Goal: Task Accomplishment & Management: Use online tool/utility

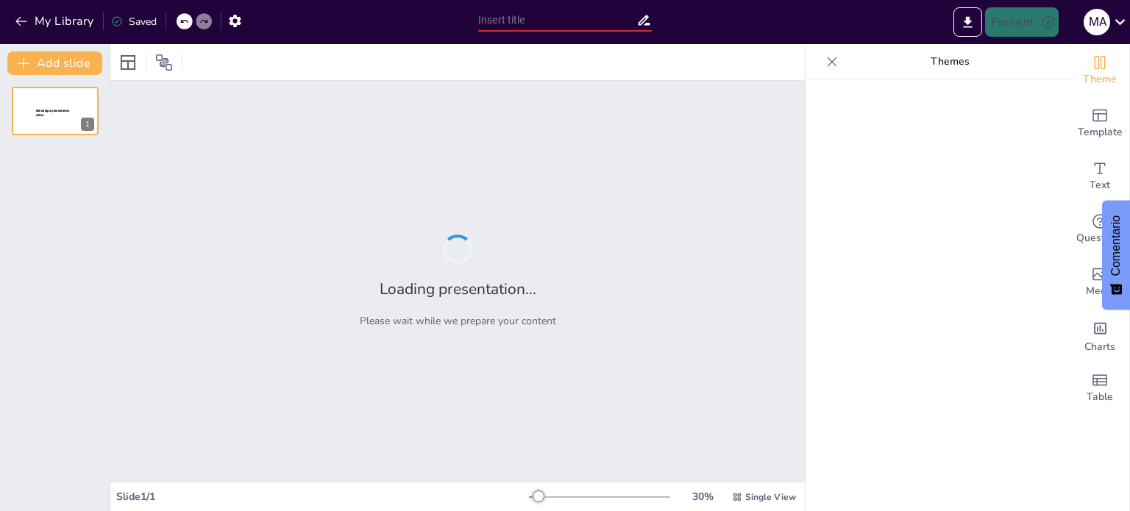
type input "El Capital y Más: Ideas que Cambiaron el Mundo"
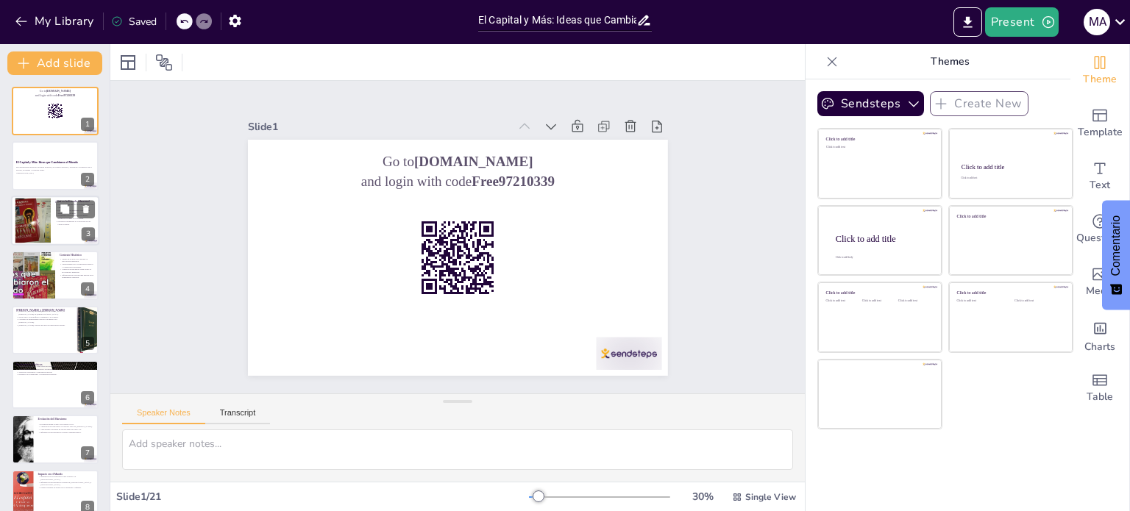
checkbox input "true"
click at [21, 216] on div at bounding box center [33, 220] width 60 height 45
type textarea "La Escuela Marxista, como enfoque crítico del capitalismo, es fundamental para …"
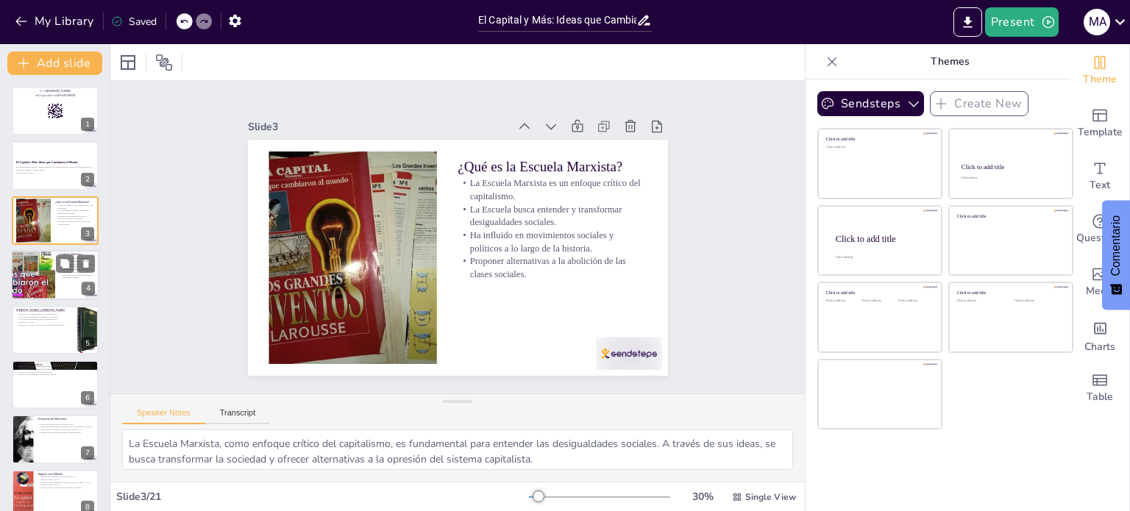
checkbox input "true"
drag, startPoint x: 26, startPoint y: 260, endPoint x: 15, endPoint y: 278, distance: 21.4
click at [26, 260] on div at bounding box center [33, 275] width 88 height 50
type textarea "La Revolución Industrial fue un punto clave en la historia que permitió el surg…"
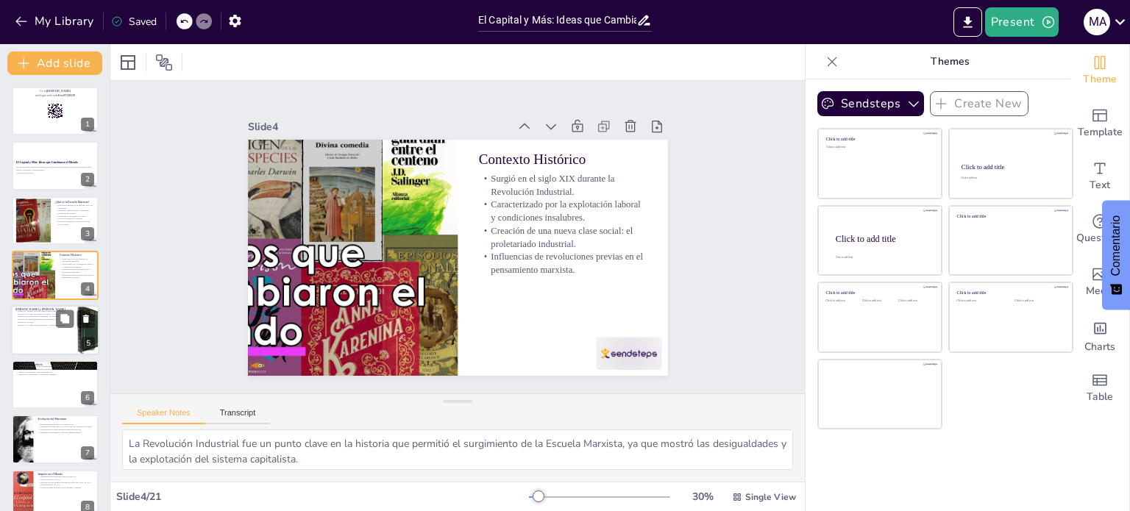
checkbox input "true"
drag, startPoint x: 12, startPoint y: 307, endPoint x: 14, endPoint y: 327, distance: 20.0
click at [12, 308] on div at bounding box center [55, 330] width 87 height 49
type textarea "La biografía [PERSON_NAME] y [PERSON_NAME] es esencial para entender su pensami…"
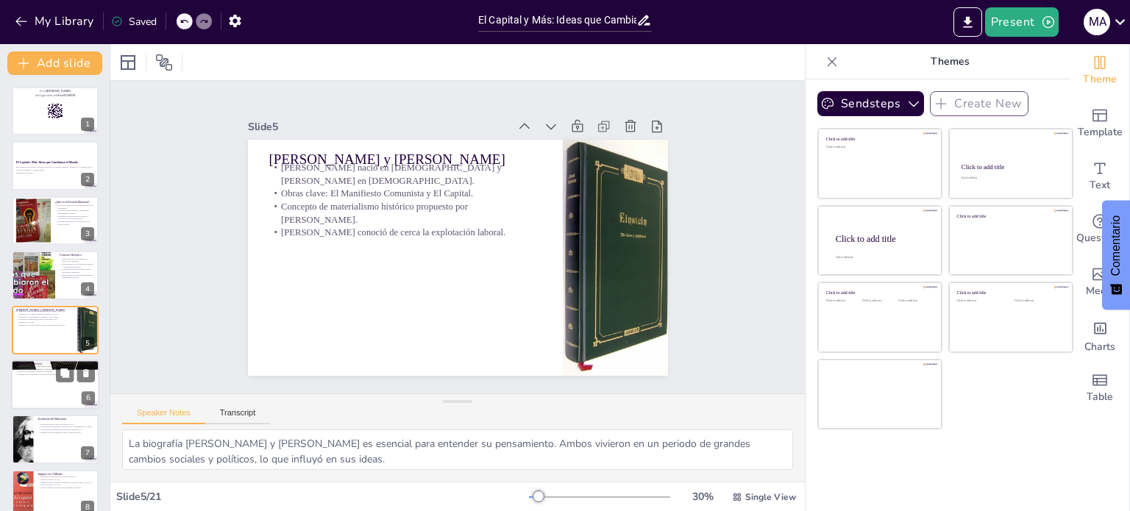
scroll to position [37, 0]
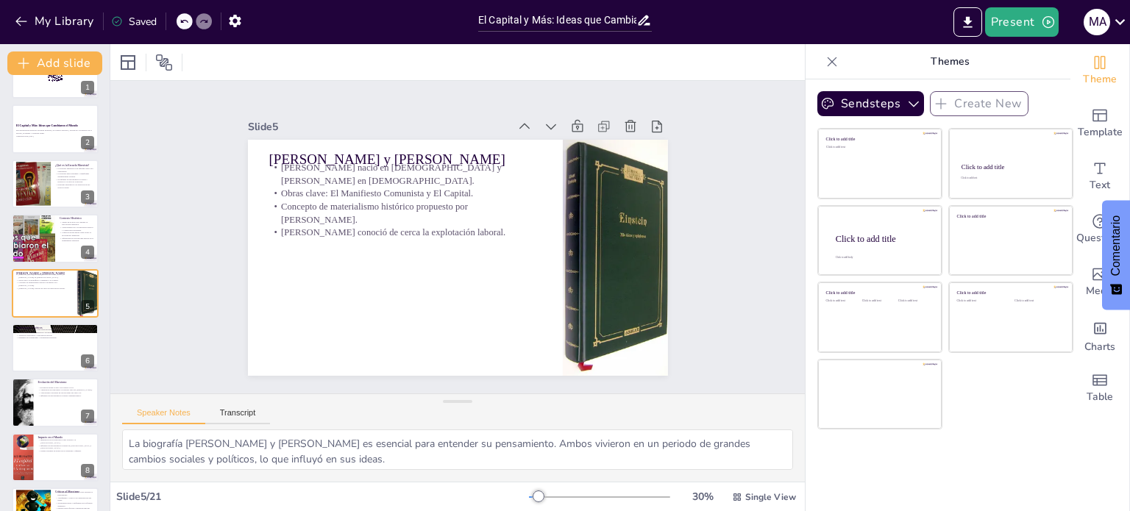
checkbox input "true"
click at [28, 358] on div at bounding box center [55, 348] width 88 height 50
type textarea "El materialismo histórico es uno de los fundamentos más importantes del marxism…"
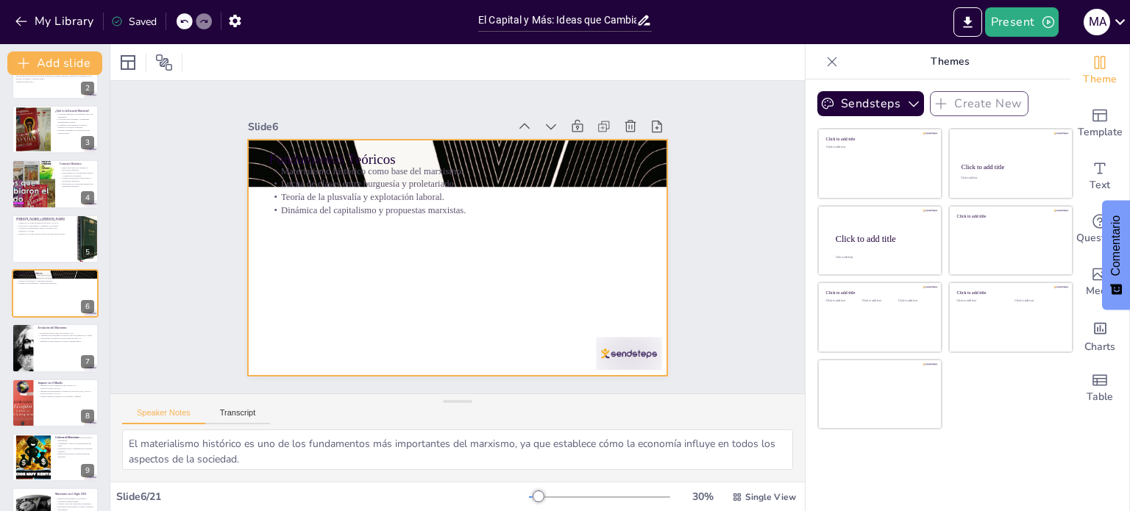
click at [278, 199] on div "Fundamentos Teóricos Materialismo histórico como base del marxismo. Lucha de cl…" at bounding box center [437, 242] width 318 height 460
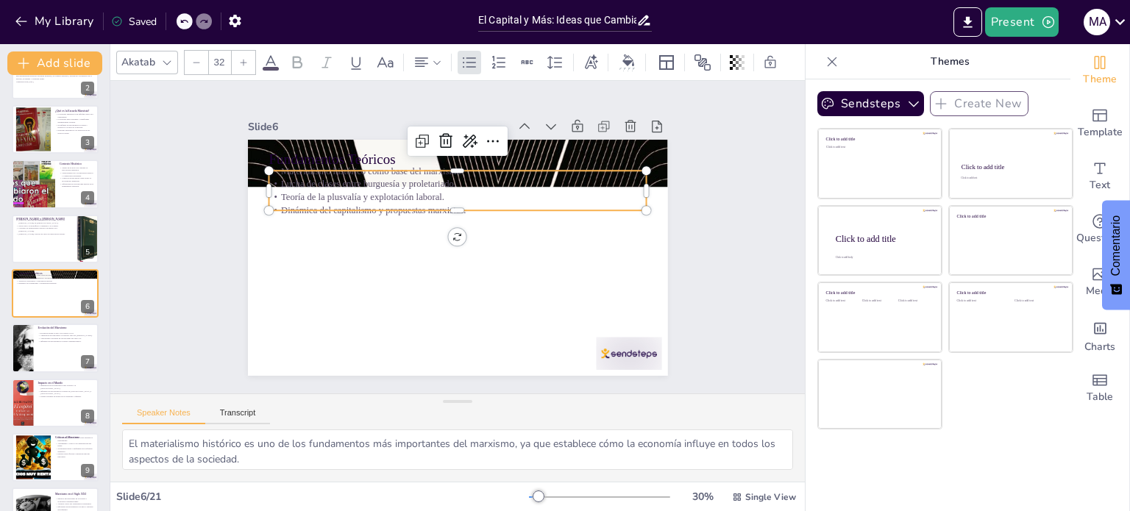
click at [485, 155] on p "Fundamentos Teóricos" at bounding box center [534, 254] width 98 height 374
checkbox input "true"
type input "48"
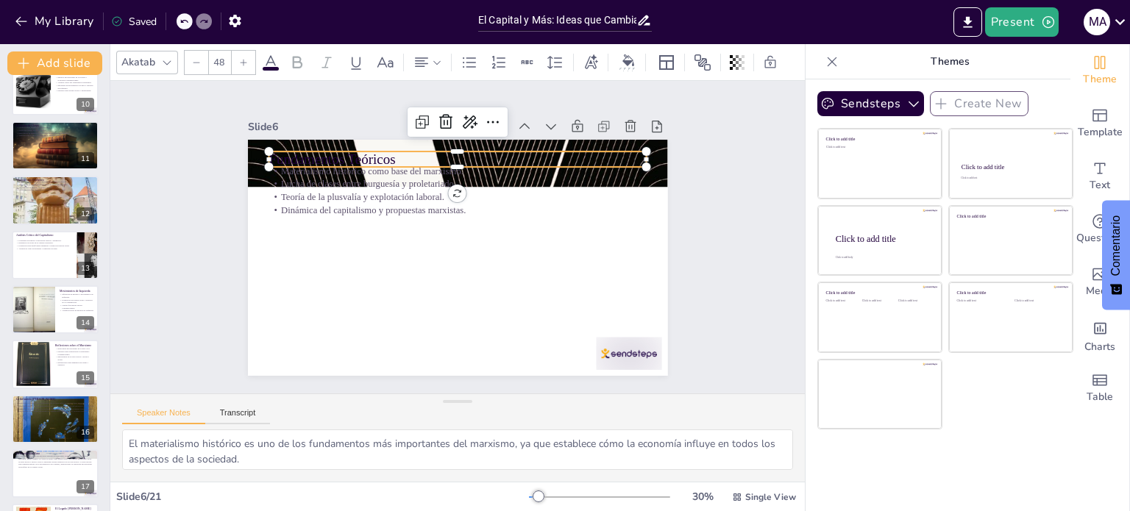
scroll to position [730, 0]
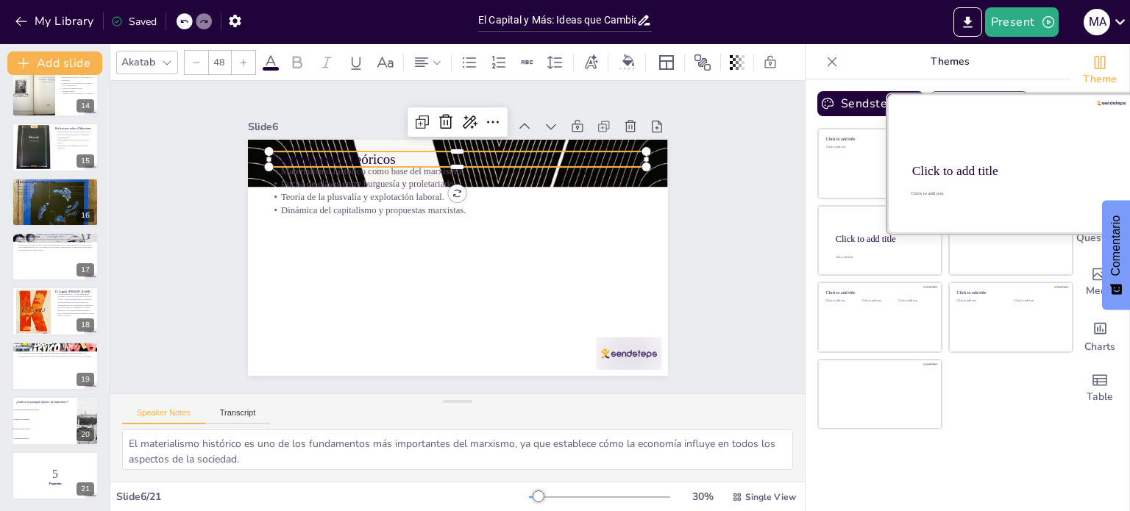
click at [1025, 158] on div at bounding box center [1010, 163] width 247 height 139
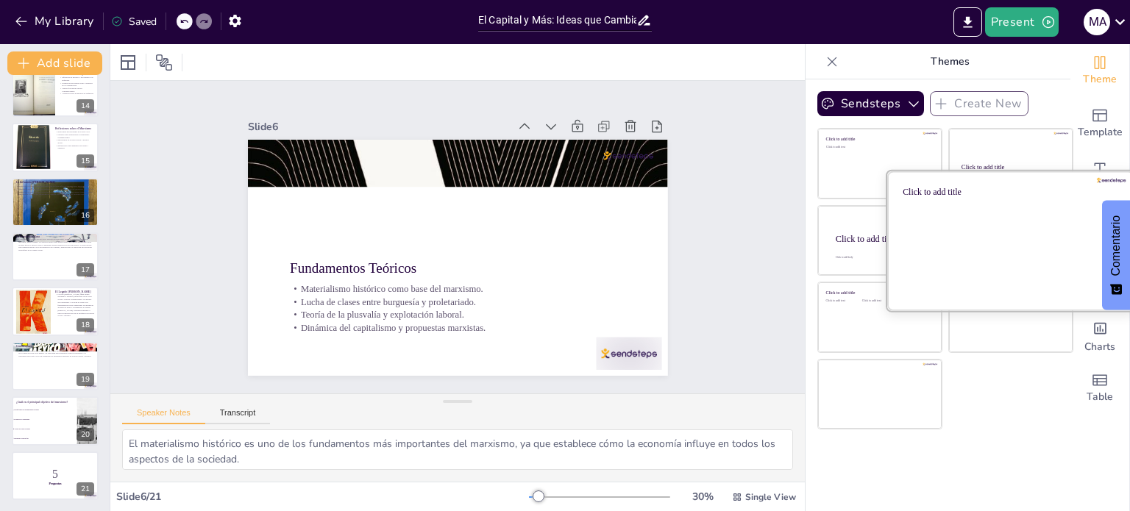
drag, startPoint x: 965, startPoint y: 254, endPoint x: 939, endPoint y: 255, distance: 25.8
click at [964, 254] on div at bounding box center [1010, 240] width 247 height 139
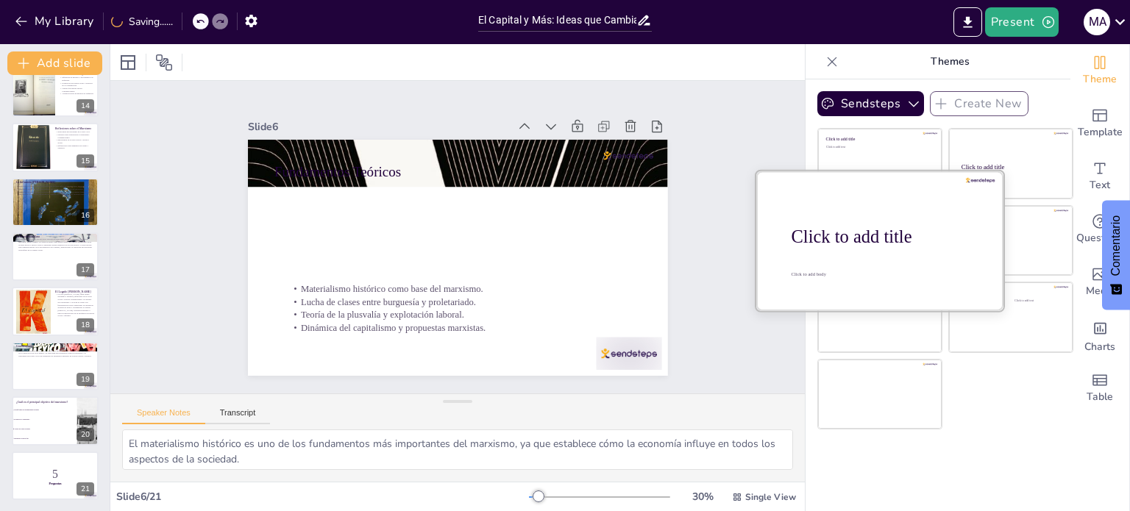
click at [830, 238] on div "Click to add title" at bounding box center [885, 237] width 188 height 21
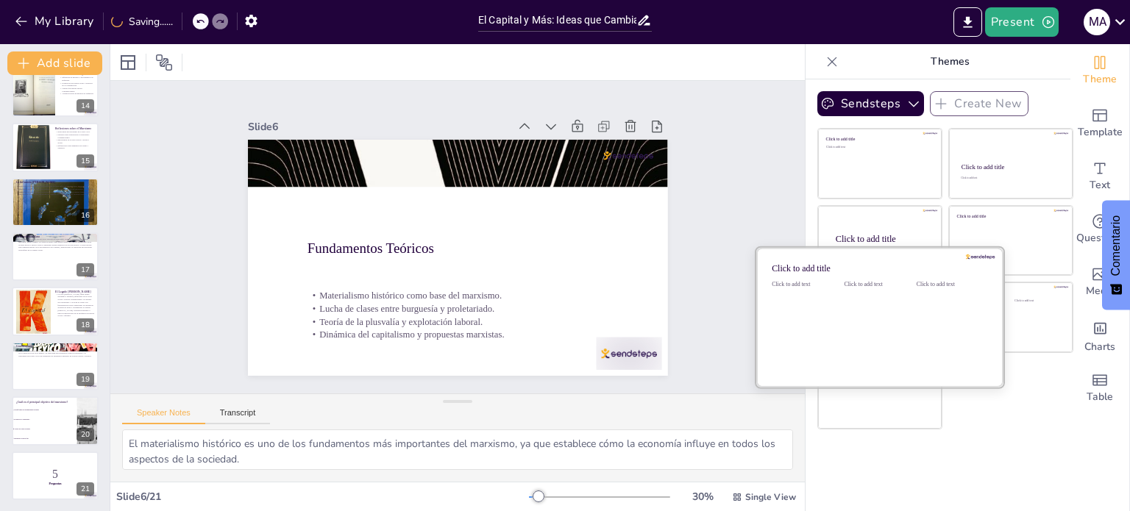
drag, startPoint x: 816, startPoint y: 330, endPoint x: 824, endPoint y: 333, distance: 8.9
click at [816, 330] on div "Click to add text" at bounding box center [805, 326] width 66 height 91
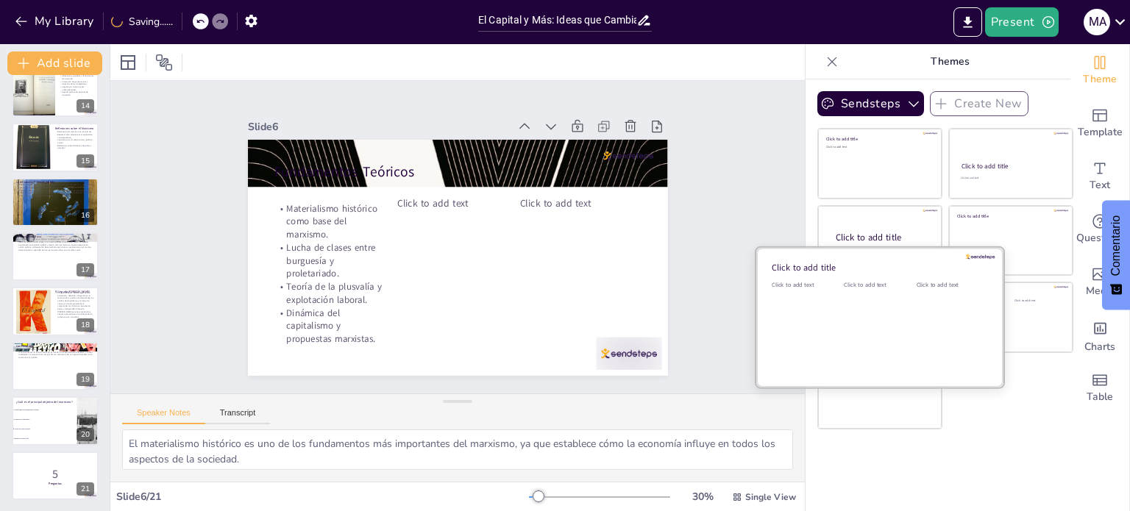
click at [819, 374] on div at bounding box center [879, 317] width 247 height 139
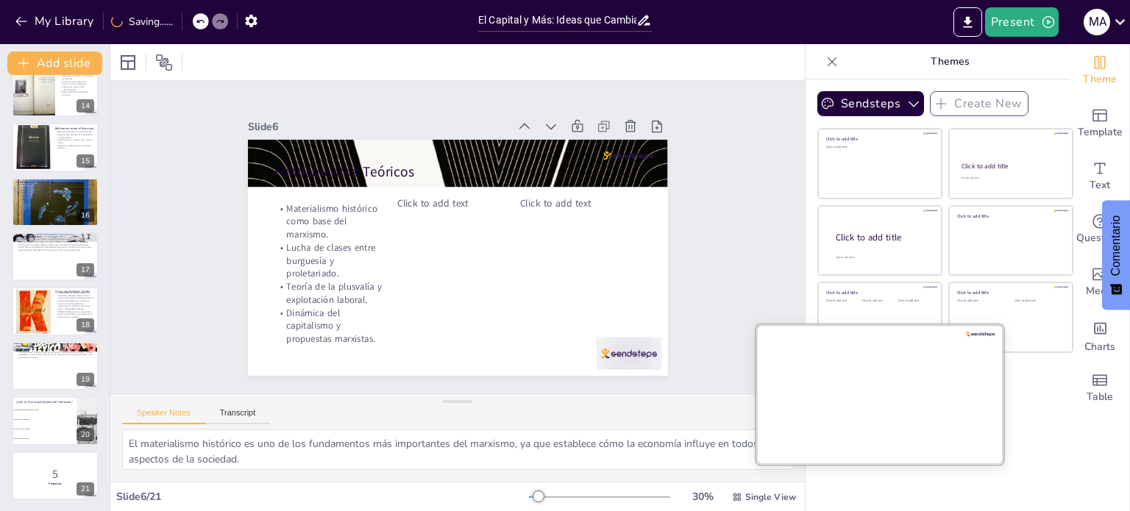
click at [835, 424] on div at bounding box center [879, 393] width 247 height 139
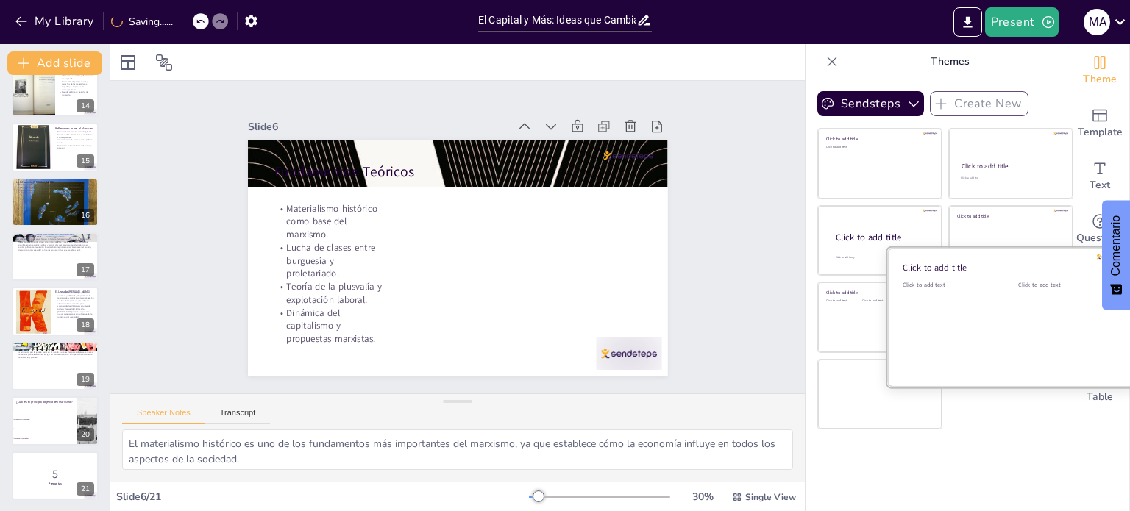
drag, startPoint x: 970, startPoint y: 292, endPoint x: 930, endPoint y: 298, distance: 40.9
click at [970, 291] on div "Click to add text" at bounding box center [948, 326] width 93 height 91
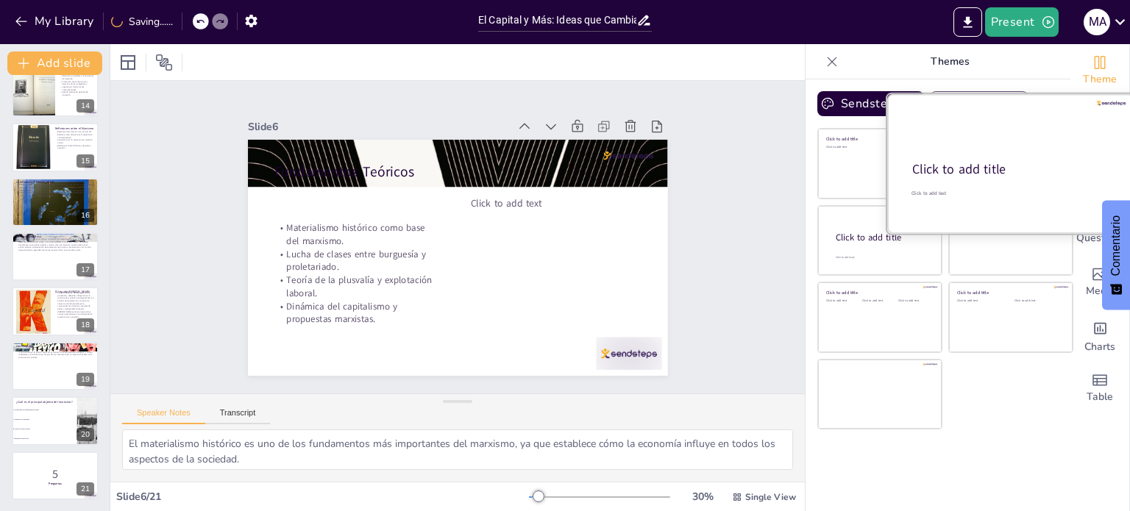
click at [974, 152] on div at bounding box center [1010, 163] width 247 height 139
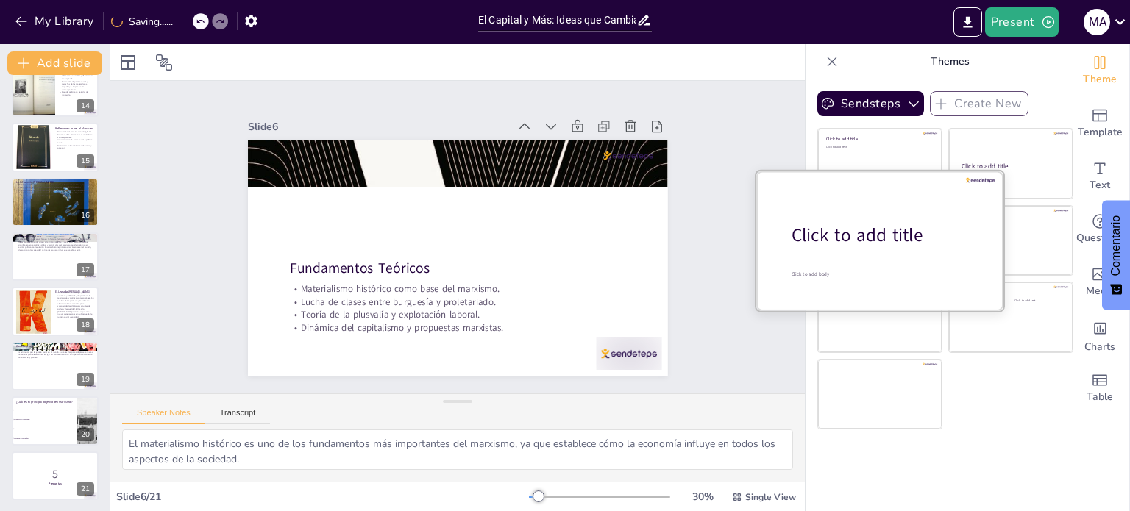
click at [872, 255] on div at bounding box center [879, 240] width 247 height 139
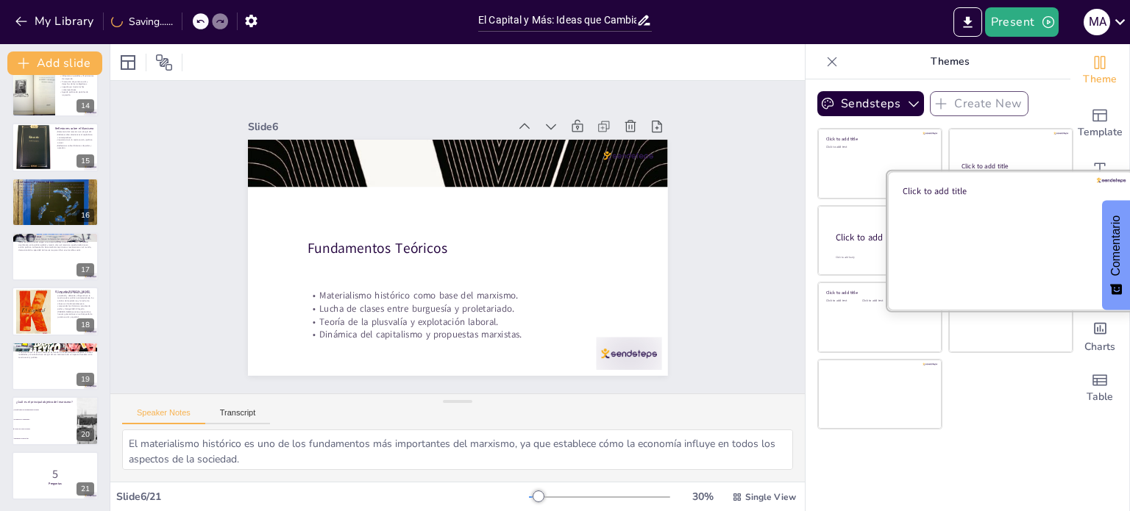
click at [1013, 246] on div at bounding box center [1010, 240] width 247 height 139
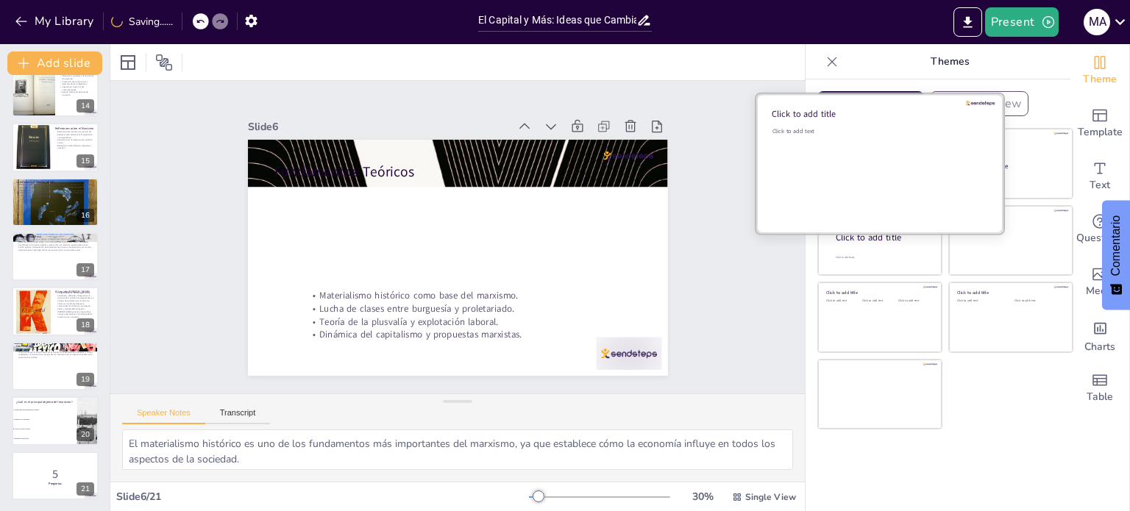
click at [905, 165] on div "Click to add text" at bounding box center [877, 172] width 210 height 91
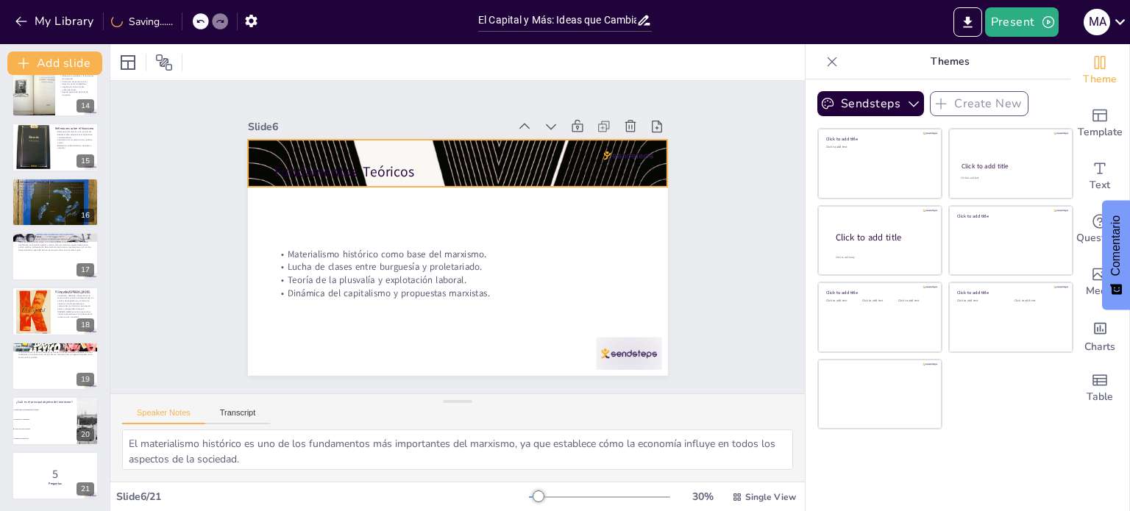
drag, startPoint x: 341, startPoint y: 140, endPoint x: 332, endPoint y: 152, distance: 14.9
click at [340, 140] on div at bounding box center [457, 311] width 420 height 655
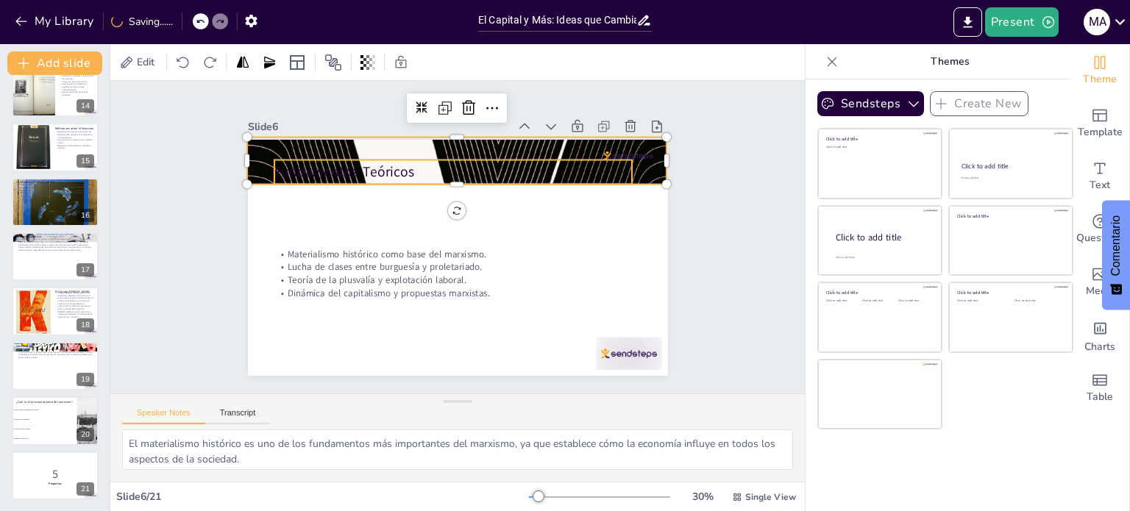
click at [321, 213] on p "Fundamentos Teóricos" at bounding box center [488, 294] width 335 height 163
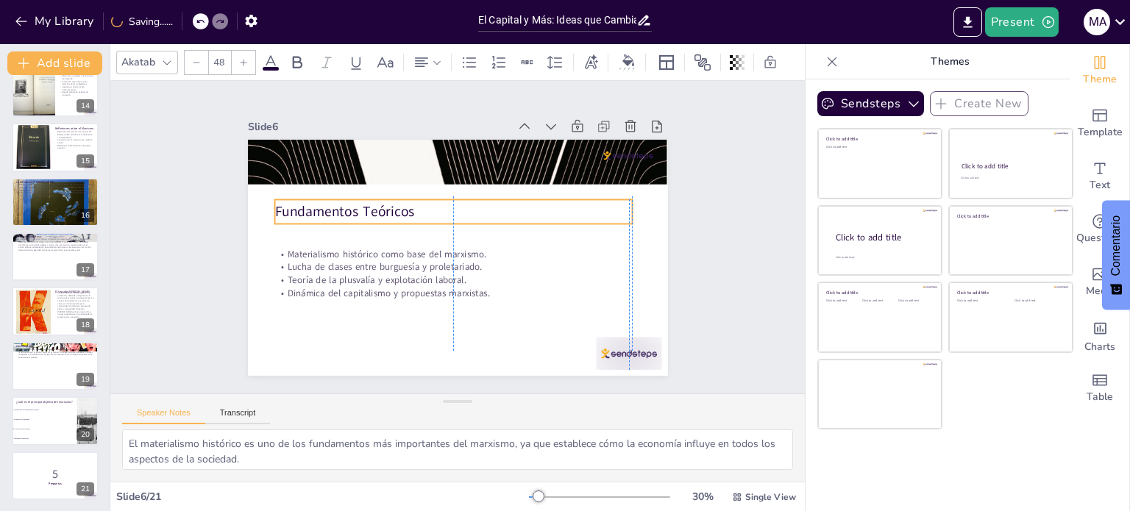
drag, startPoint x: 318, startPoint y: 168, endPoint x: 316, endPoint y: 207, distance: 39.8
click at [316, 313] on div "Fundamentos Teóricos Materialismo histórico como base del marxismo. Lucha de cl…" at bounding box center [468, 334] width 418 height 43
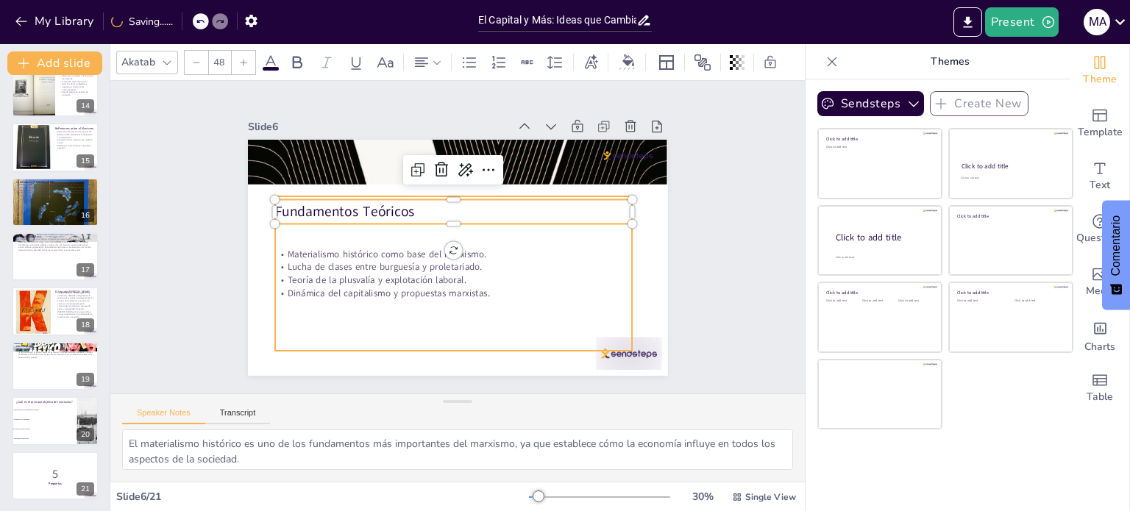
click at [395, 293] on p "Dinámica del capitalismo y propuestas marxistas." at bounding box center [401, 232] width 13 height 357
checkbox input "true"
type input "32"
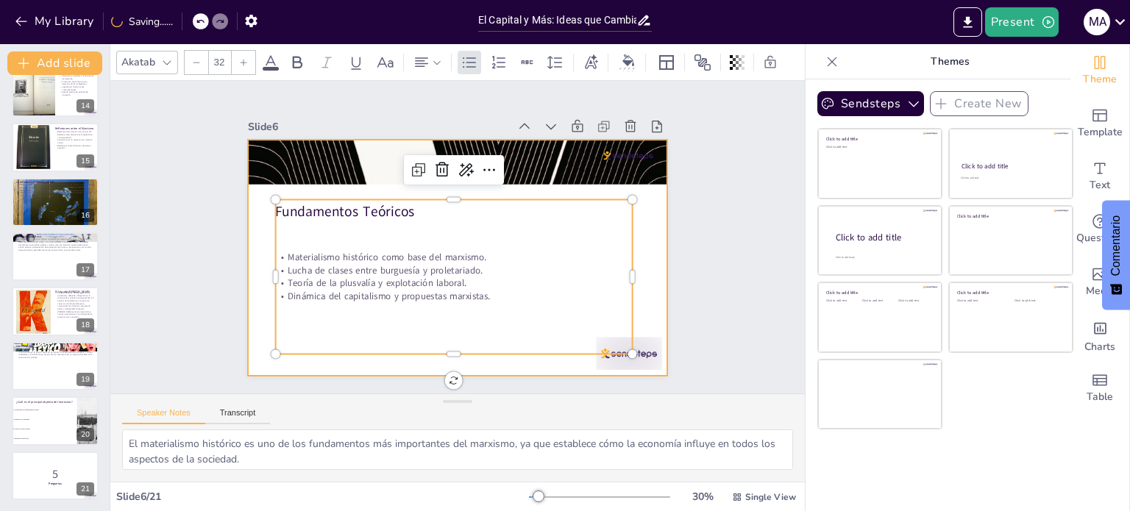
click at [261, 306] on div at bounding box center [438, 231] width 355 height 472
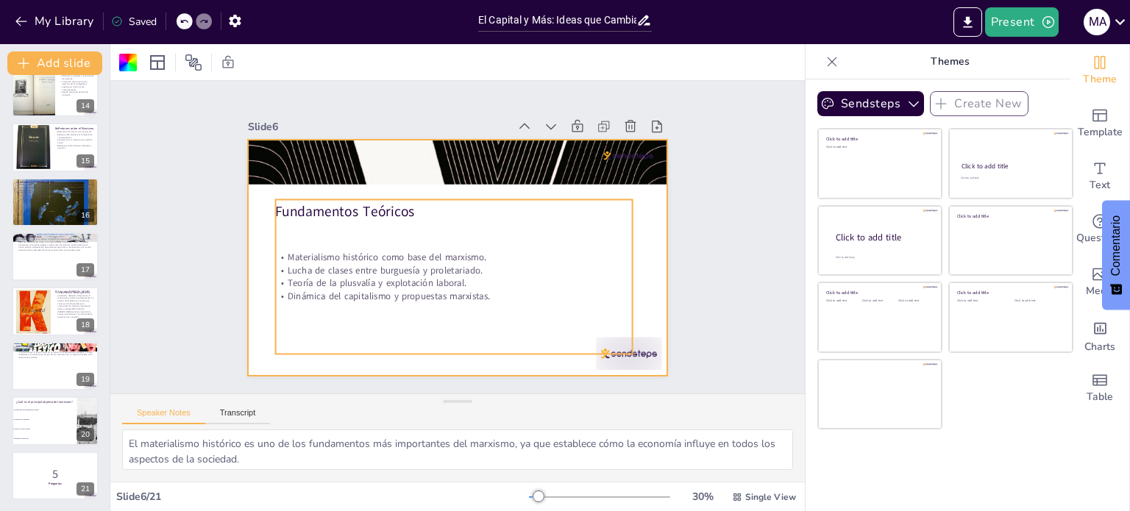
checkbox input "true"
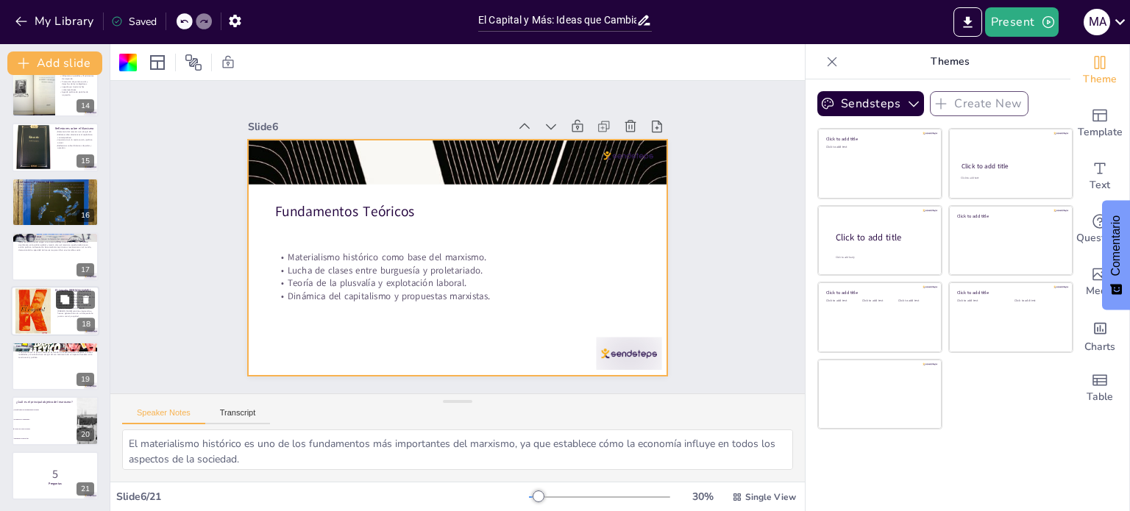
click at [62, 298] on icon at bounding box center [64, 300] width 9 height 9
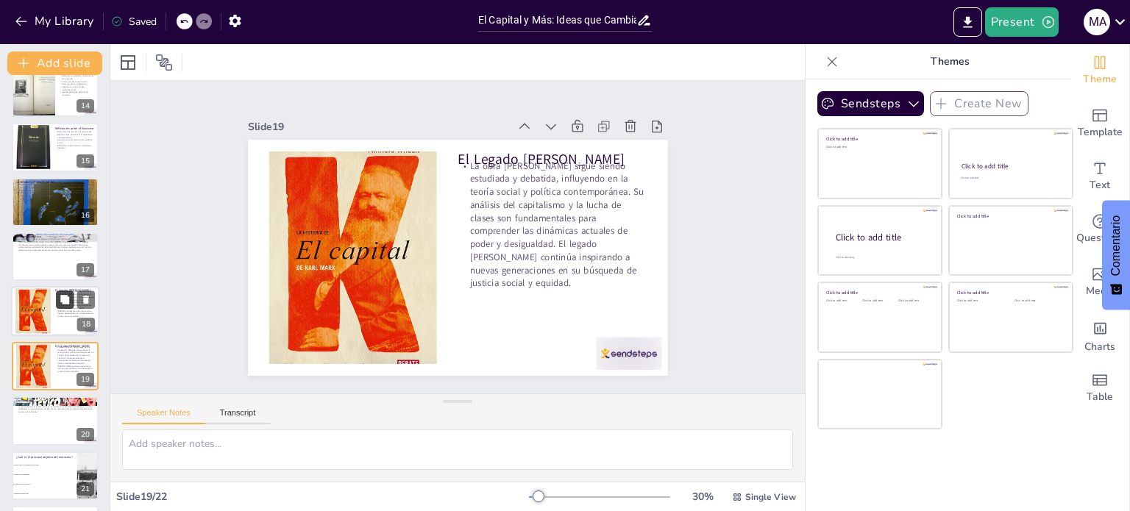
scroll to position [785, 0]
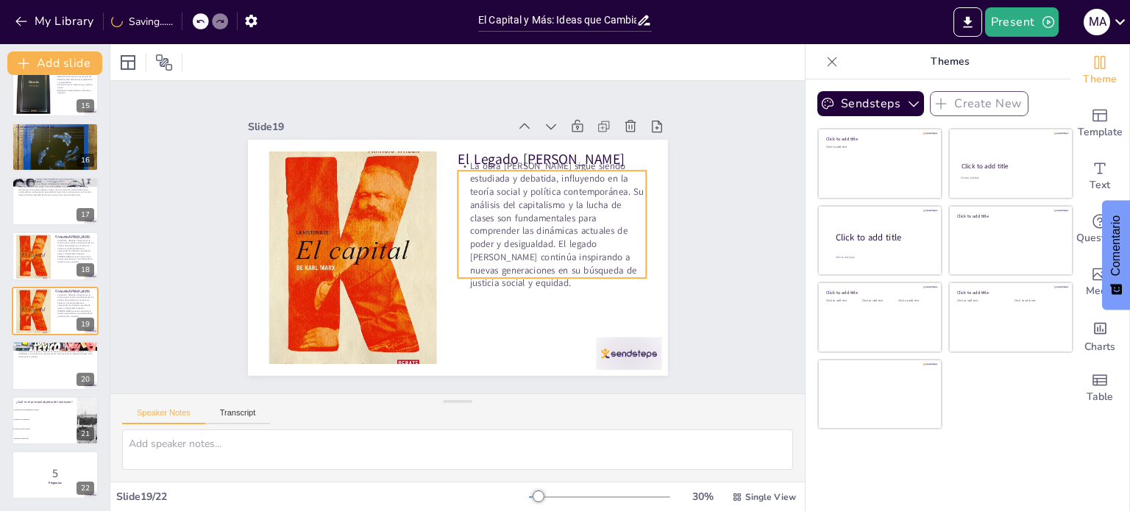
checkbox input "true"
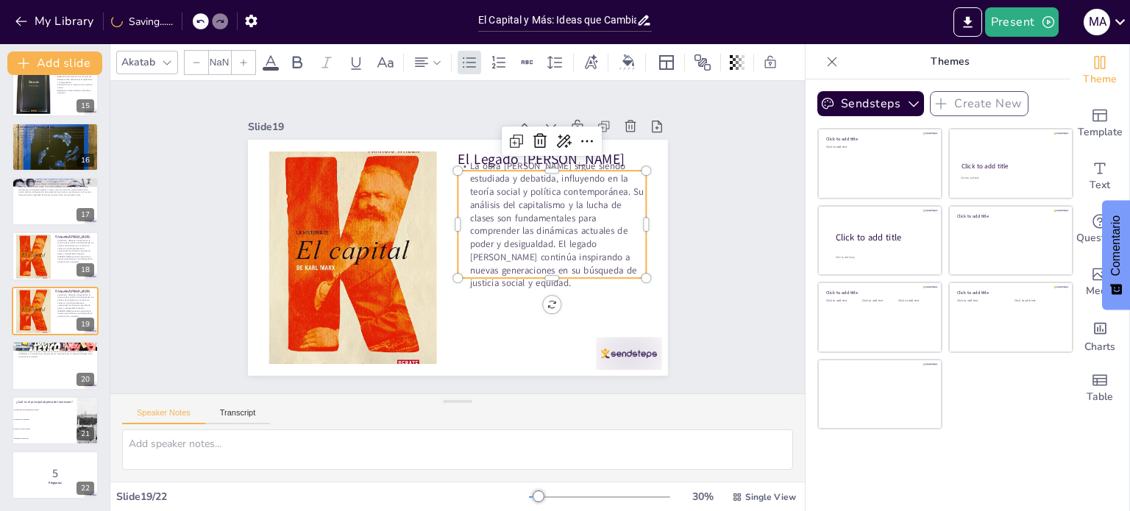
type input "32"
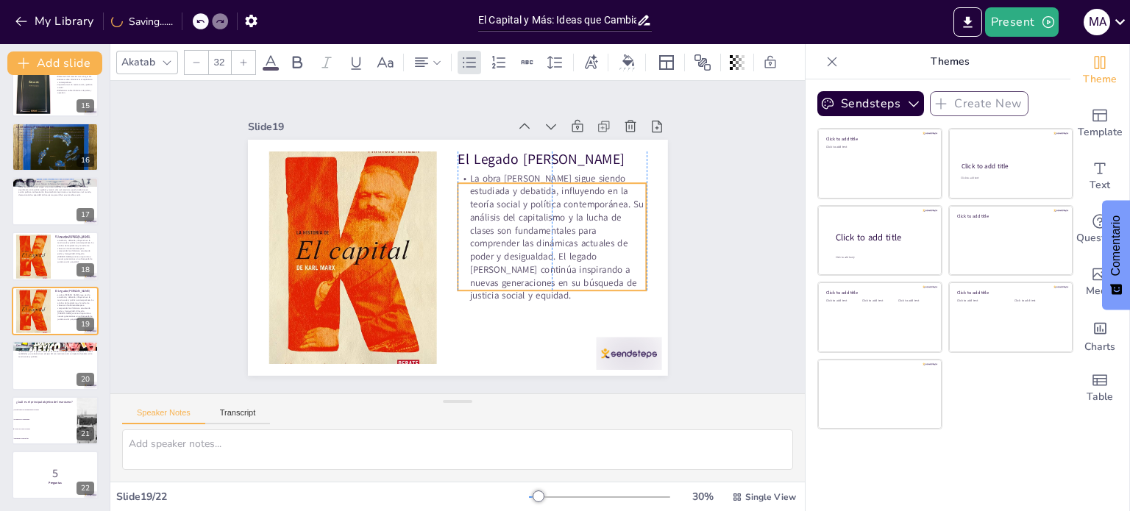
drag, startPoint x: 515, startPoint y: 221, endPoint x: 514, endPoint y: 234, distance: 12.5
click at [514, 234] on p "La obra [PERSON_NAME] sigue siendo estudiada y debatida, influyendo en la teorí…" at bounding box center [528, 300] width 228 height 224
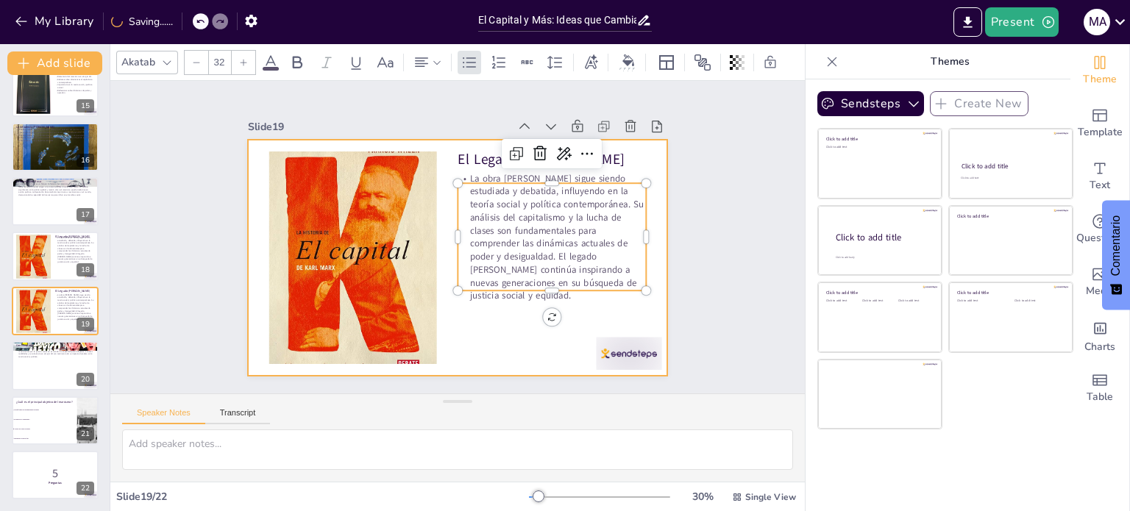
click at [441, 345] on div at bounding box center [444, 252] width 470 height 456
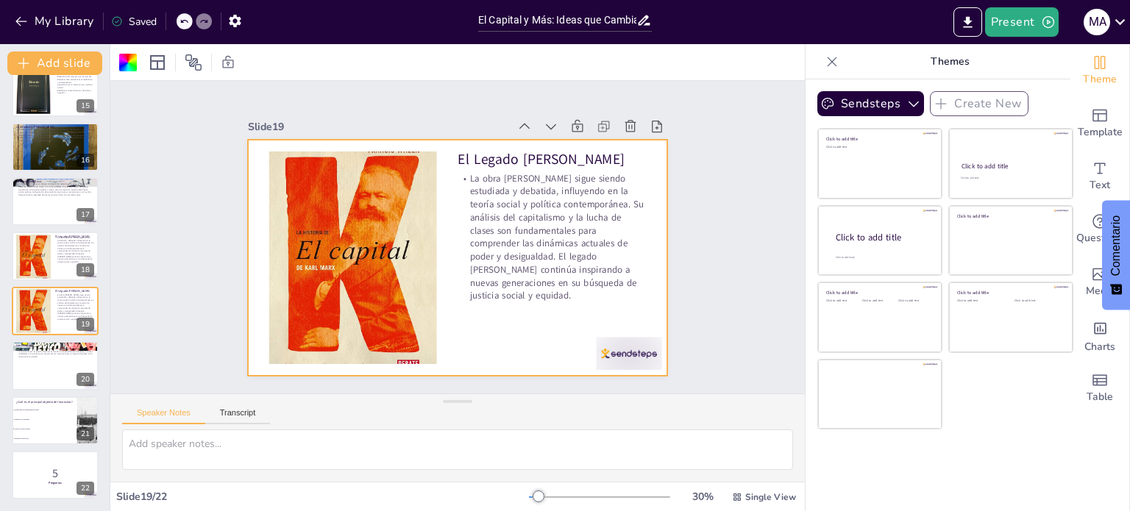
drag, startPoint x: 33, startPoint y: 238, endPoint x: 44, endPoint y: 241, distance: 11.4
click at [33, 238] on div at bounding box center [33, 257] width 35 height 50
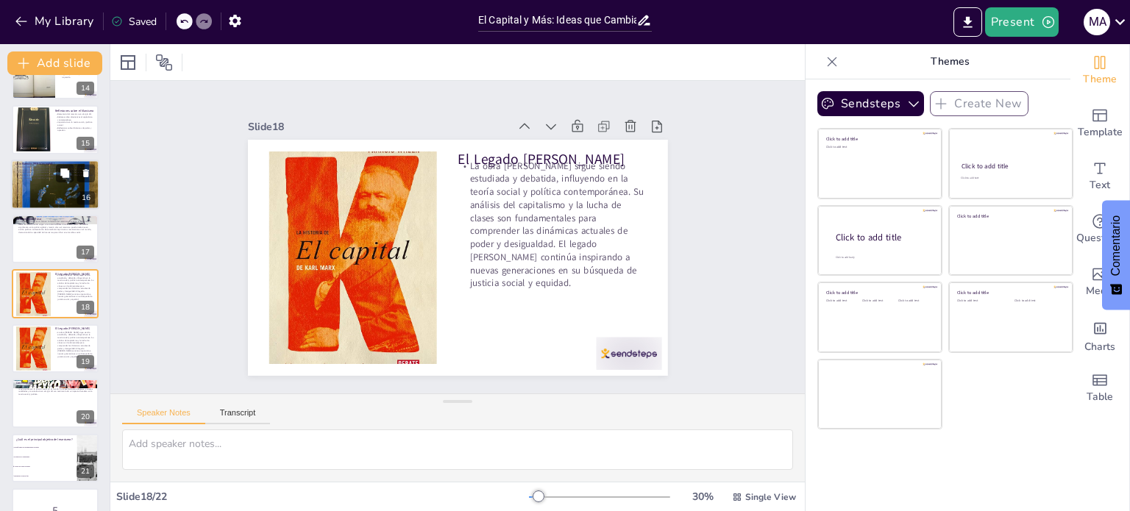
click at [47, 241] on div at bounding box center [55, 239] width 87 height 49
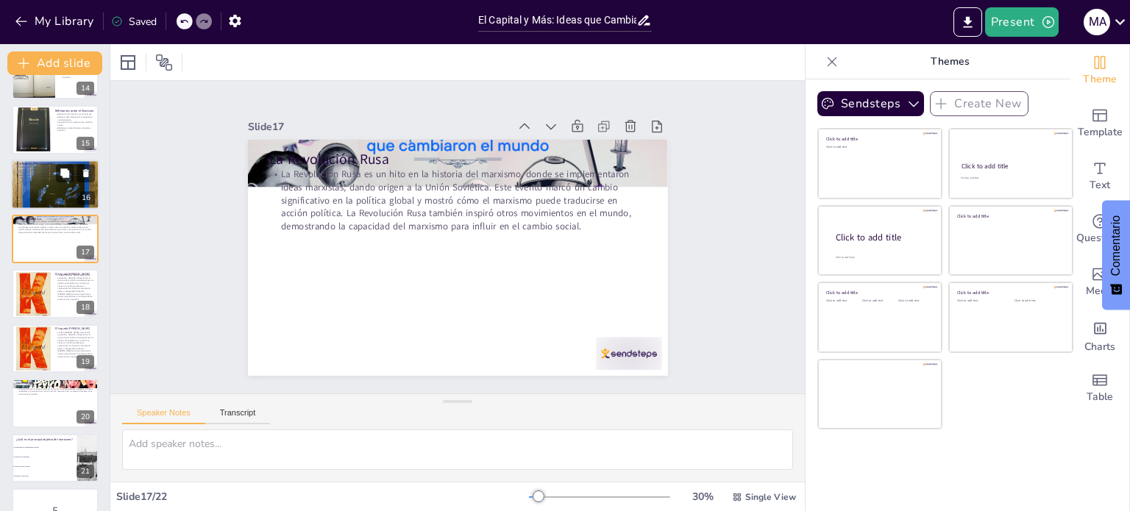
scroll to position [693, 0]
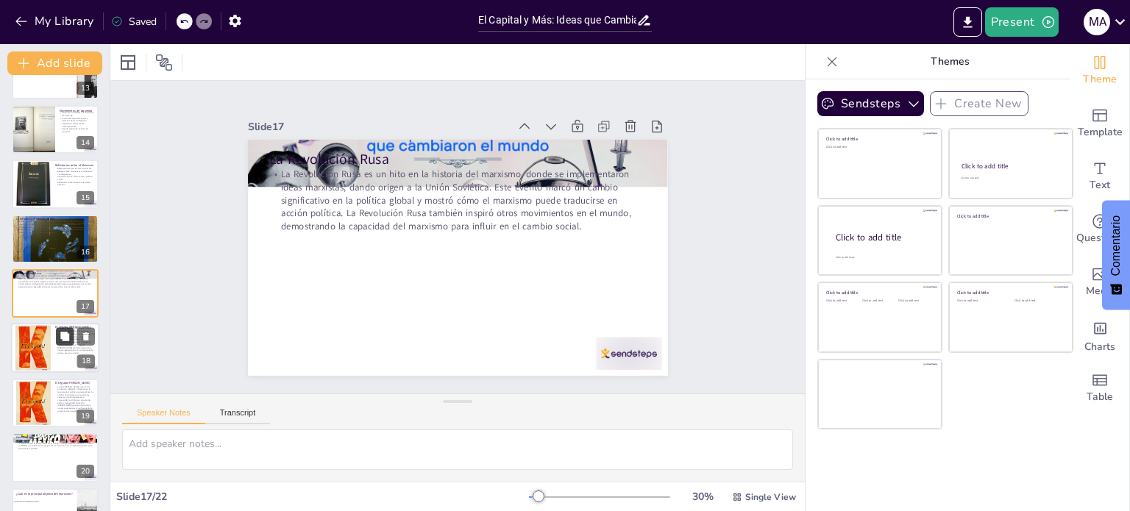
click at [72, 328] on div at bounding box center [75, 337] width 39 height 18
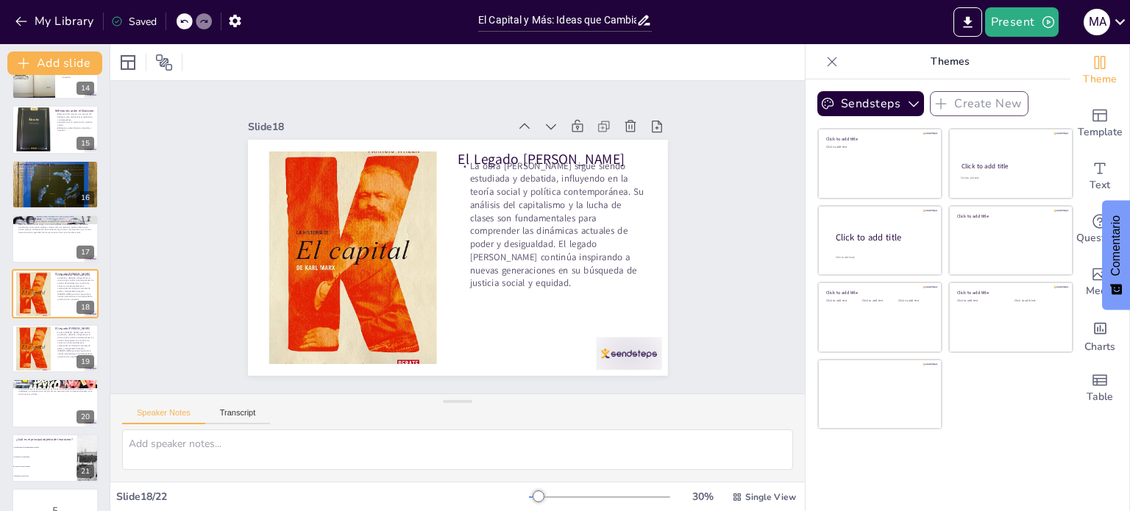
click at [39, 235] on div at bounding box center [55, 239] width 87 height 49
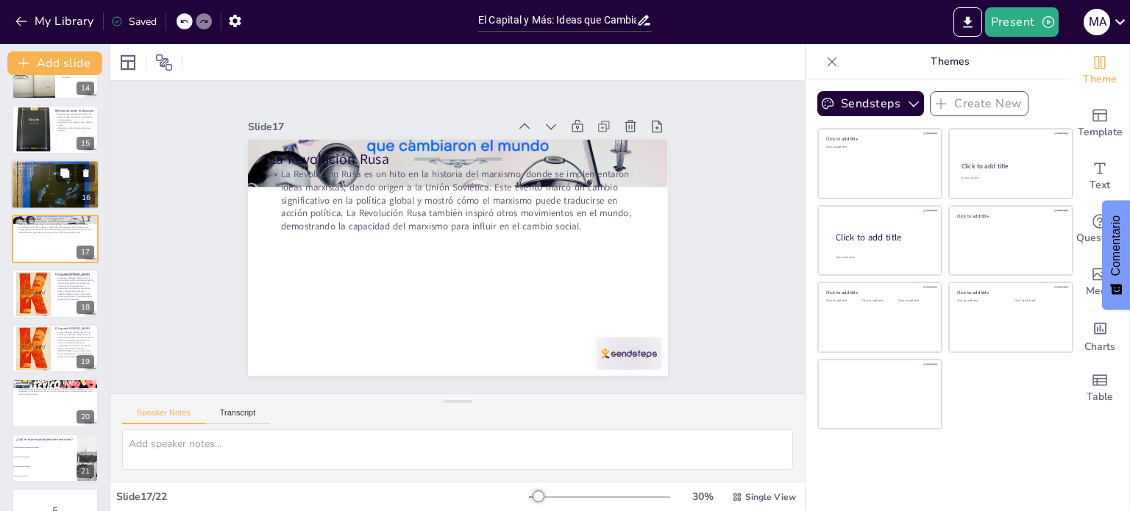
scroll to position [693, 0]
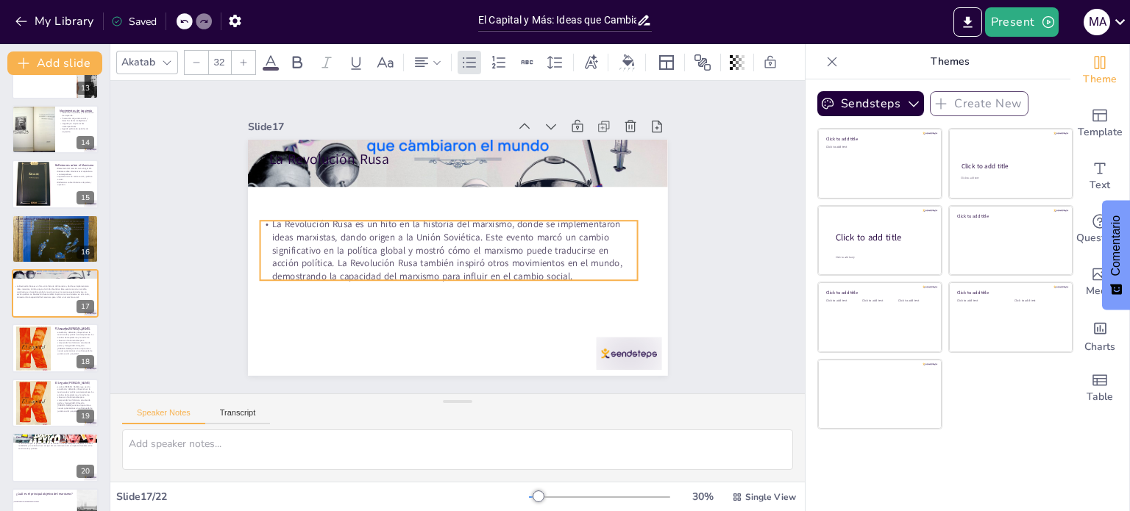
drag, startPoint x: 271, startPoint y: 165, endPoint x: 262, endPoint y: 215, distance: 50.8
click at [262, 215] on p "La Revolución Rusa es un hito en la historia del marxismo, donde se implementar…" at bounding box center [451, 252] width 383 height 143
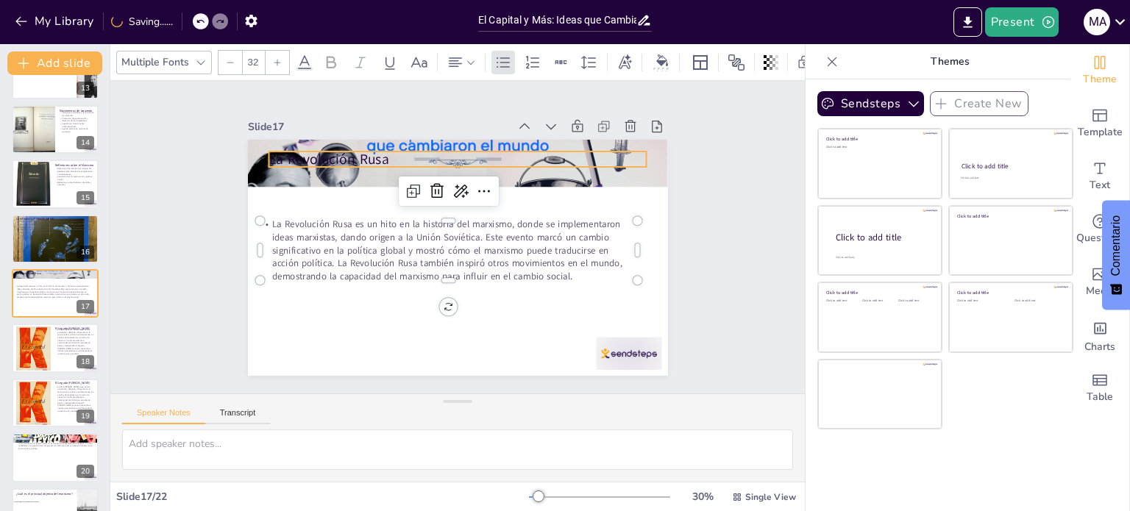
checkbox input "true"
type input "48"
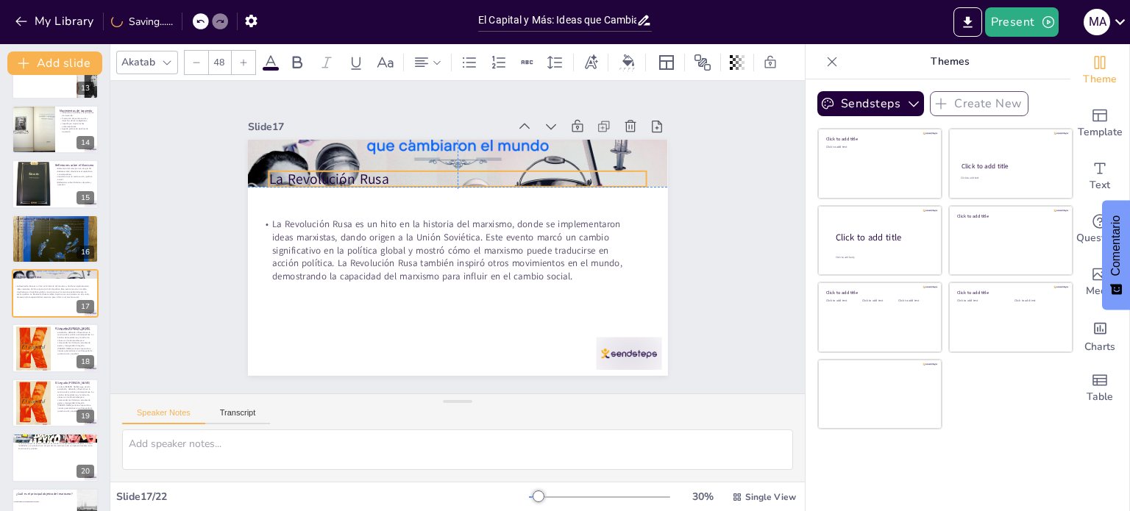
drag, startPoint x: 291, startPoint y: 155, endPoint x: 291, endPoint y: 177, distance: 22.1
click at [333, 177] on p "La Revolución Rusa" at bounding box center [491, 190] width 317 height 238
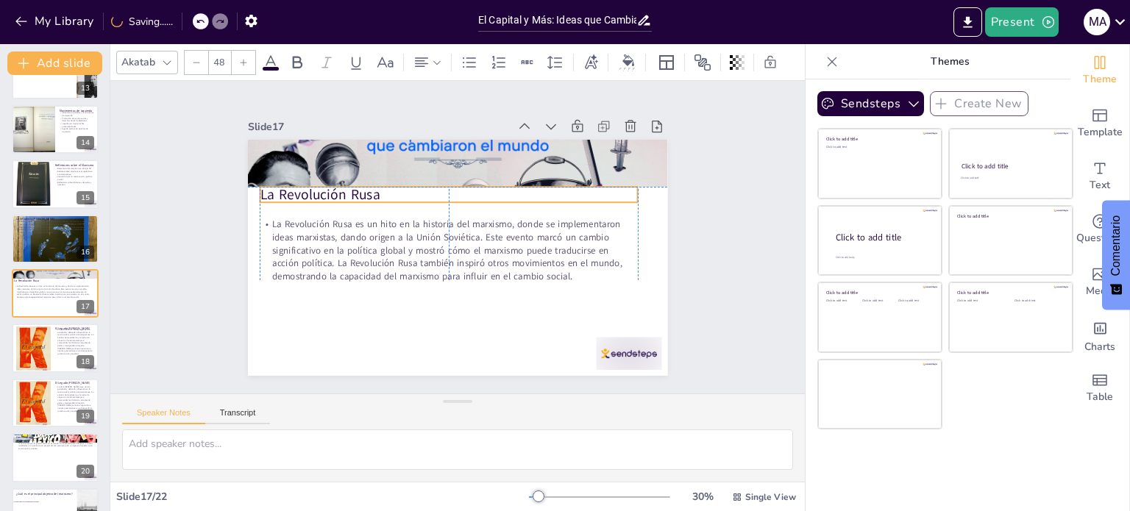
drag, startPoint x: 300, startPoint y: 173, endPoint x: 296, endPoint y: 190, distance: 18.2
click at [396, 190] on p "La Revolución Rusa" at bounding box center [499, 250] width 206 height 337
click at [338, 193] on p "La Revolución Rusa" at bounding box center [449, 196] width 374 height 98
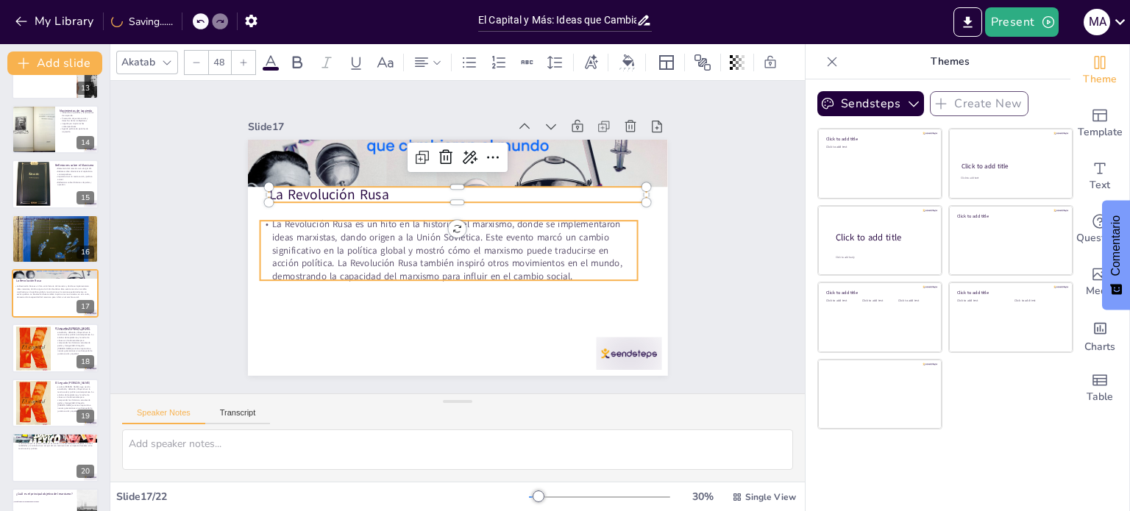
checkbox input "true"
type input "--"
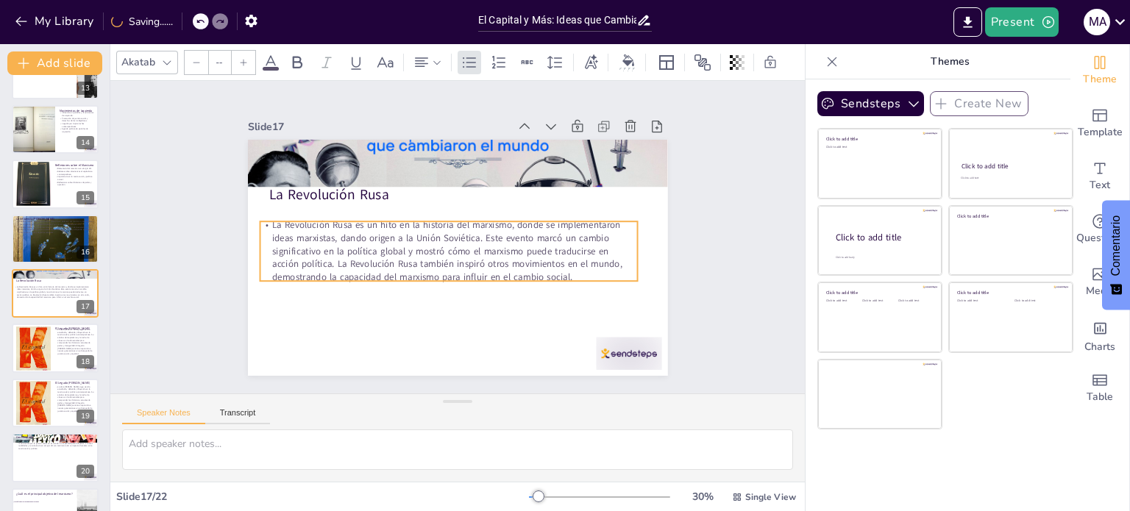
checkbox input "true"
type input "32"
click at [355, 214] on p "La Revolución Rusa es un hito en la historia del marxismo, donde se implementar…" at bounding box center [444, 236] width 179 height 380
click at [35, 246] on div at bounding box center [55, 239] width 88 height 118
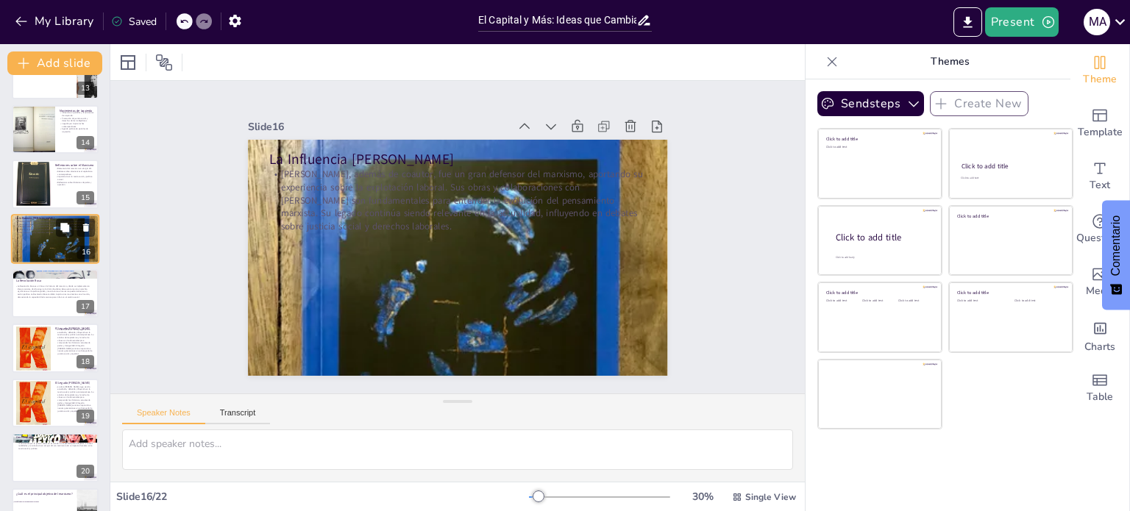
scroll to position [638, 0]
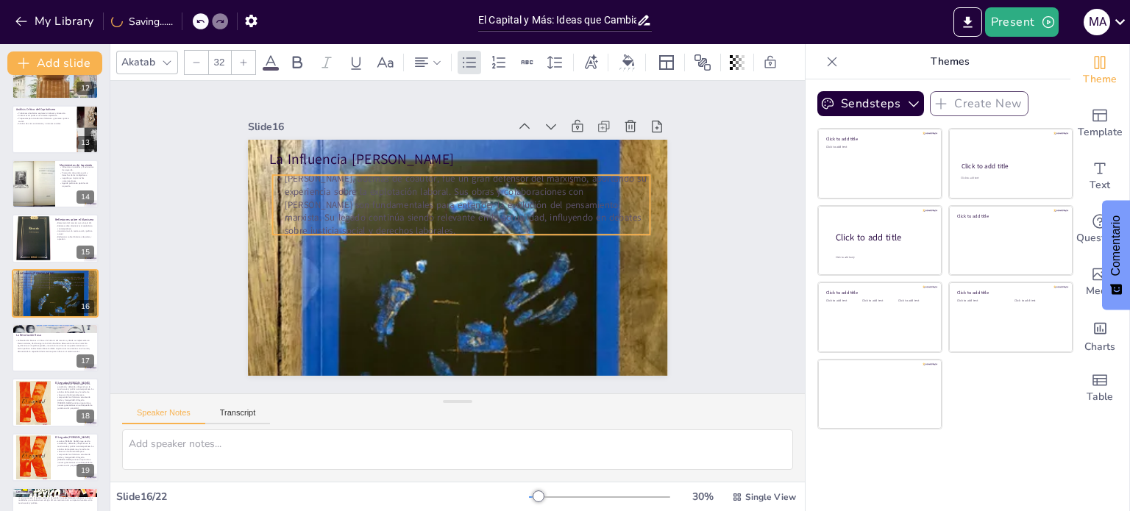
click at [291, 168] on p "[PERSON_NAME], además de coautor, fue un gran defensor del marxismo, aportando …" at bounding box center [471, 267] width 360 height 246
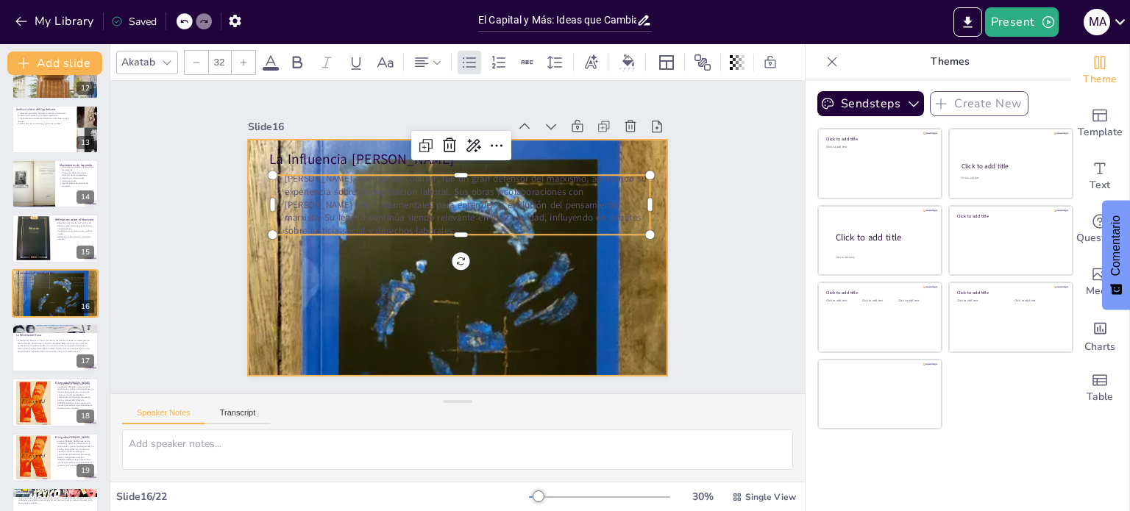
click at [352, 279] on div at bounding box center [478, 237] width 560 height 420
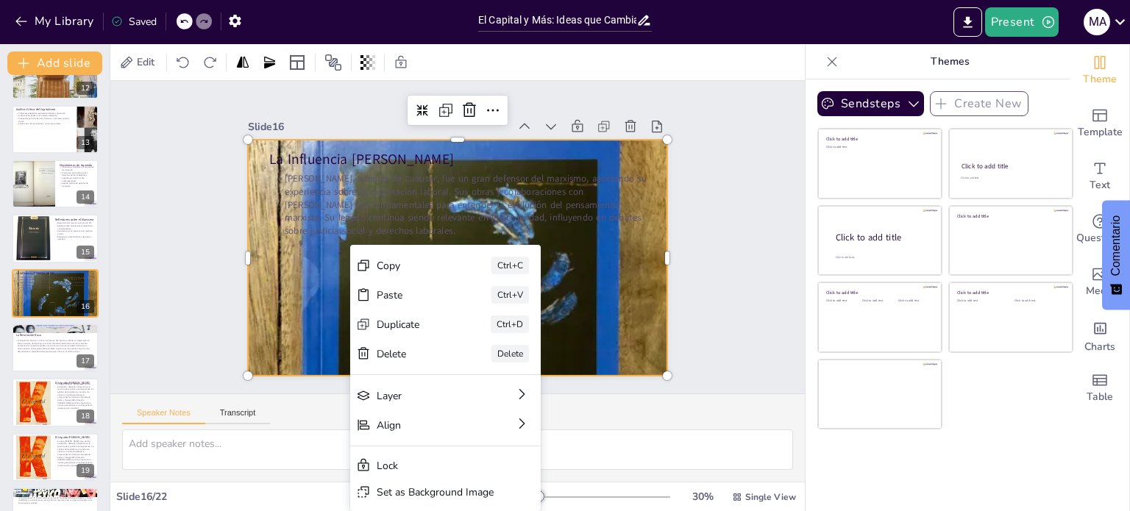
click at [321, 273] on div at bounding box center [459, 257] width 476 height 600
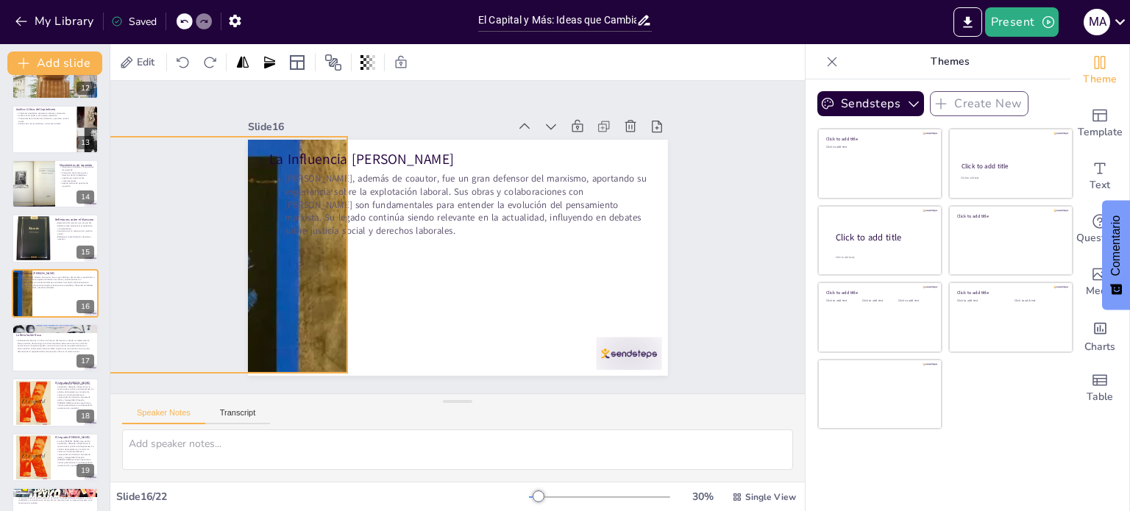
drag, startPoint x: 241, startPoint y: 314, endPoint x: 0, endPoint y: 270, distance: 245.2
click at [0, 270] on div "Document fonts Akatab Recently used Akatab Mulish Popular fonts Fonts Add slide…" at bounding box center [565, 277] width 1130 height 467
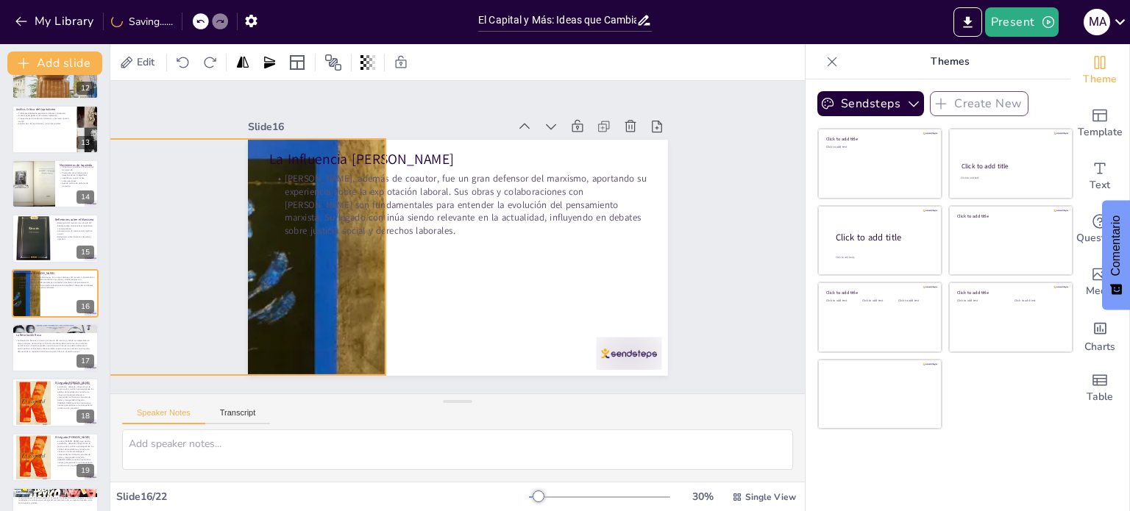
drag, startPoint x: 309, startPoint y: 283, endPoint x: 347, endPoint y: 285, distance: 38.3
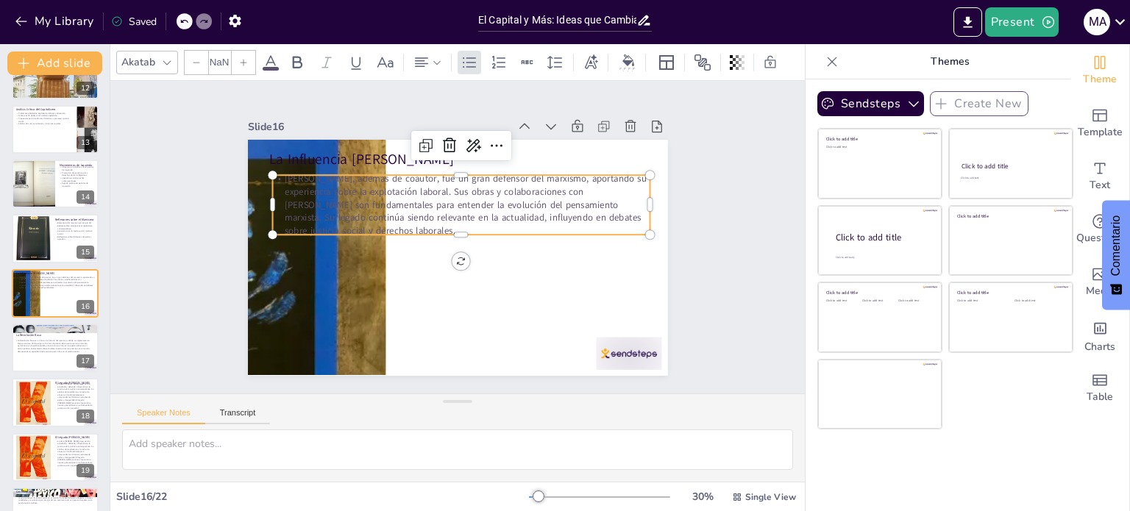
click at [394, 199] on p "[PERSON_NAME], además de coautor, fue un gran defensor del marxismo, aportando …" at bounding box center [460, 270] width 383 height 143
checkbox input "true"
type input "32"
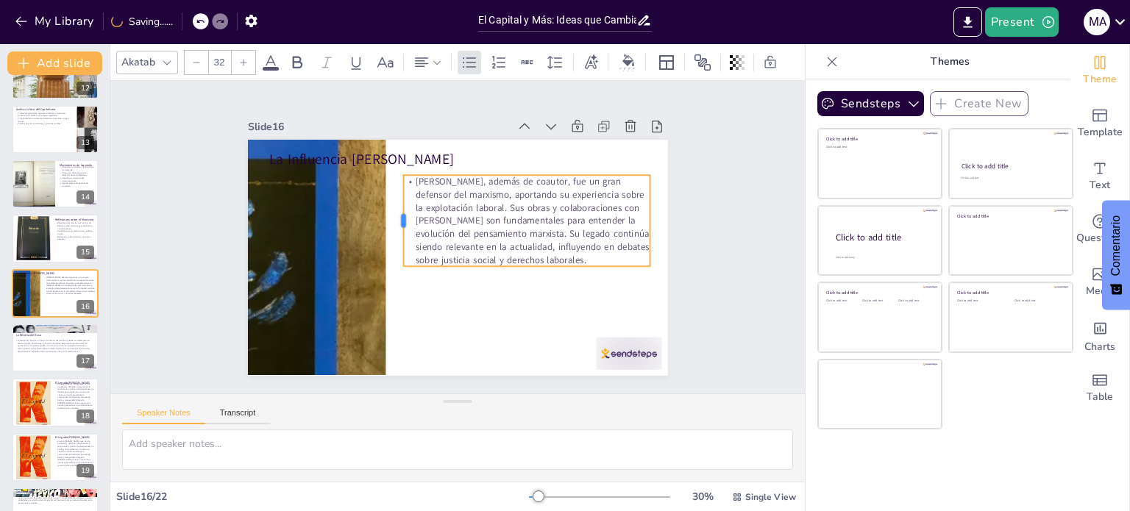
drag, startPoint x: 258, startPoint y: 201, endPoint x: 389, endPoint y: 188, distance: 131.6
click at [482, 232] on div at bounding box center [506, 276] width 48 height 88
drag, startPoint x: 516, startPoint y: 262, endPoint x: 513, endPoint y: 270, distance: 8.4
click at [513, 270] on div at bounding box center [496, 310] width 220 height 134
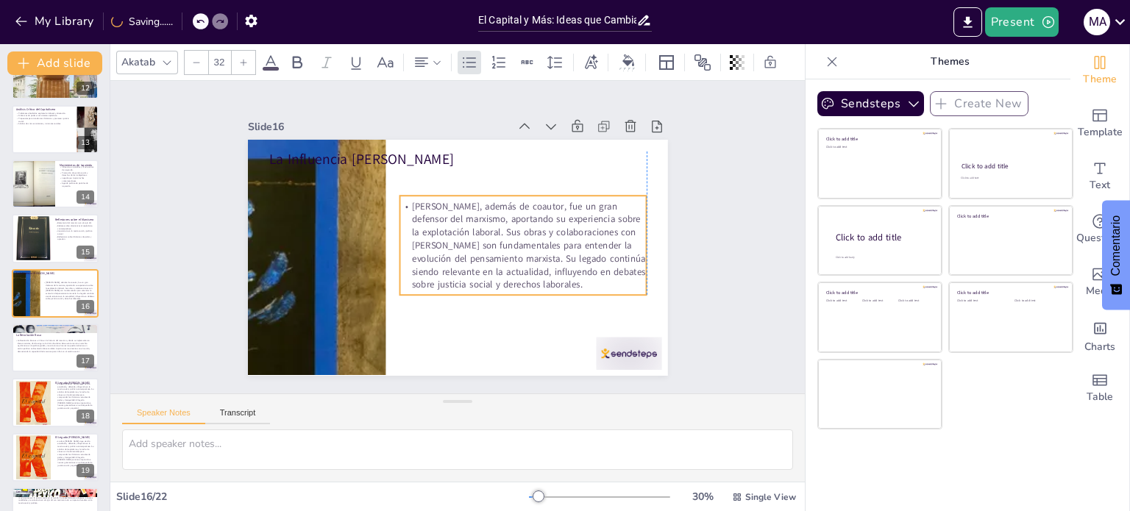
drag, startPoint x: 529, startPoint y: 208, endPoint x: 523, endPoint y: 229, distance: 21.4
click at [511, 229] on p "[PERSON_NAME], además de coautor, fue un gran defensor del marxismo, aportando …" at bounding box center [429, 296] width 163 height 263
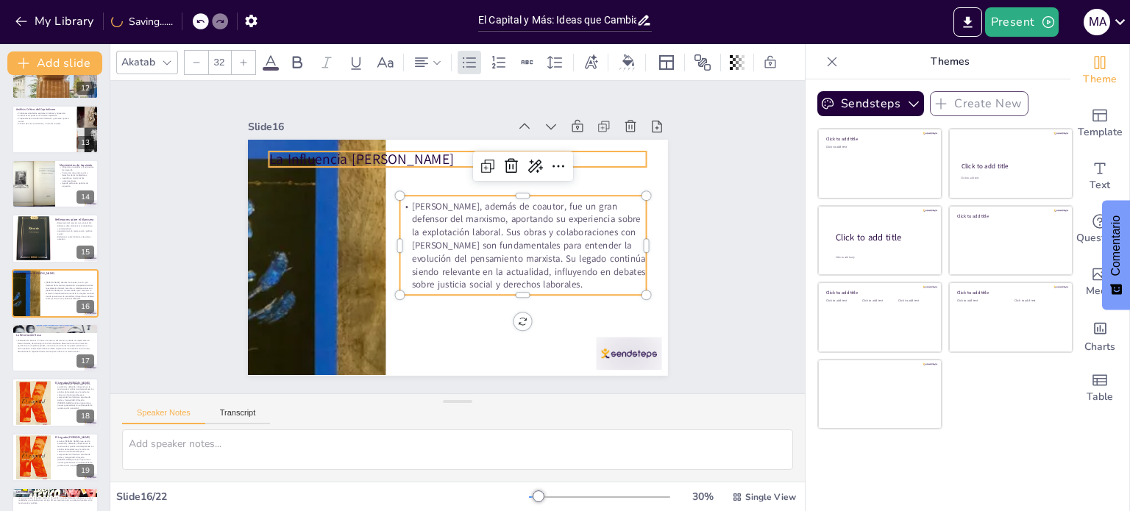
checkbox input "true"
type input "48"
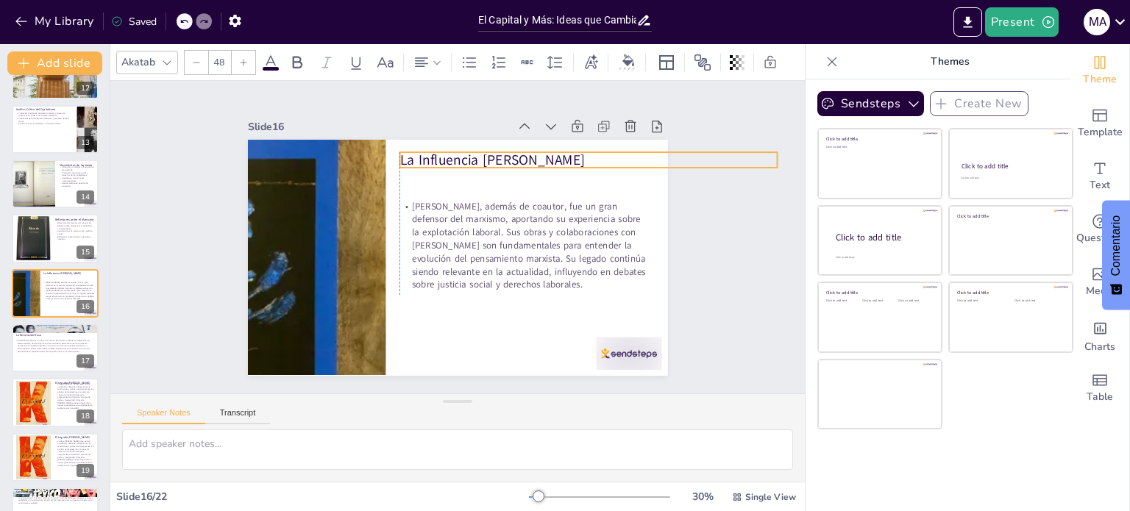
drag, startPoint x: 361, startPoint y: 152, endPoint x: 495, endPoint y: 153, distance: 133.9
click at [495, 153] on p "La Influencia [PERSON_NAME]" at bounding box center [597, 297] width 238 height 317
checkbox input "true"
click at [38, 240] on div at bounding box center [32, 239] width 35 height 54
type textarea "La relevancia del marxismo en el siglo XXI se manifiesta en su capacidad para a…"
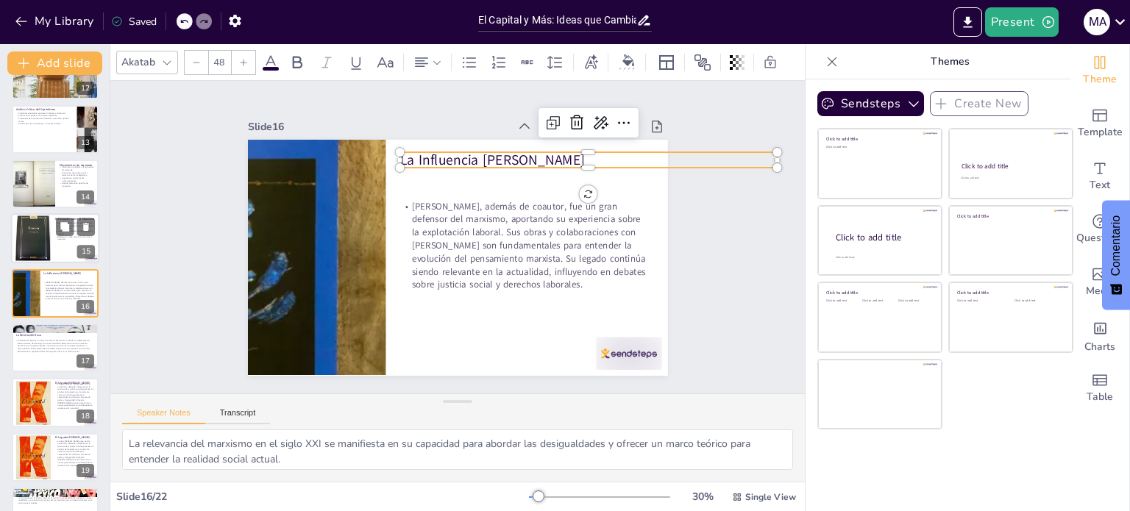
scroll to position [583, 0]
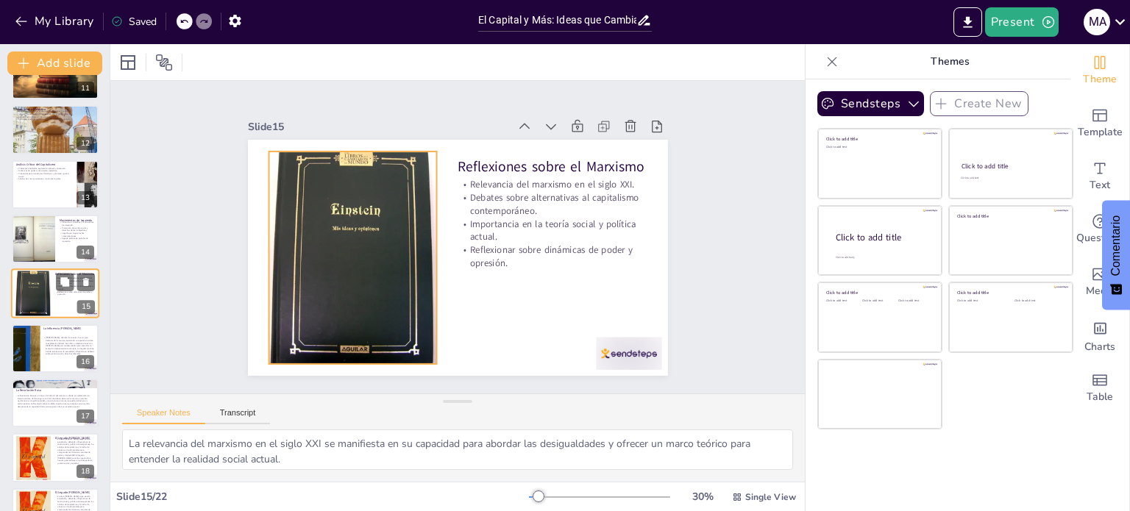
click at [42, 291] on div at bounding box center [32, 294] width 35 height 54
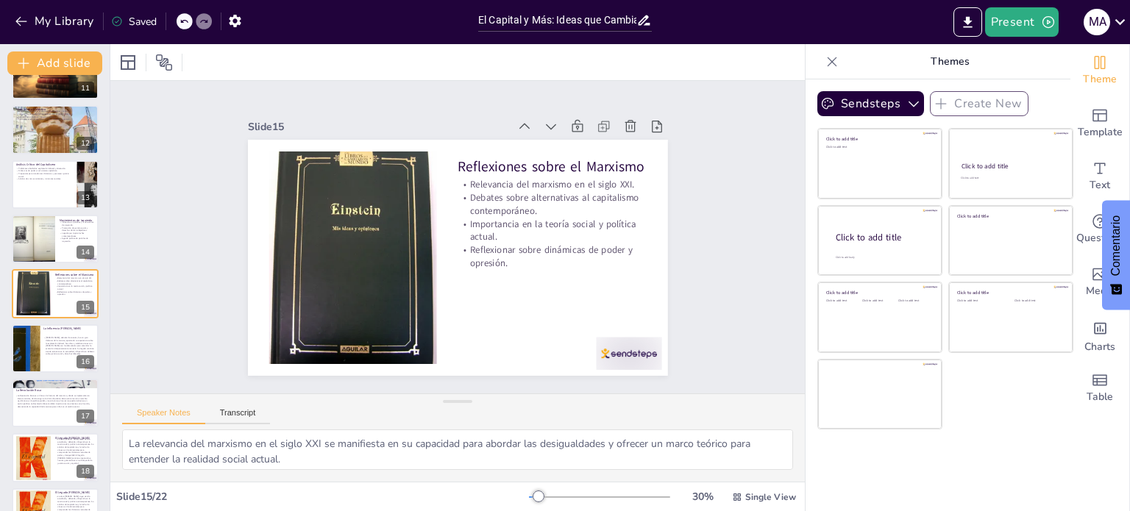
click at [563, 182] on div at bounding box center [629, 242] width 132 height 121
click at [574, 203] on icon at bounding box center [584, 213] width 21 height 21
click at [578, 165] on icon at bounding box center [587, 174] width 19 height 19
click at [527, 338] on icon at bounding box center [531, 344] width 9 height 12
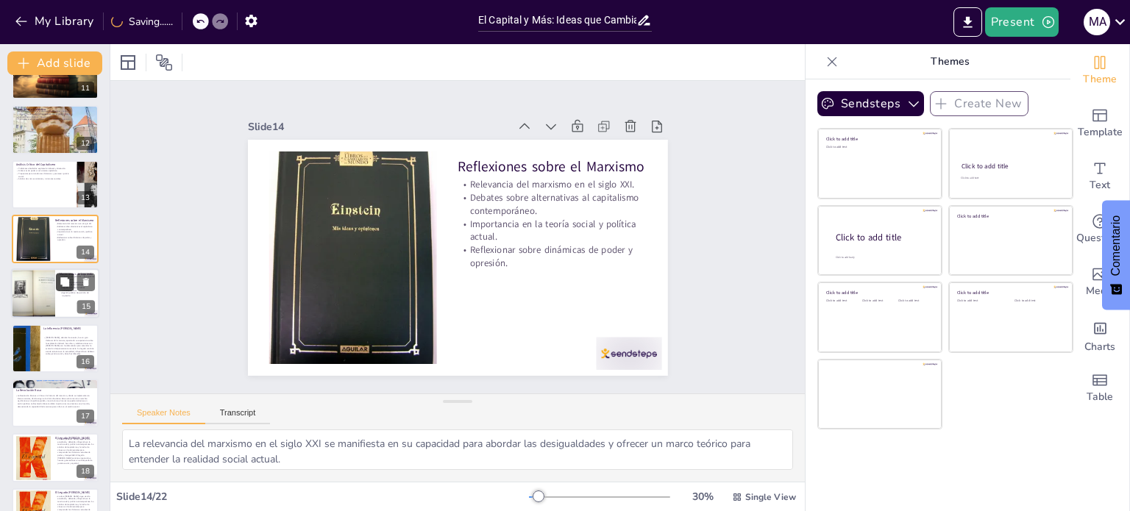
checkbox input "true"
click at [65, 291] on button at bounding box center [65, 283] width 18 height 18
type textarea "La influencia de la Escuela Marxista en partidos y movimientos de izquierda es …"
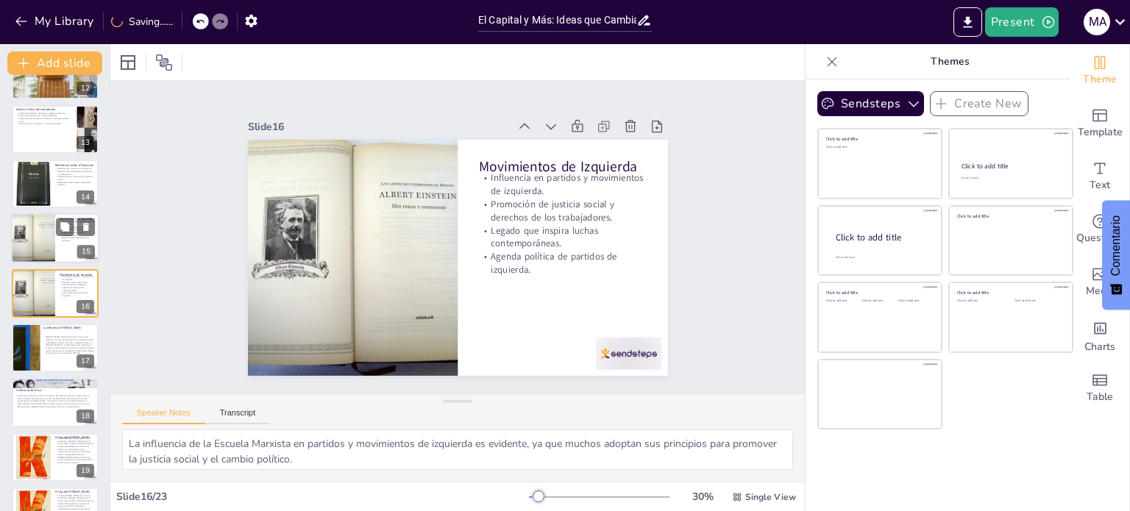
click at [56, 240] on div at bounding box center [55, 239] width 88 height 50
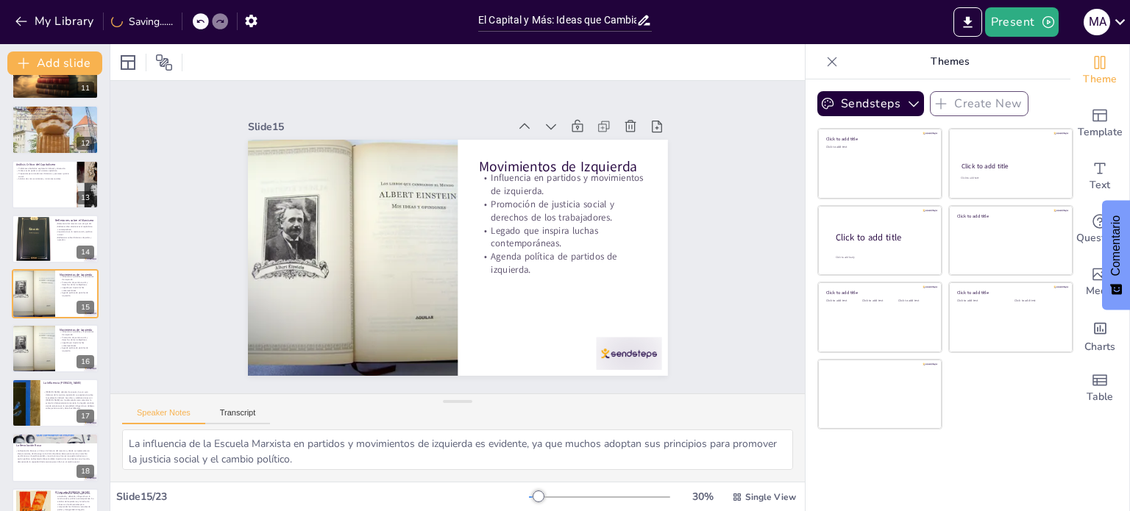
click at [46, 321] on div "Go to [DOMAIN_NAME] and login with code Free97210339 1 El Capital y Más: Ideas …" at bounding box center [55, 130] width 110 height 1253
checkbox input "true"
click at [89, 335] on icon at bounding box center [86, 337] width 10 height 10
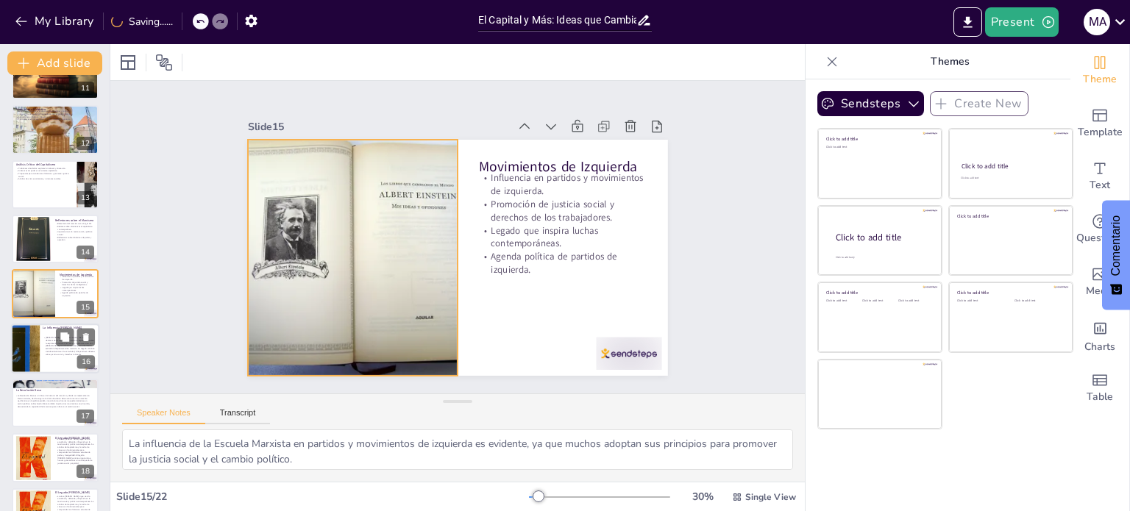
checkbox input "true"
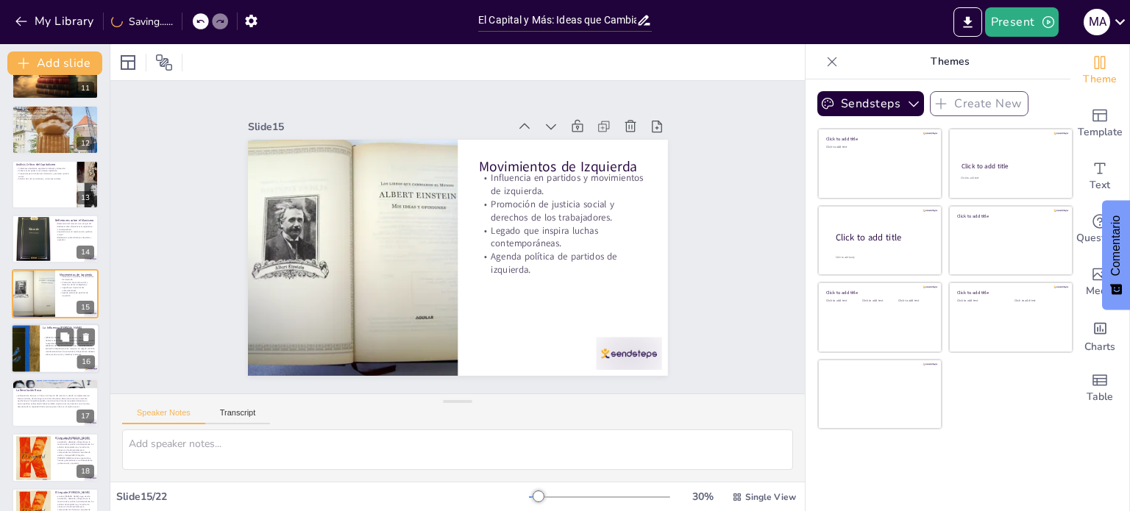
scroll to position [638, 0]
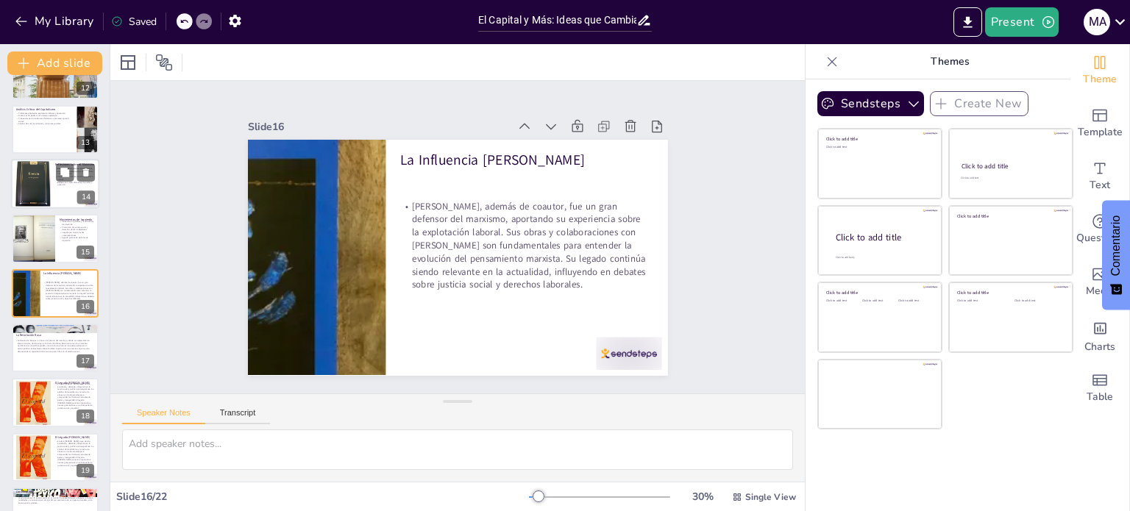
checkbox input "true"
drag, startPoint x: 15, startPoint y: 187, endPoint x: 28, endPoint y: 184, distance: 13.6
click at [15, 187] on div at bounding box center [32, 184] width 35 height 54
type textarea "La relevancia del marxismo en el siglo XXI se manifiesta en su capacidad para a…"
checkbox input "true"
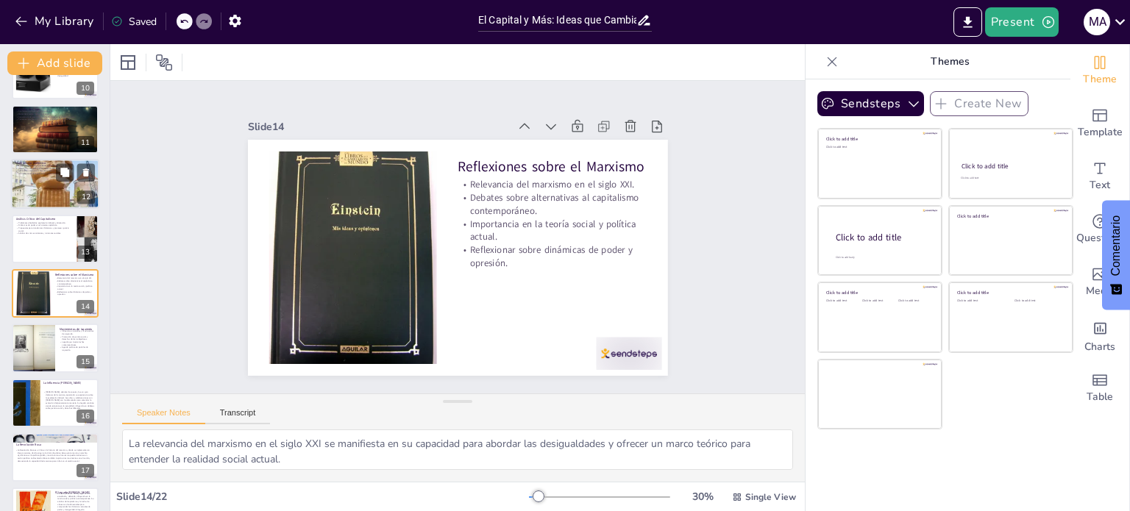
click at [28, 184] on div at bounding box center [55, 184] width 88 height 88
type textarea "La dialéctica es fundamental para entender cómo las contradicciones en la socie…"
checkbox input "true"
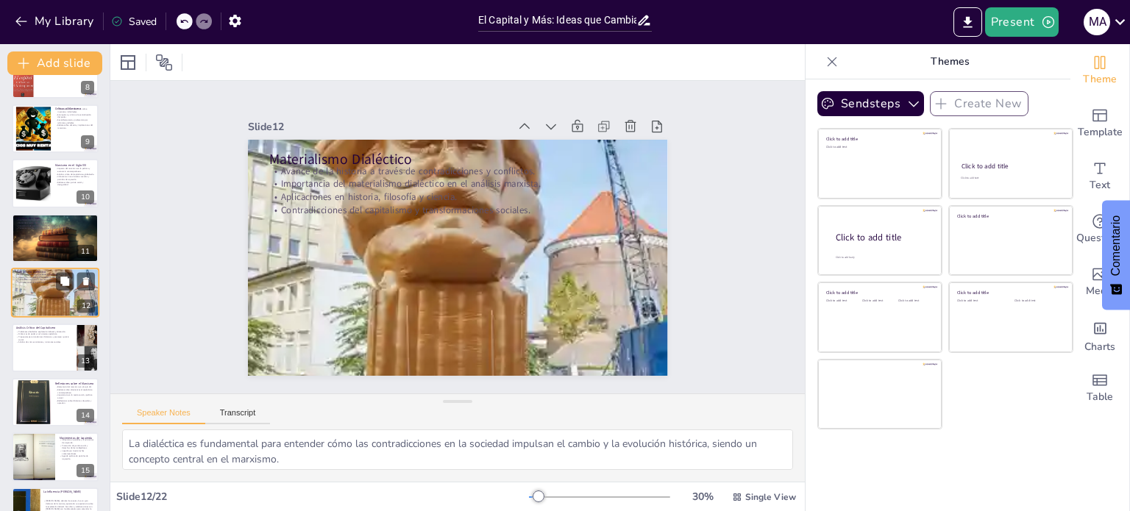
click at [28, 184] on div at bounding box center [34, 184] width 66 height 44
type textarea "El impacto del marxismo en la política y economía contemporáneas es evidente en…"
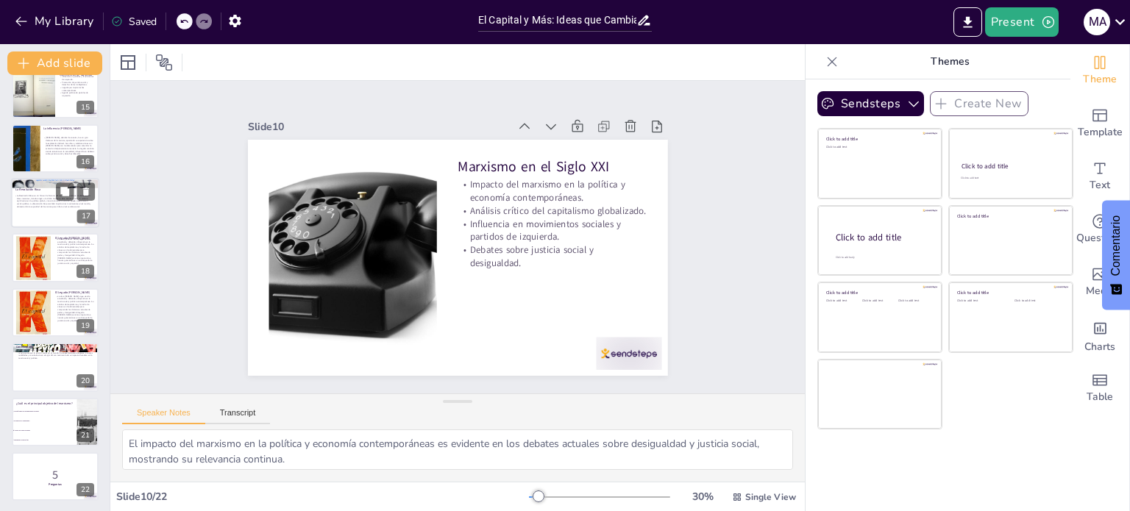
scroll to position [785, 0]
checkbox input "true"
click at [35, 357] on p "La Escuela Marxista ofrece un análisis profundo del capitalismo y sigue inspira…" at bounding box center [54, 352] width 79 height 11
checkbox input "true"
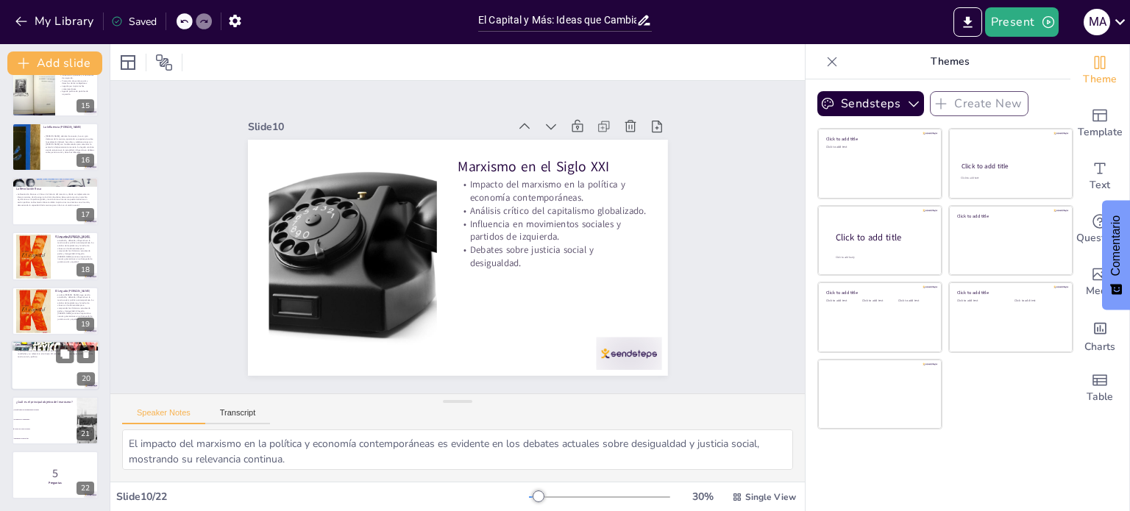
checkbox input "true"
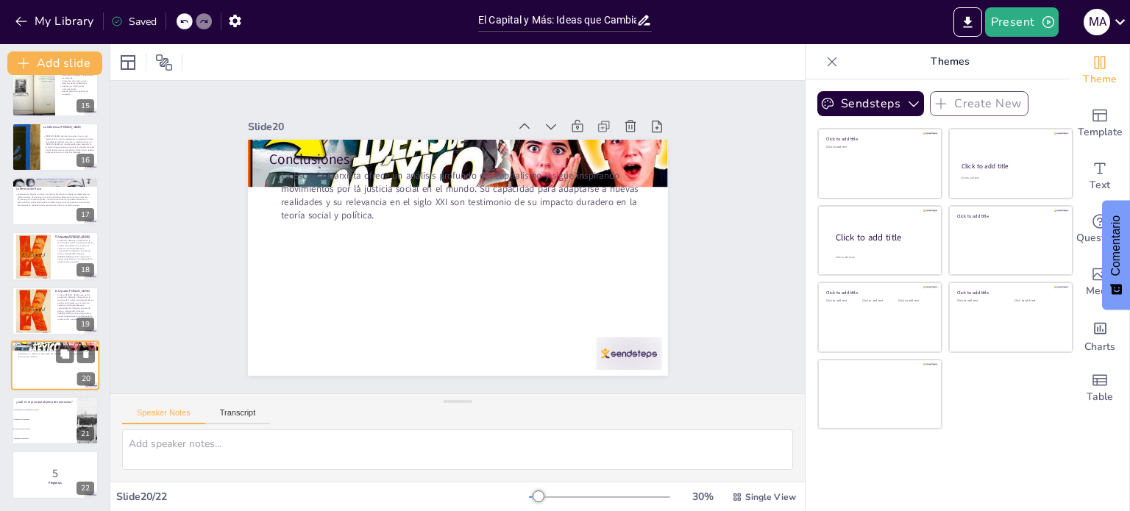
checkbox input "true"
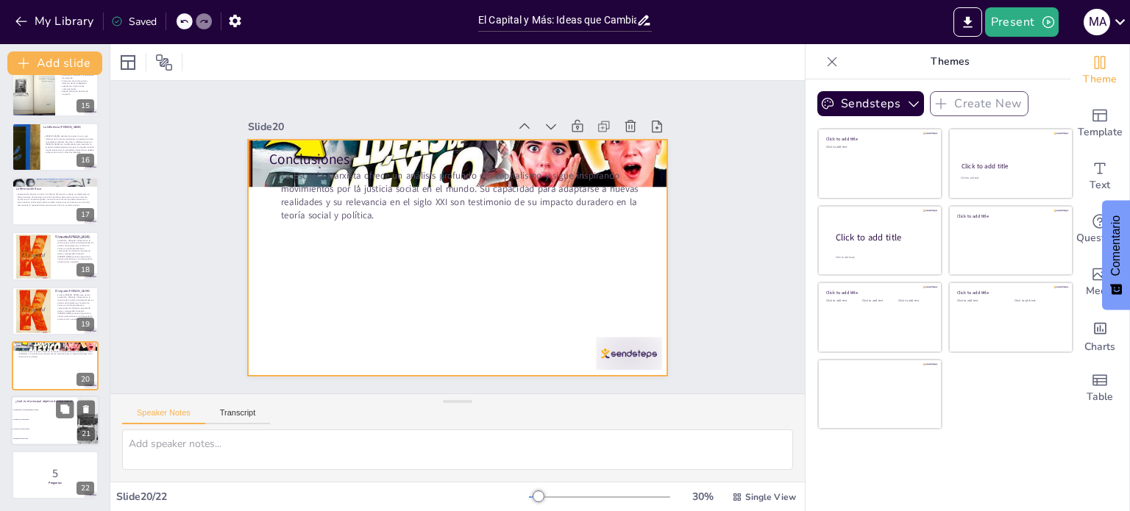
checkbox input "true"
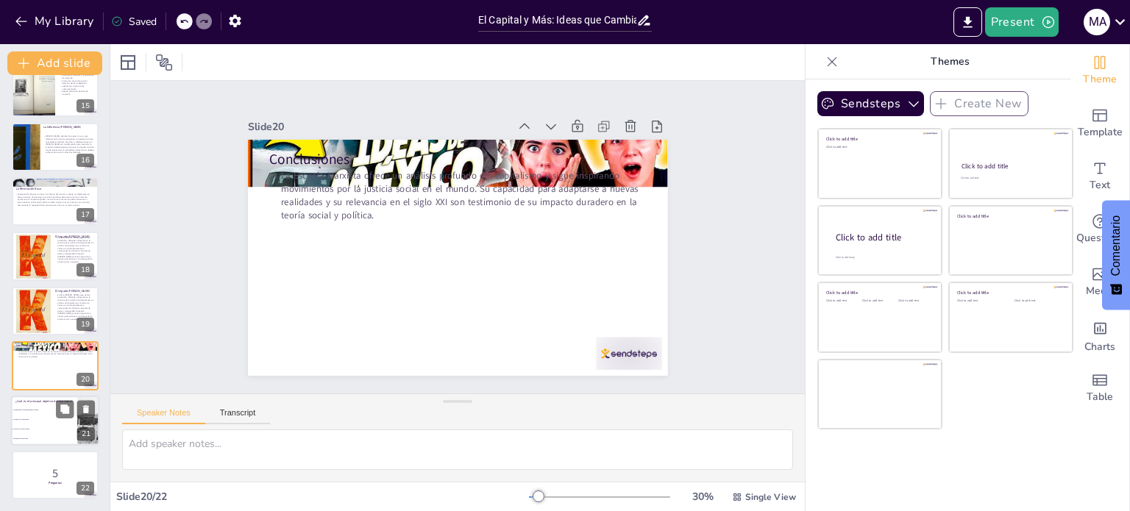
checkbox input "true"
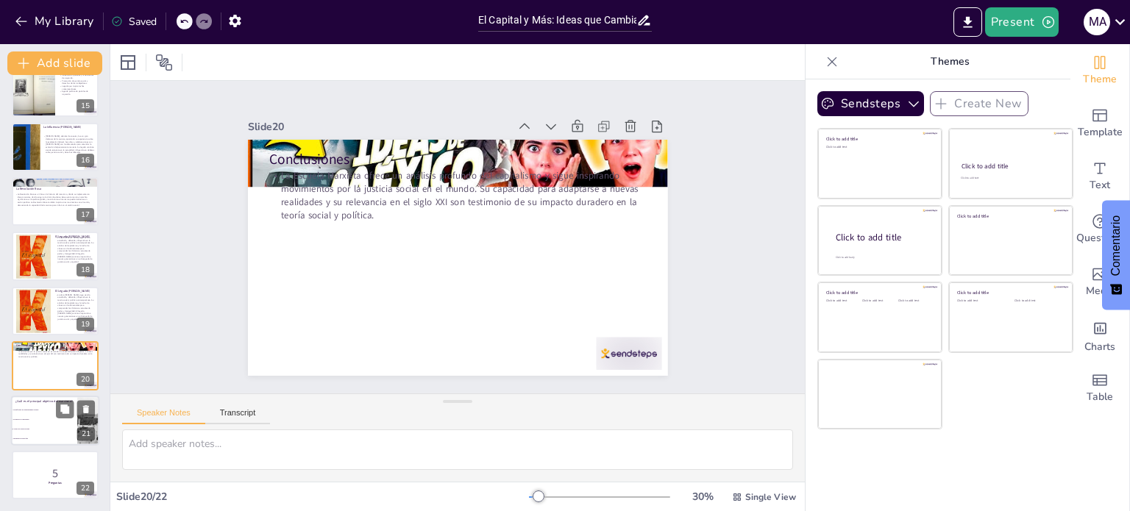
checkbox input "true"
click at [24, 405] on li "Transformar las desigualdades sociales" at bounding box center [44, 410] width 66 height 10
type textarea "La respuesta correcta es "Abolir las clases sociales", ya que este es uno de lo…"
checkbox input "true"
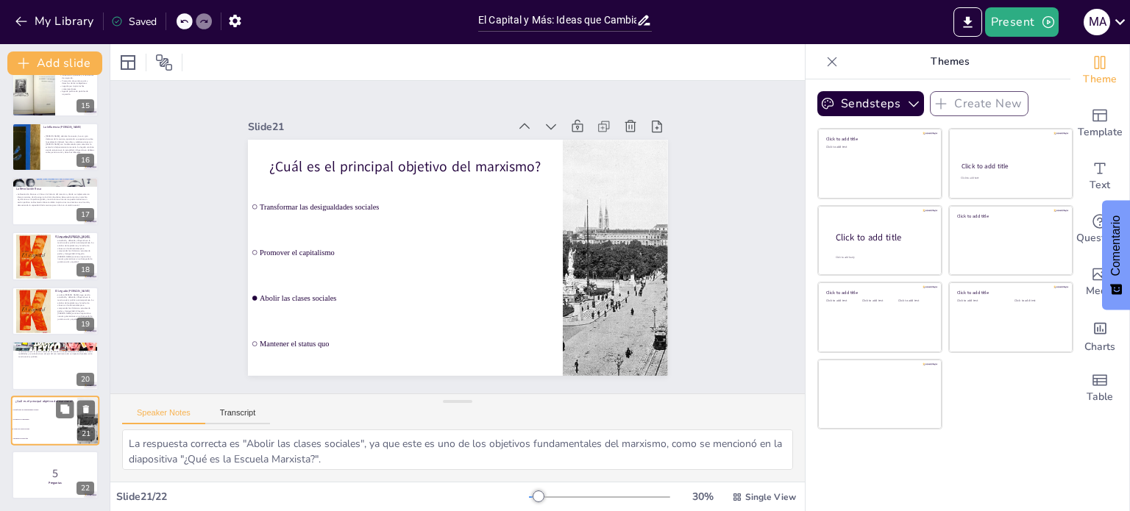
checkbox input "true"
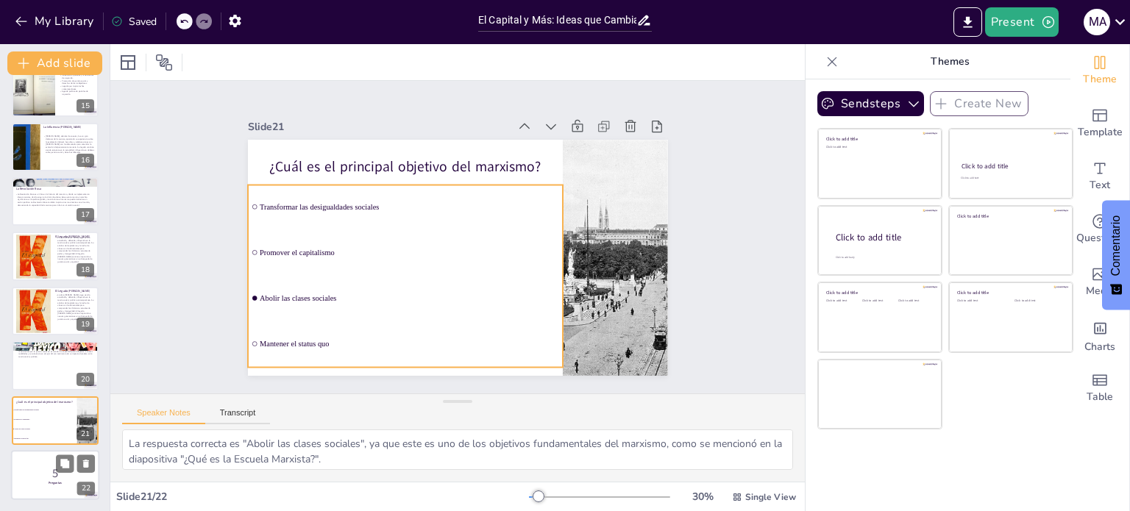
checkbox input "true"
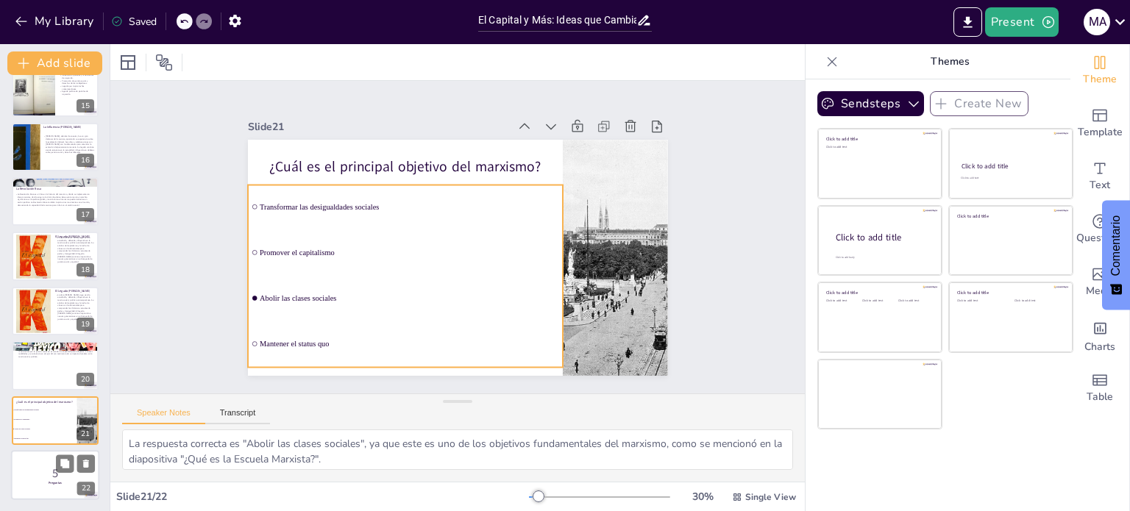
checkbox input "true"
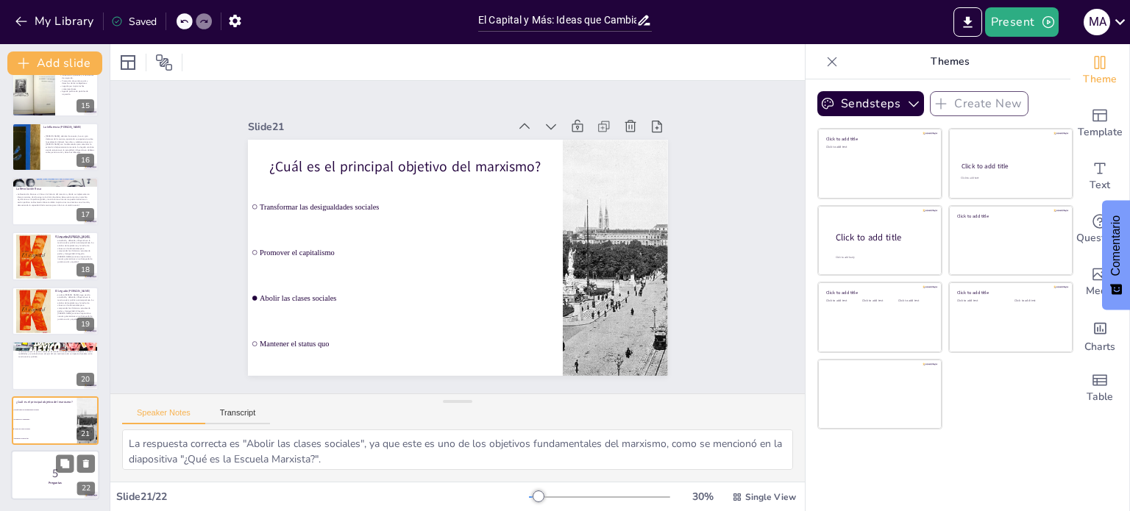
checkbox input "true"
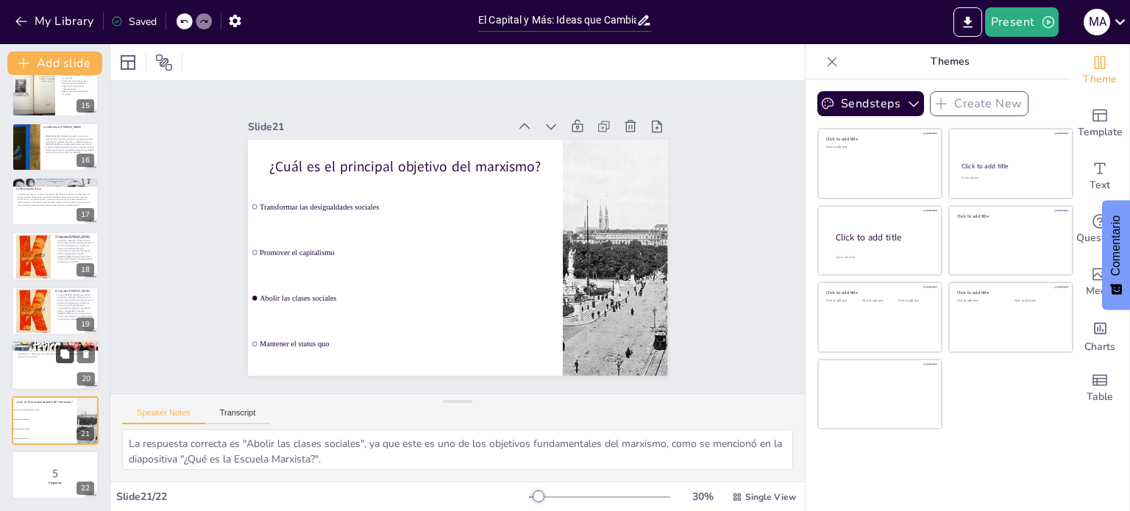
checkbox input "true"
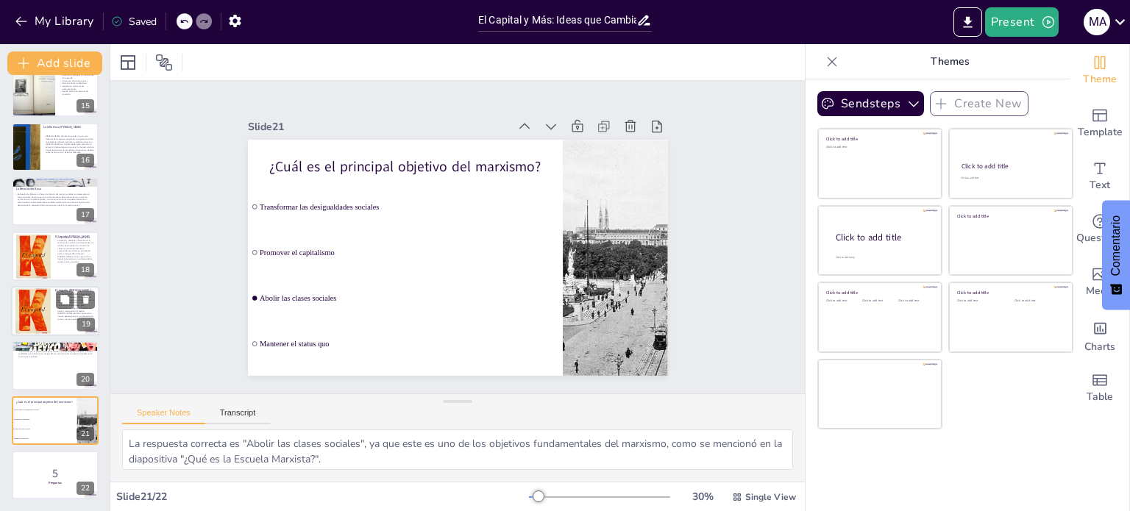
checkbox input "true"
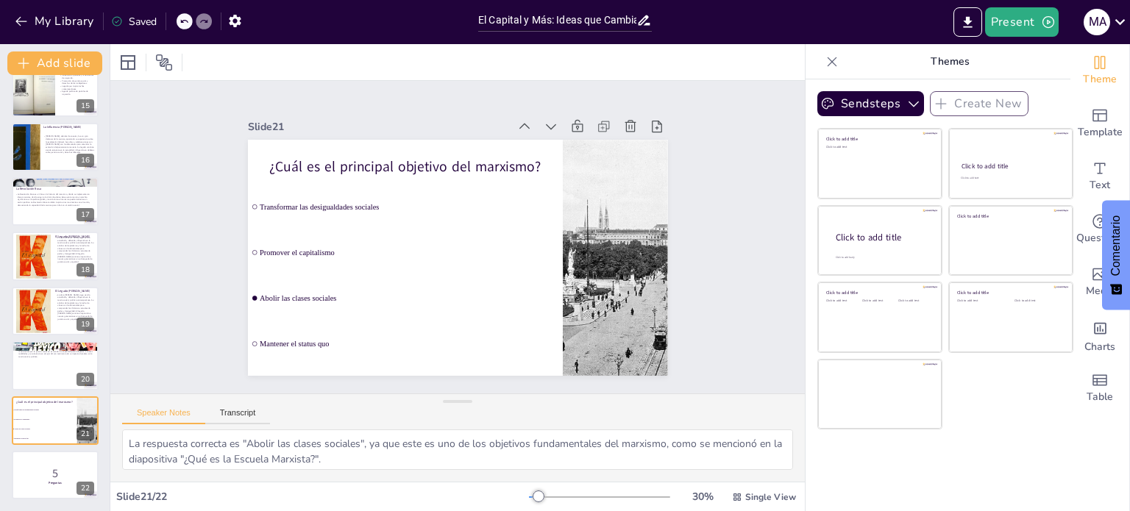
checkbox input "true"
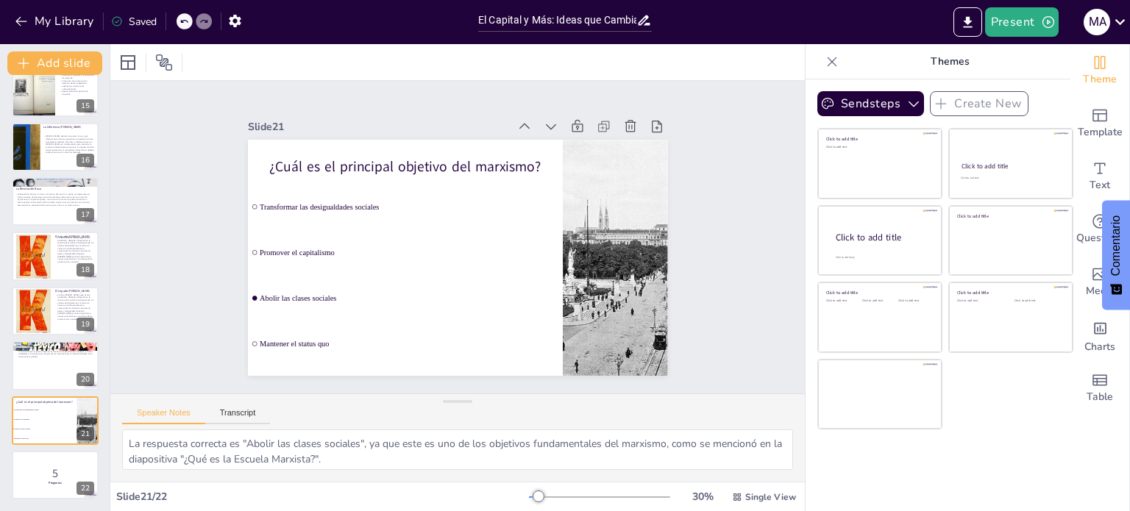
checkbox input "true"
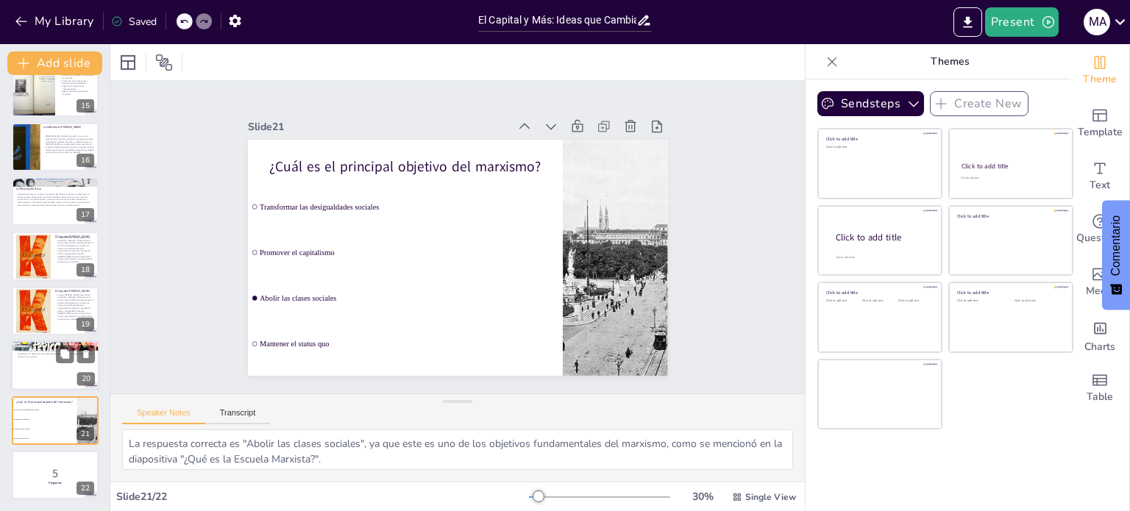
checkbox input "true"
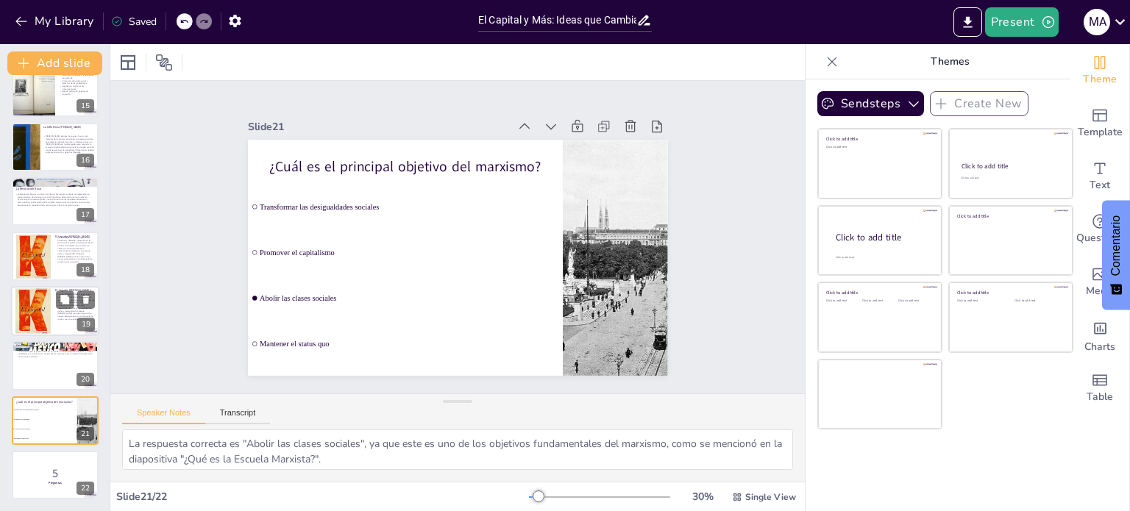
click at [32, 307] on div at bounding box center [32, 310] width 35 height 51
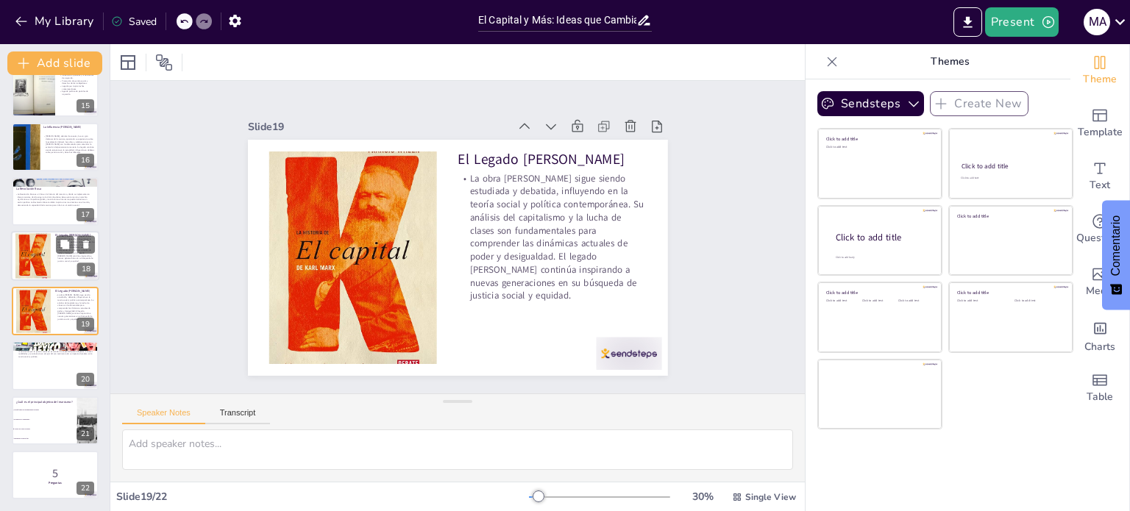
click at [40, 261] on div at bounding box center [32, 256] width 35 height 51
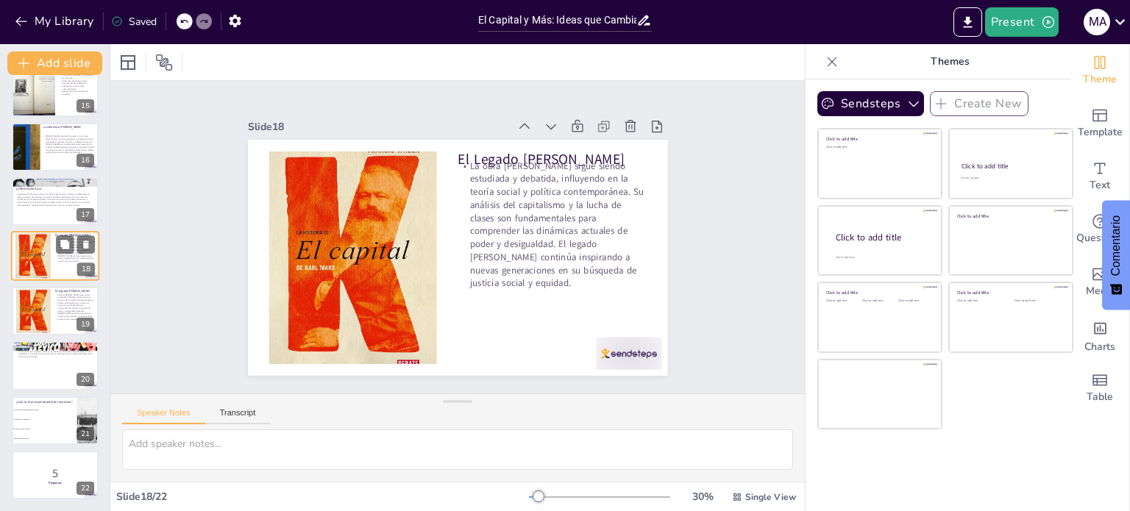
scroll to position [747, 0]
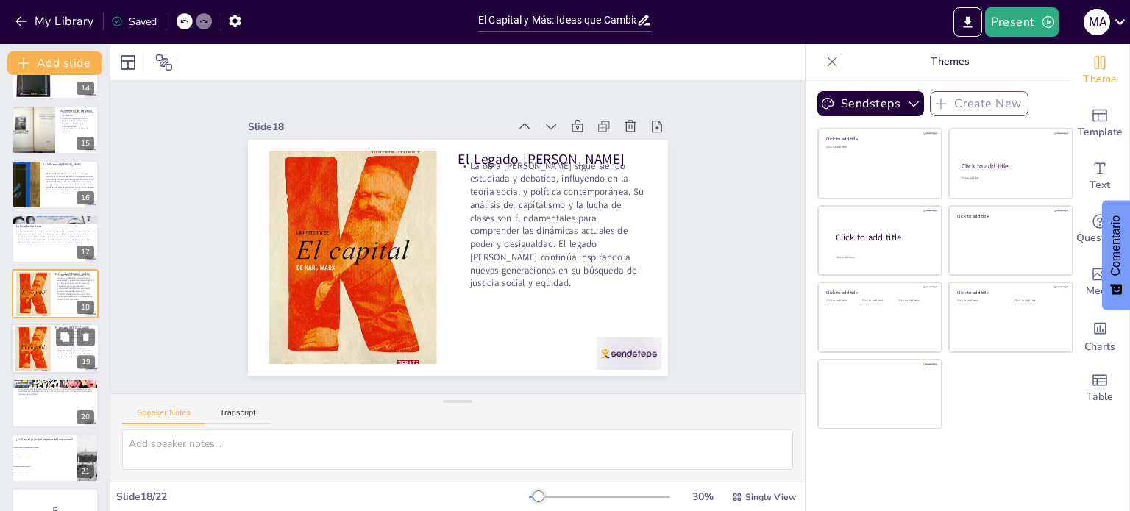
click at [38, 346] on div at bounding box center [32, 348] width 35 height 51
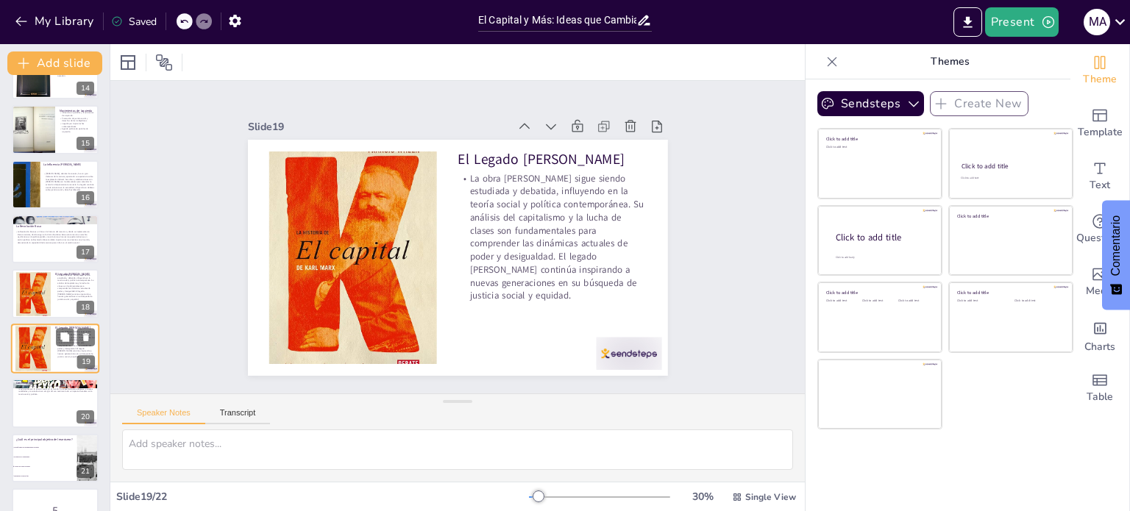
scroll to position [785, 0]
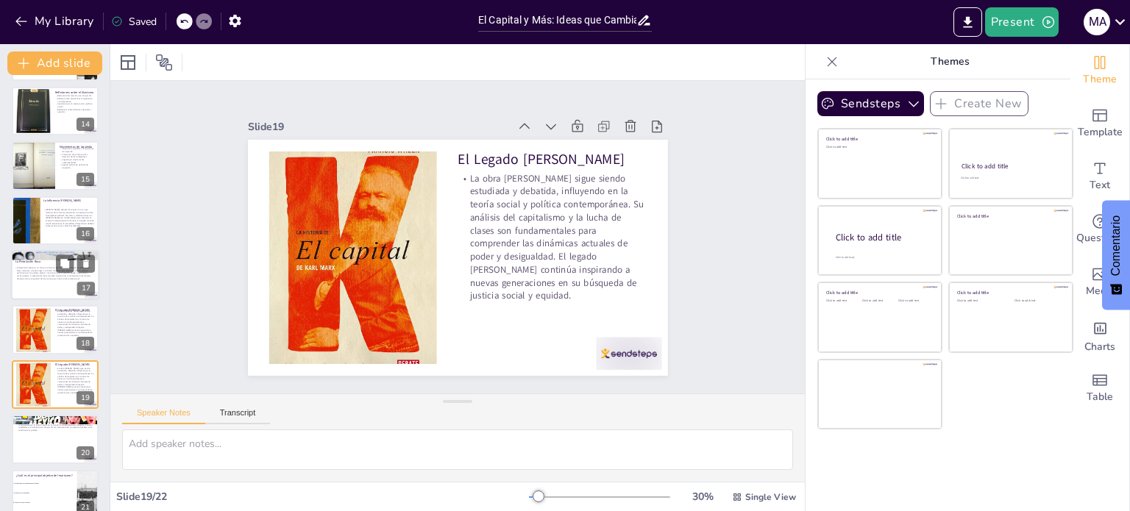
click at [22, 263] on p "La Revolución Rusa" at bounding box center [54, 262] width 79 height 4
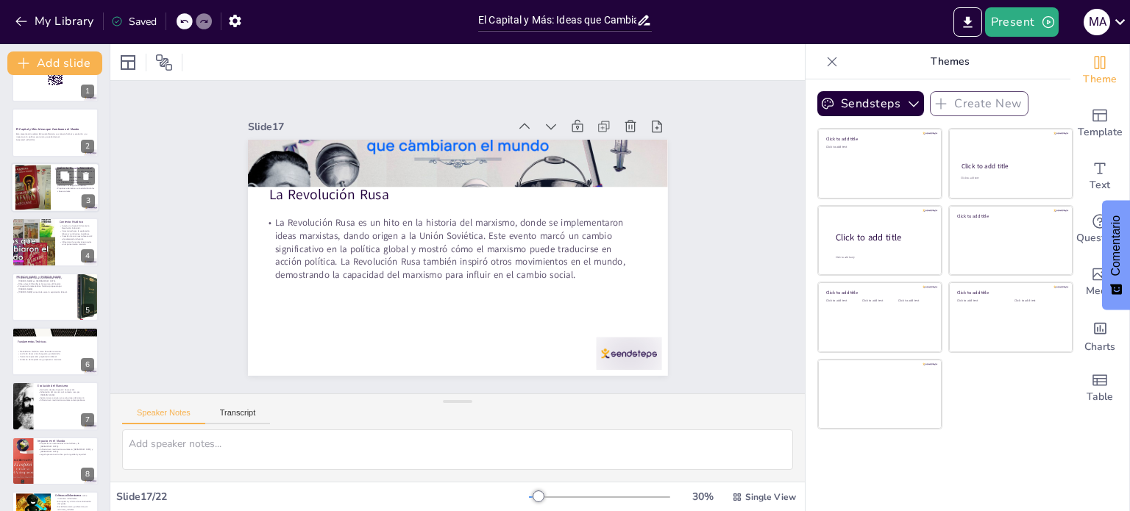
scroll to position [0, 0]
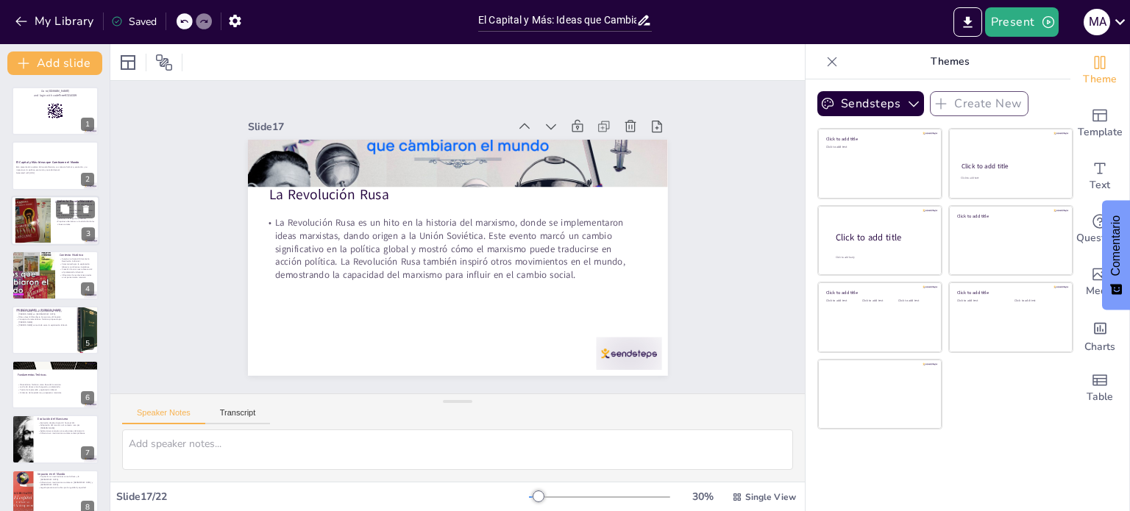
checkbox input "true"
click at [40, 215] on div at bounding box center [33, 220] width 60 height 45
type textarea "La Escuela Marxista, como enfoque crítico del capitalismo, es fundamental para …"
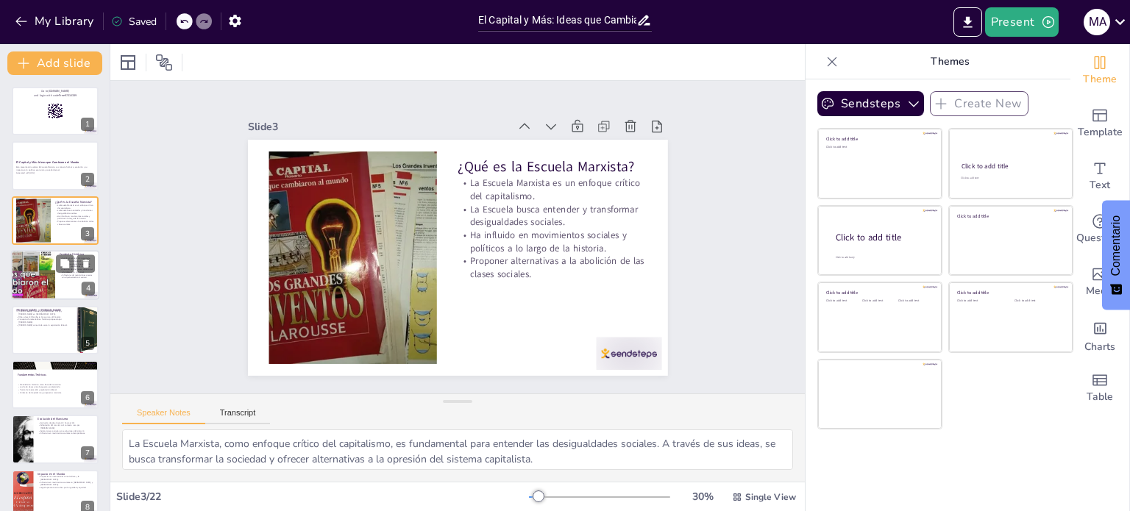
checkbox input "true"
click at [21, 279] on div at bounding box center [33, 275] width 88 height 50
type textarea "La Revolución Industrial fue un punto clave en la historia que permitió el surg…"
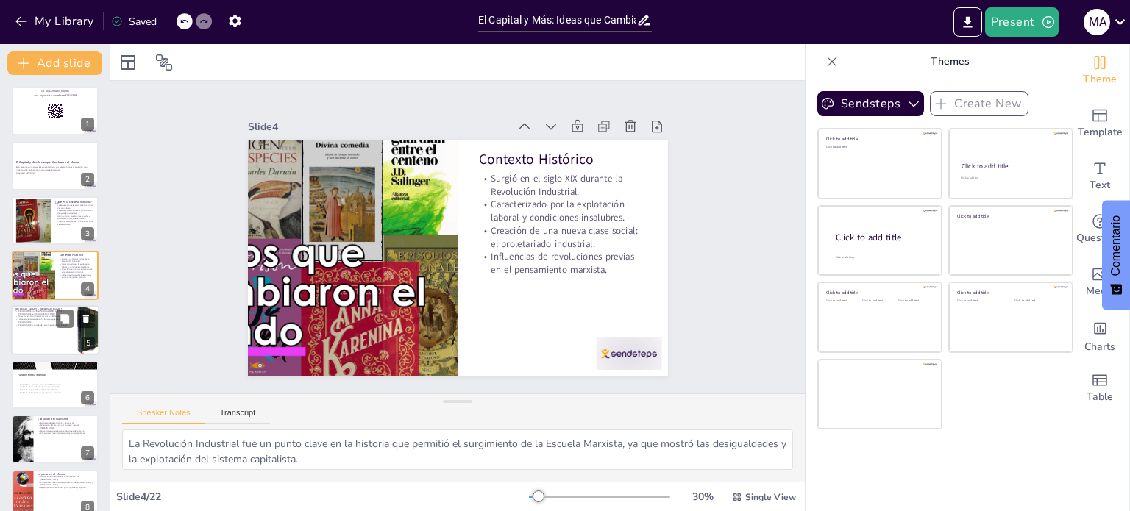
checkbox input "true"
click at [18, 341] on div at bounding box center [55, 330] width 88 height 50
type textarea "La biografía [PERSON_NAME] y [PERSON_NAME] es esencial para entender su pensami…"
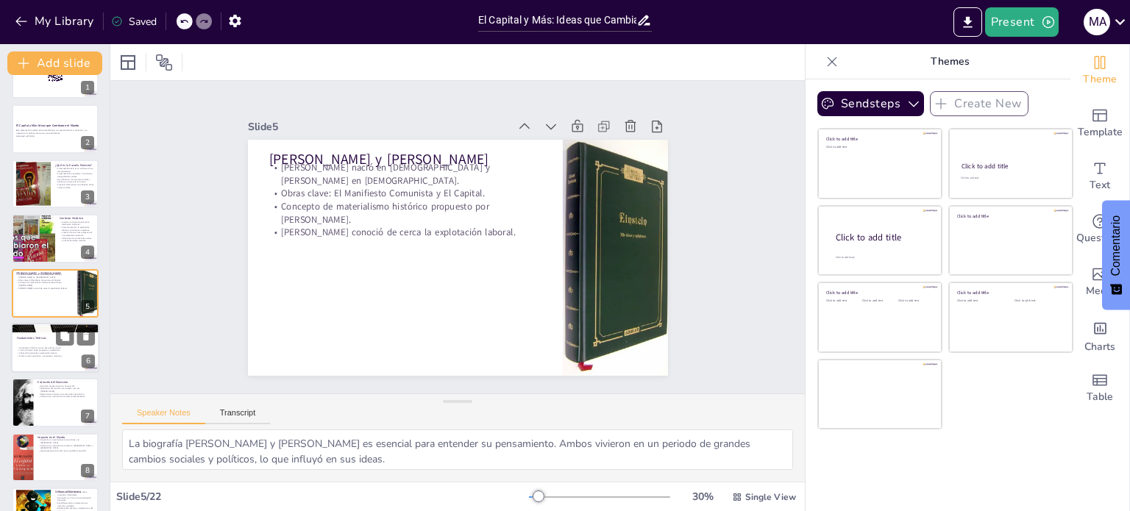
checkbox input "true"
drag, startPoint x: 34, startPoint y: 357, endPoint x: 41, endPoint y: 346, distance: 13.3
click at [35, 356] on div "Materialismo histórico como base del marxismo. Lucha de clases entre burguesía …" at bounding box center [55, 352] width 74 height 32
type textarea "El materialismo histórico es uno de los fundamentos más importantes del marxism…"
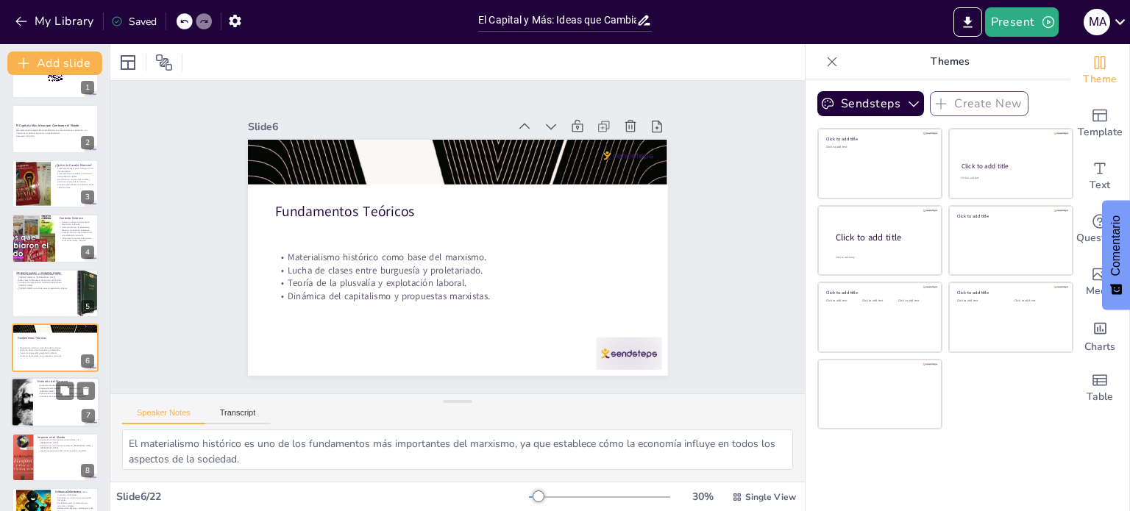
scroll to position [91, 0]
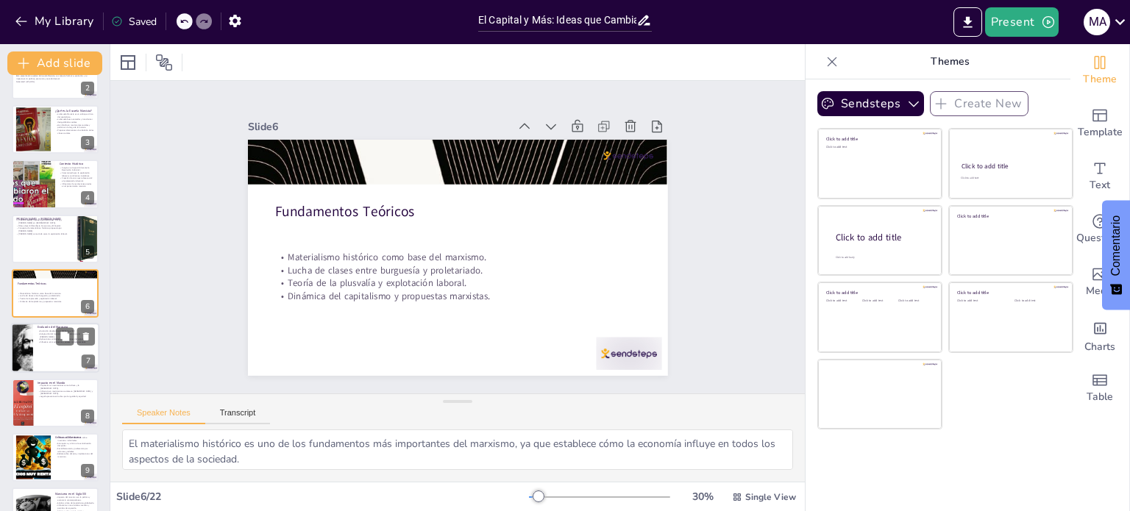
checkbox input "true"
click at [31, 343] on div at bounding box center [22, 349] width 88 height 50
type textarea "La evolución del marxismo es un proceso continuo que ha adaptado sus ideas a di…"
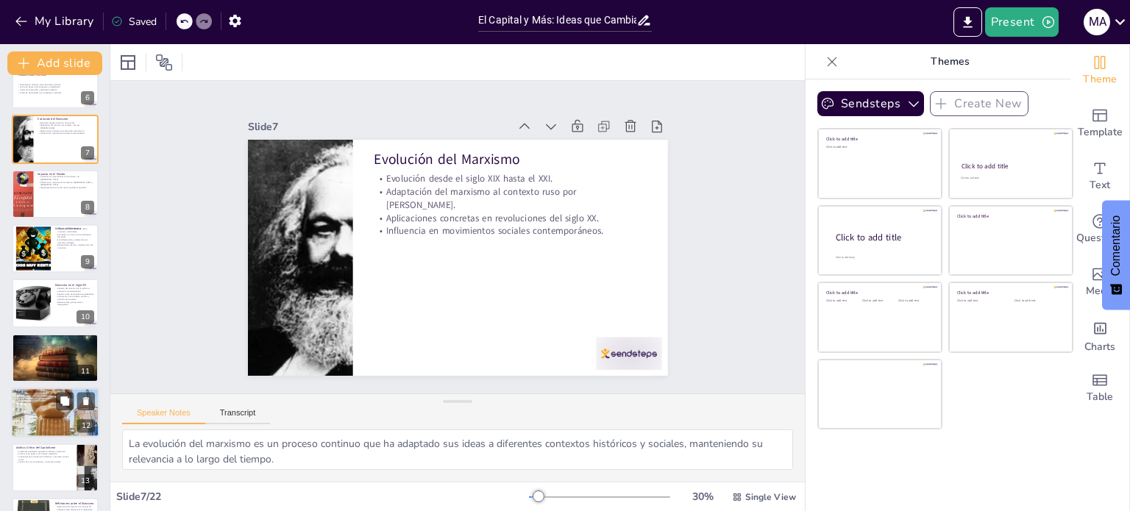
scroll to position [367, 0]
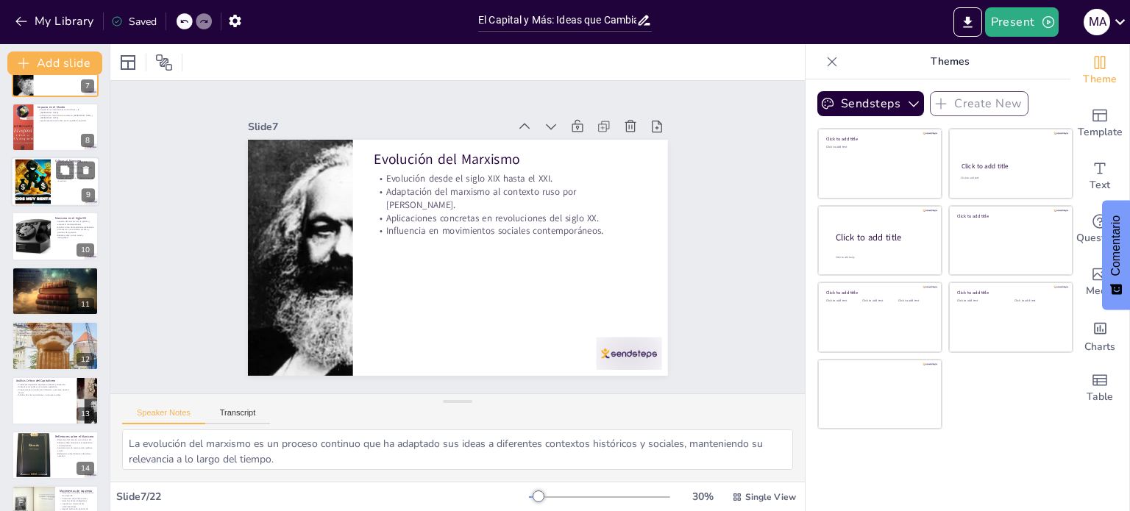
checkbox input "true"
click at [35, 179] on div at bounding box center [32, 182] width 79 height 45
type textarea "Las críticas desde el liberalismo resaltan la preocupación por la reducción de …"
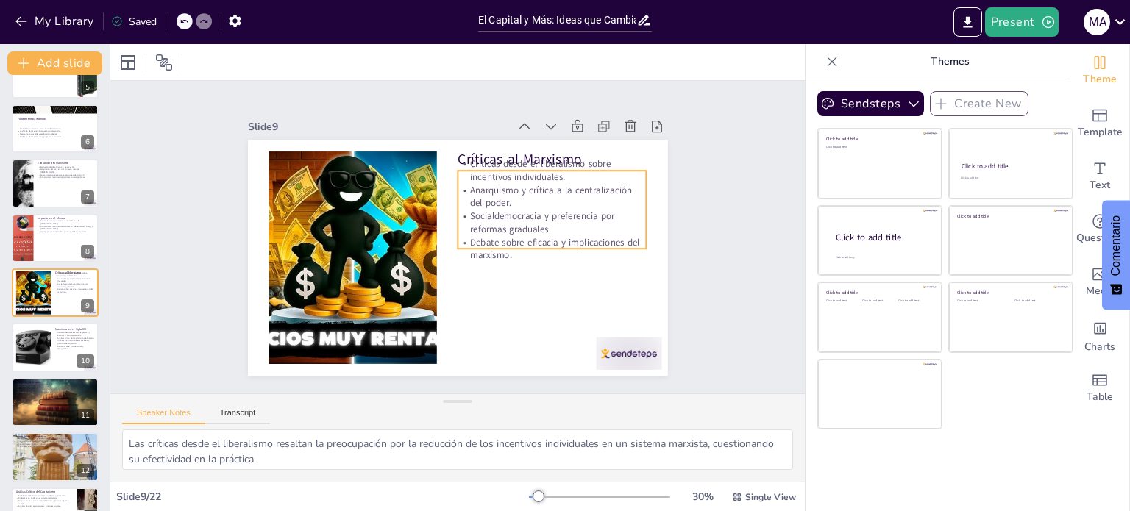
click at [506, 195] on p "Anarquismo y crítica a la centralización del poder." at bounding box center [558, 217] width 190 height 65
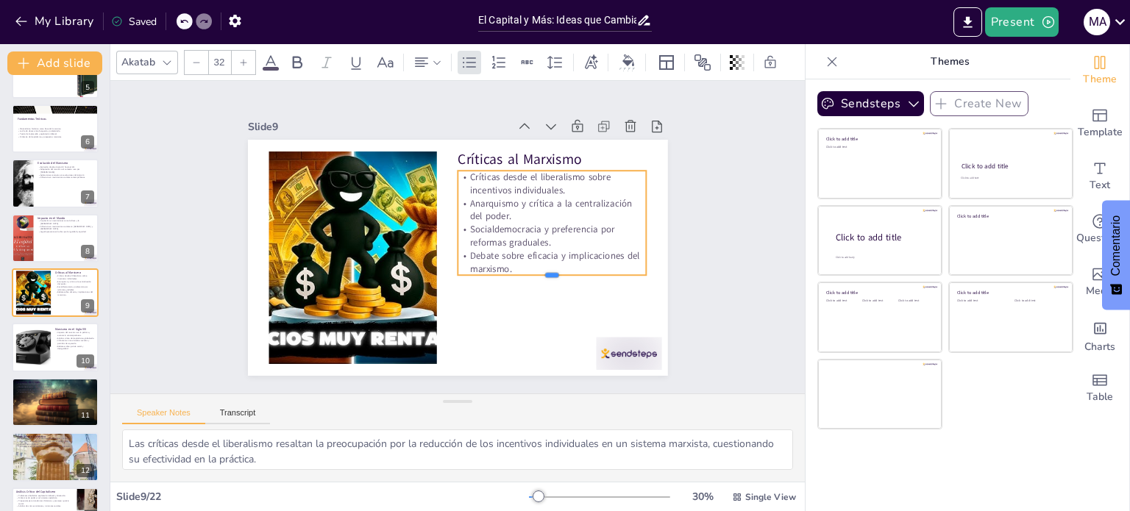
drag, startPoint x: 539, startPoint y: 247, endPoint x: 539, endPoint y: 263, distance: 15.4
click at [539, 263] on div "Críticas al Marxismo Críticas desde el liberalismo sobre incentivos individuale…" at bounding box center [445, 220] width 478 height 438
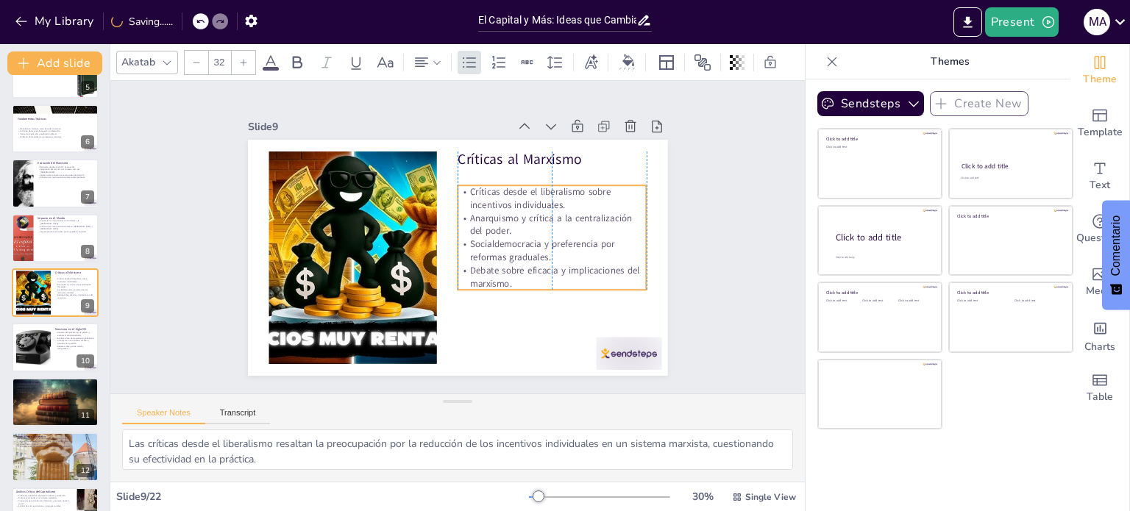
drag, startPoint x: 530, startPoint y: 208, endPoint x: 527, endPoint y: 223, distance: 15.0
click at [527, 223] on p "Anarquismo y crítica a la centralización del poder." at bounding box center [552, 244] width 190 height 65
checkbox input "true"
click at [40, 345] on div at bounding box center [32, 347] width 67 height 45
type textarea "El impacto del marxismo en la política y economía contemporáneas es evidente en…"
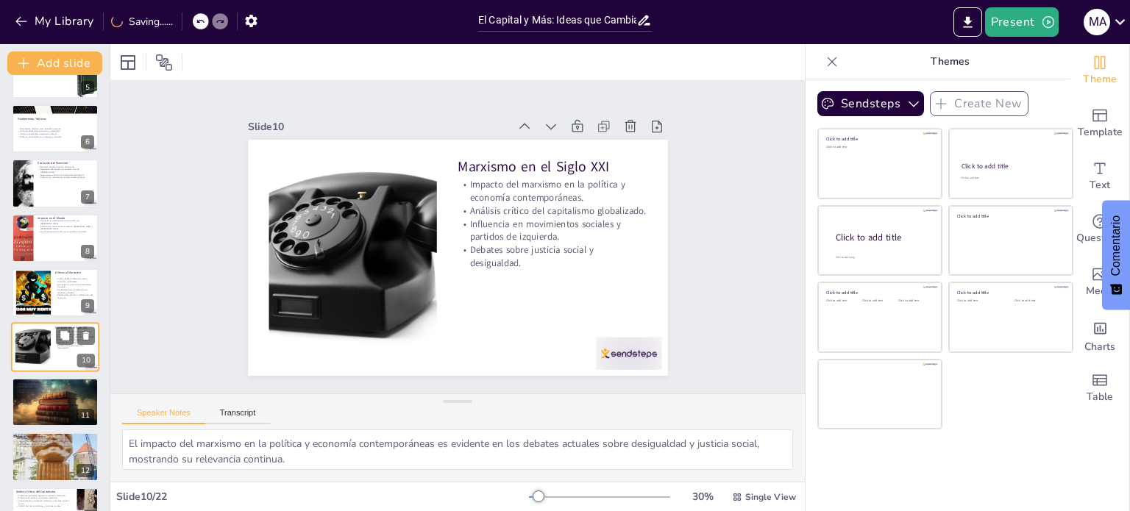
scroll to position [310, 0]
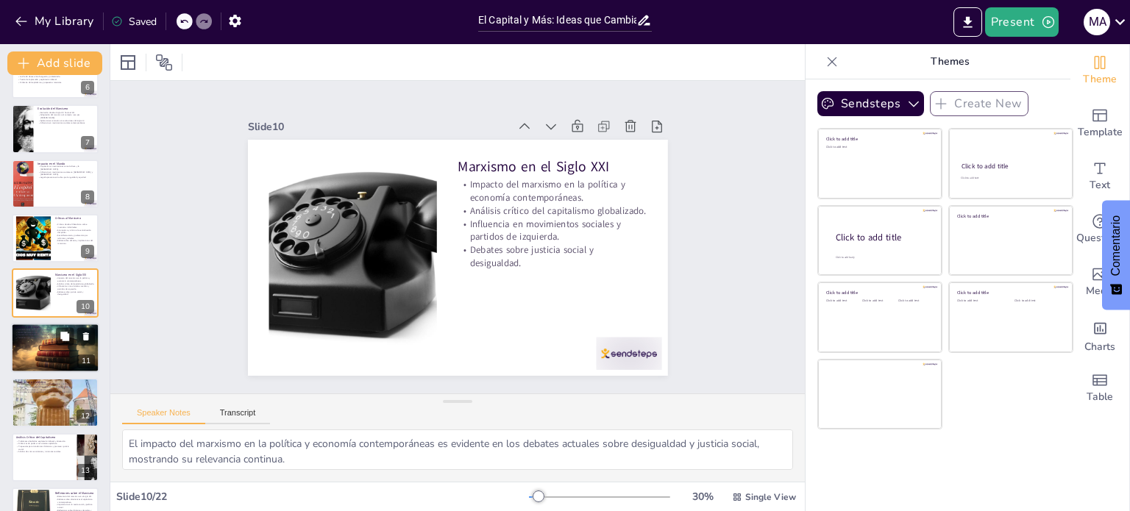
checkbox input "true"
click at [45, 347] on div at bounding box center [55, 348] width 88 height 50
type textarea "El conflicto entre la burguesía y el proletariado es central en el análisis mar…"
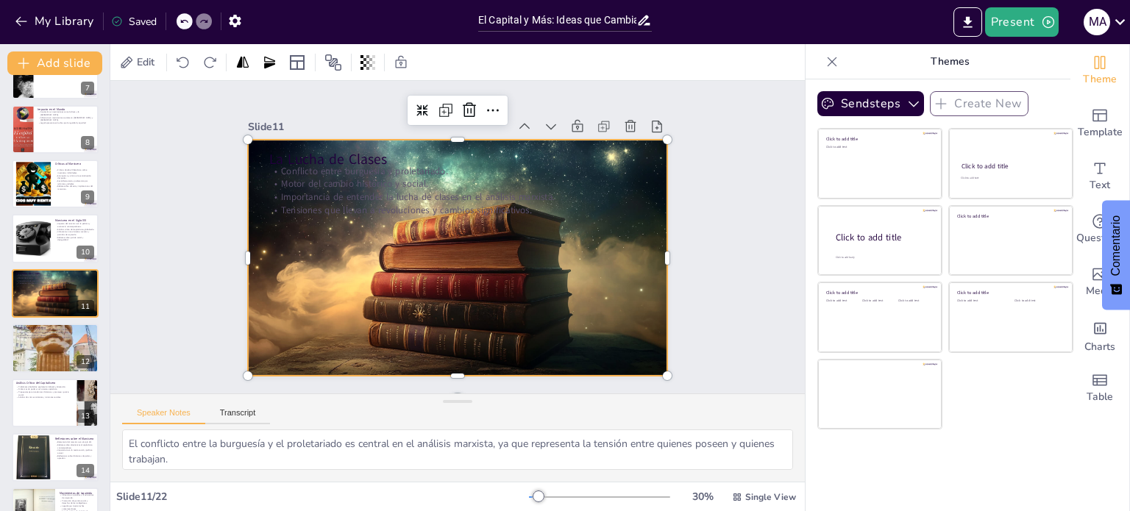
click at [592, 270] on div at bounding box center [437, 242] width 318 height 460
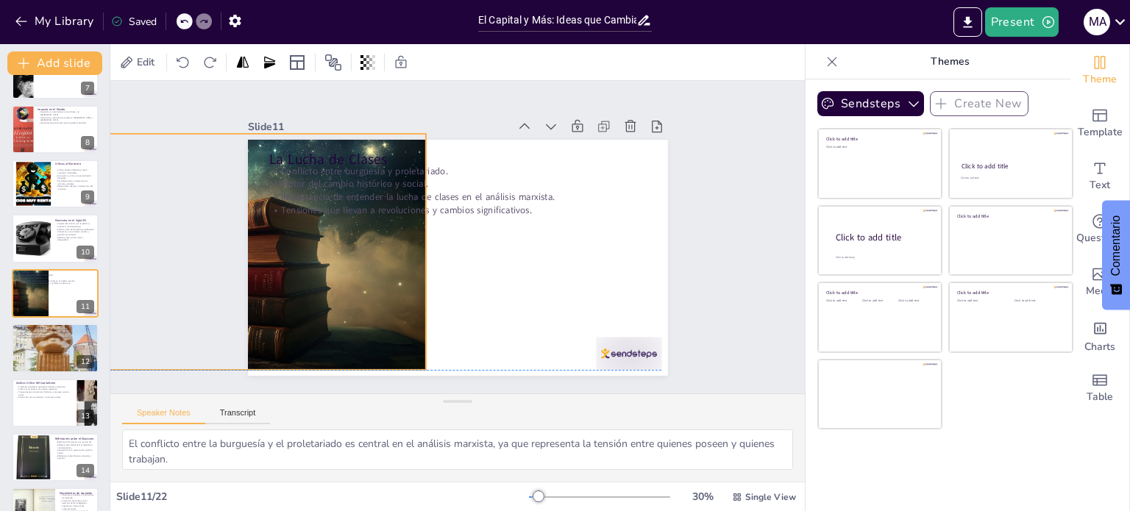
drag, startPoint x: 619, startPoint y: 246, endPoint x: 378, endPoint y: 241, distance: 241.3
click at [378, 241] on div at bounding box center [304, 51] width 438 height 478
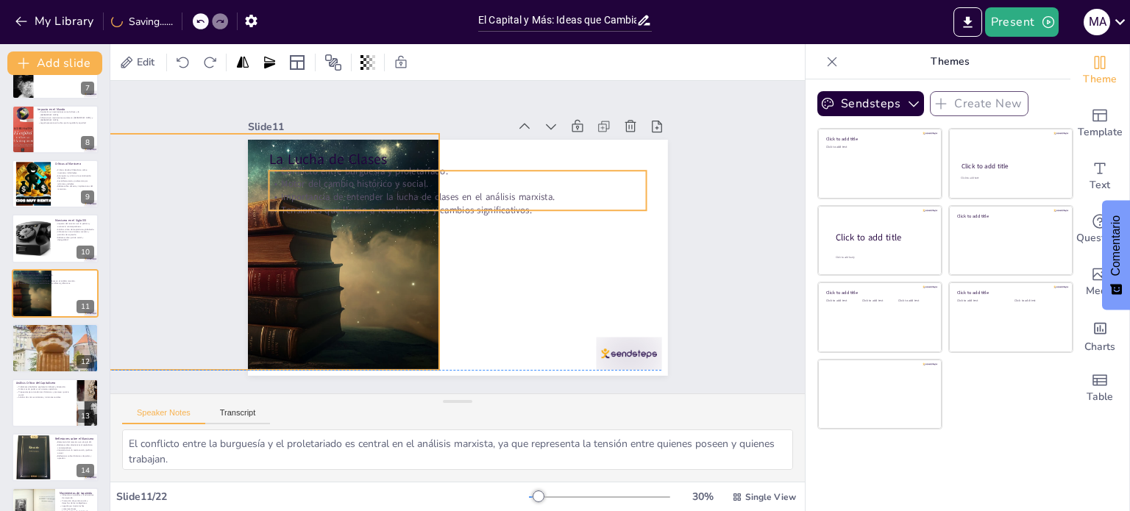
drag, startPoint x: 346, startPoint y: 182, endPoint x: 359, endPoint y: 182, distance: 13.3
click at [504, 182] on p "Motor del cambio histórico y social." at bounding box center [510, 238] width 13 height 378
click at [525, 168] on p "Conflicto entre burguesía y proletariado." at bounding box center [471, 172] width 372 height 91
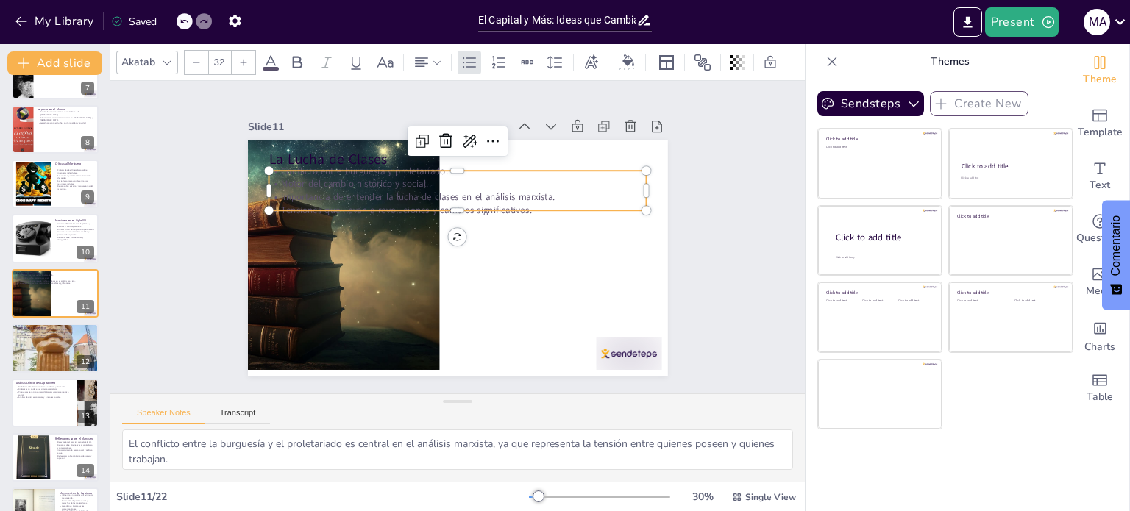
click at [505, 193] on p "Importancia de entender la lucha de clases en el análisis marxista." at bounding box center [469, 199] width 363 height 129
click at [444, 218] on p "Tensiones que llevan a revoluciones y cambios significativos." at bounding box center [452, 263] width 372 height 91
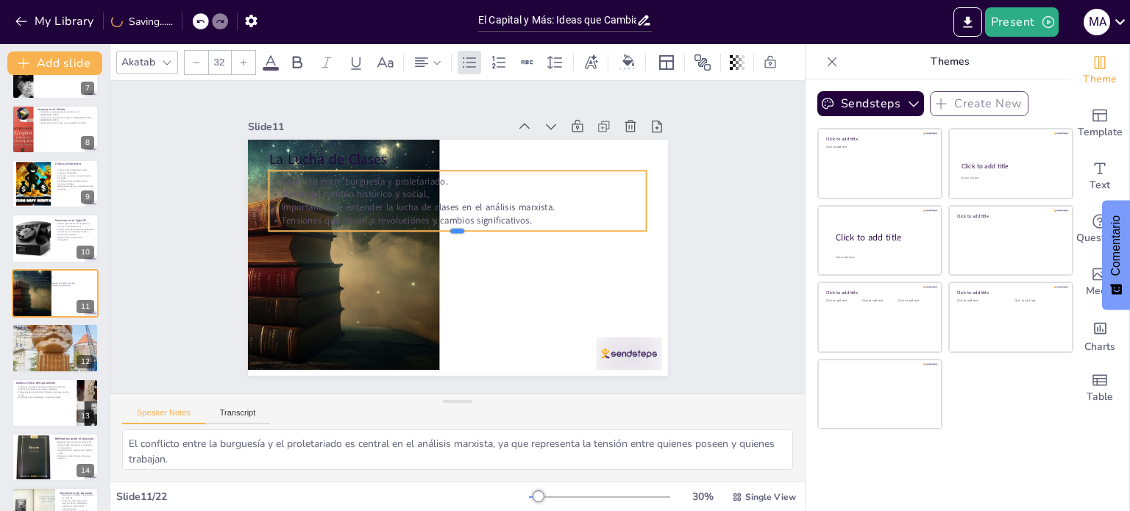
drag, startPoint x: 444, startPoint y: 205, endPoint x: 449, endPoint y: 227, distance: 21.9
click at [449, 227] on div at bounding box center [457, 237] width 333 height 199
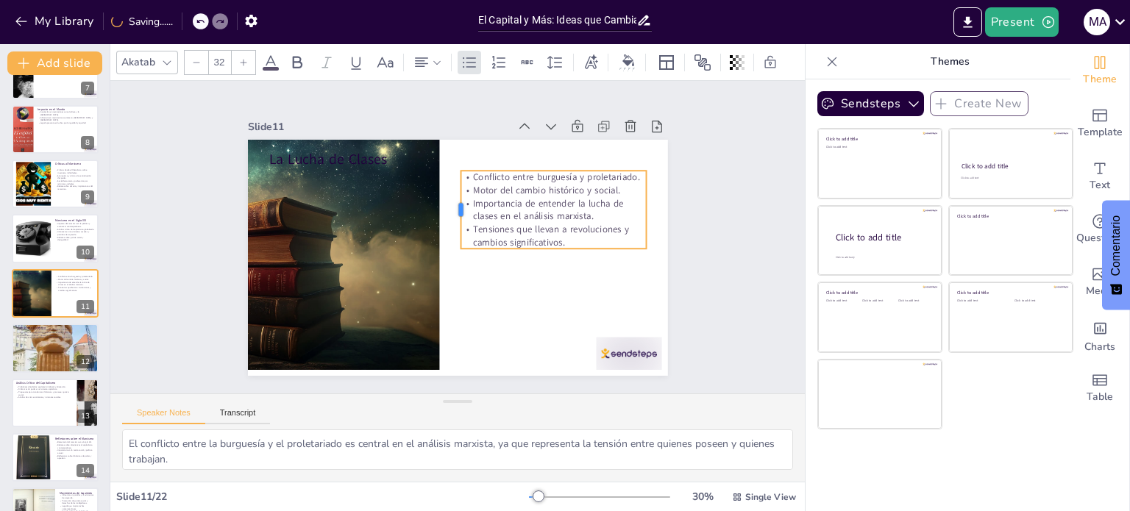
drag, startPoint x: 253, startPoint y: 197, endPoint x: 445, endPoint y: 175, distance: 193.2
click at [445, 175] on div at bounding box center [468, 212] width 49 height 74
drag, startPoint x: 544, startPoint y: 246, endPoint x: 544, endPoint y: 264, distance: 18.4
click at [544, 268] on div at bounding box center [544, 293] width 184 height 50
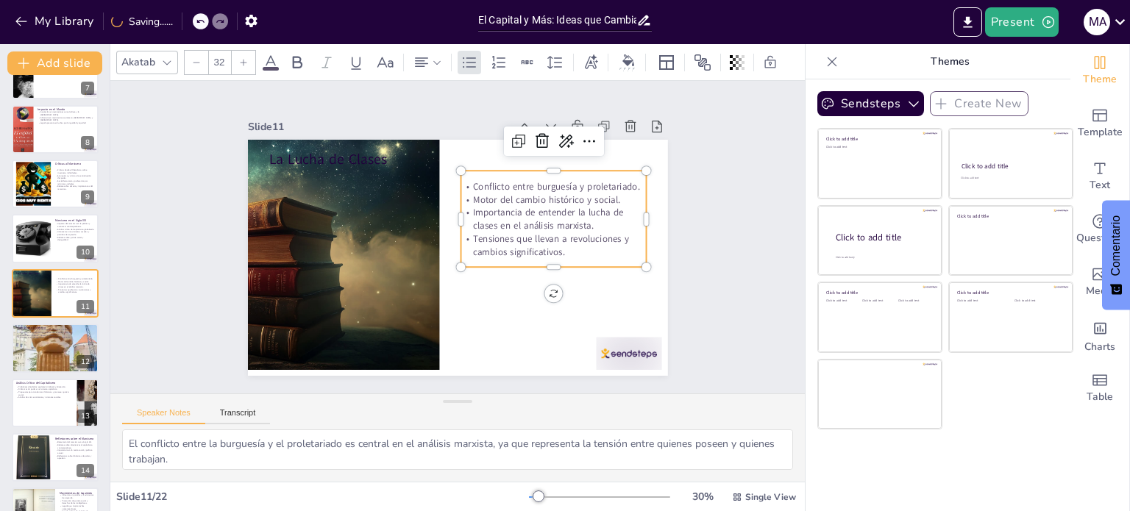
drag, startPoint x: 538, startPoint y: 180, endPoint x: 535, endPoint y: 188, distance: 7.7
click at [538, 182] on p "Conflicto entre burguesía y proletariado." at bounding box center [562, 207] width 185 height 51
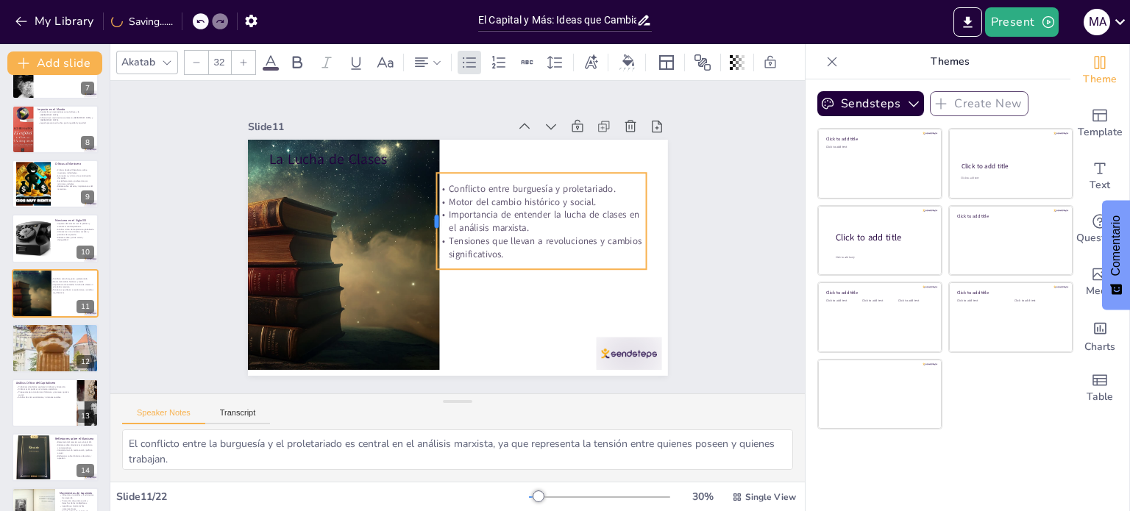
drag, startPoint x: 449, startPoint y: 217, endPoint x: 424, endPoint y: 223, distance: 25.0
click at [424, 223] on div at bounding box center [442, 210] width 59 height 90
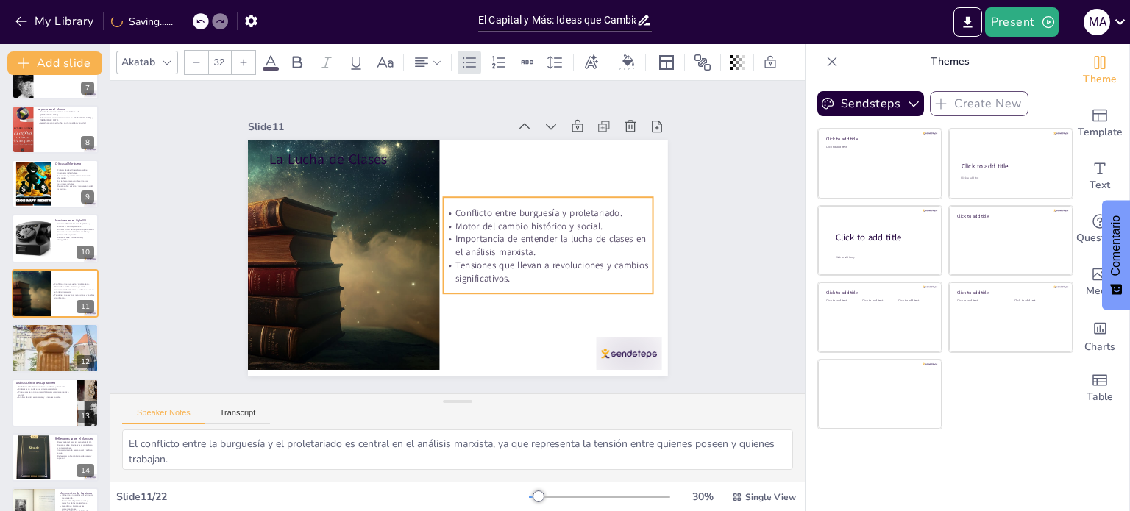
drag, startPoint x: 564, startPoint y: 216, endPoint x: 571, endPoint y: 241, distance: 25.2
click at [571, 241] on p "Importancia de entender la lucha de clases en el análisis marxista." at bounding box center [525, 297] width 185 height 145
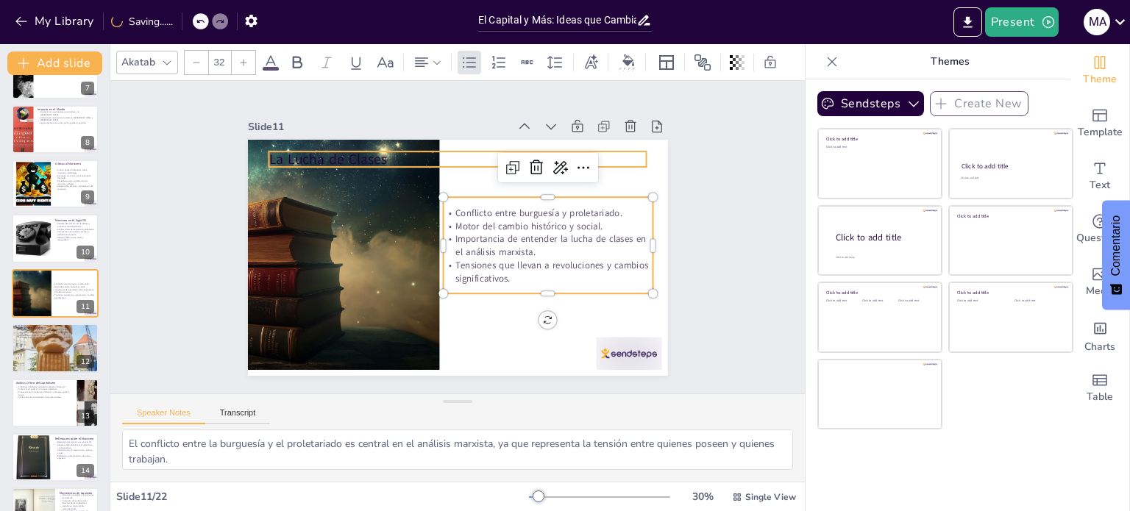
checkbox input "true"
type input "--"
checkbox input "true"
type input "48"
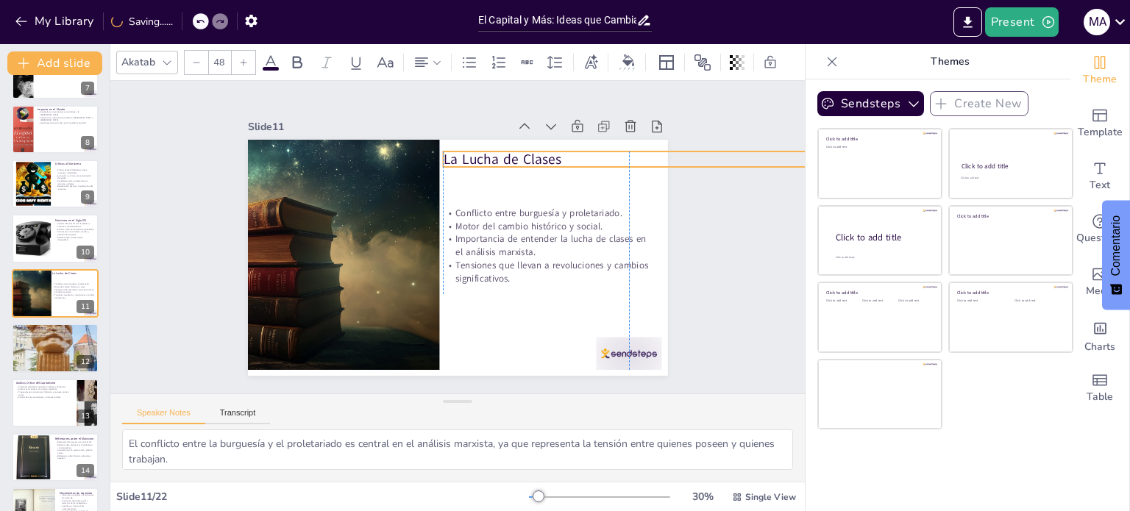
drag, startPoint x: 322, startPoint y: 155, endPoint x: 494, endPoint y: 155, distance: 171.4
click at [494, 158] on p "La Lucha de Clases" at bounding box center [643, 277] width 317 height 238
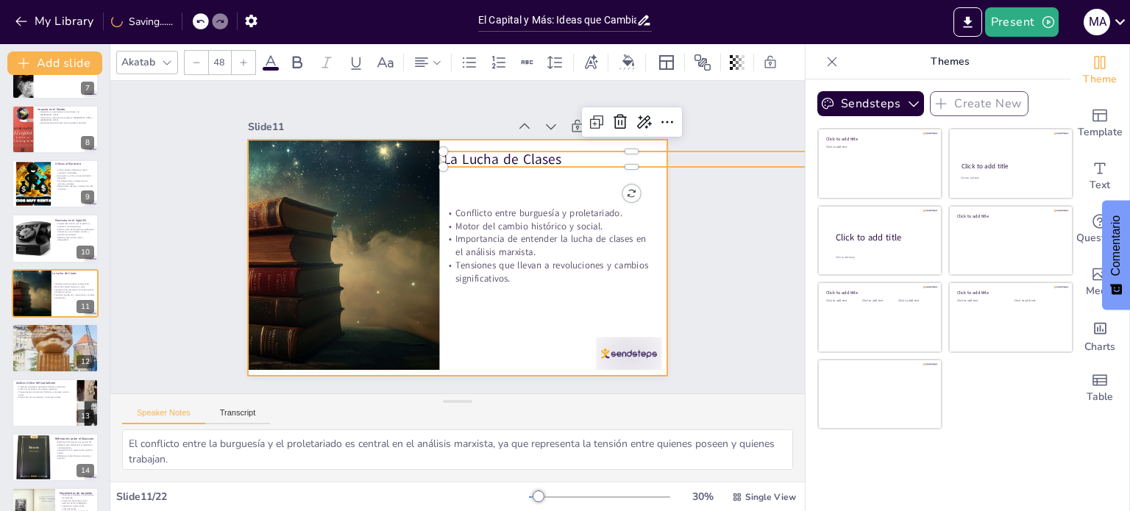
click at [485, 177] on div at bounding box center [451, 256] width 472 height 355
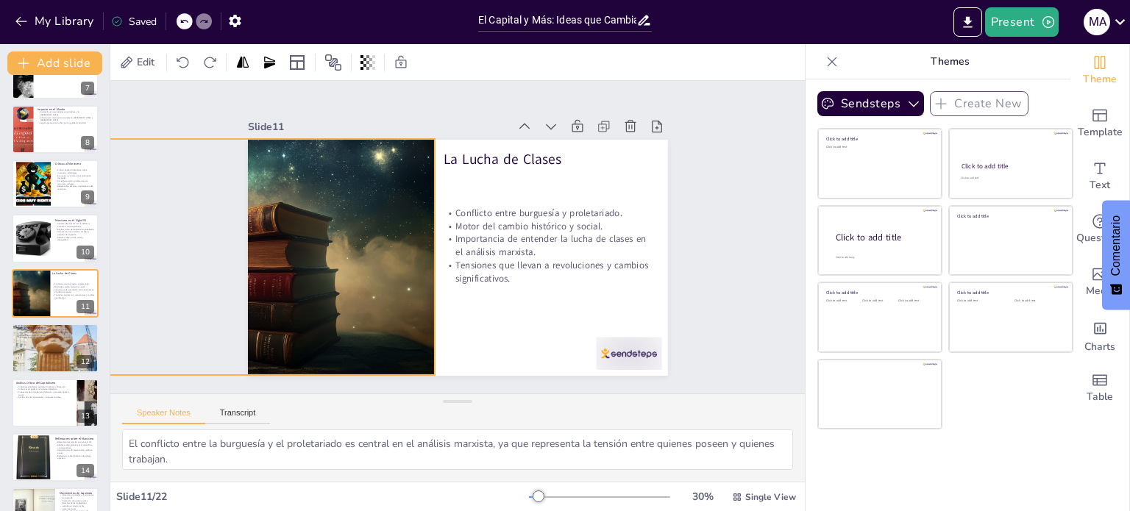
click at [451, 329] on div at bounding box center [681, 169] width 460 height 318
click at [697, 229] on div "Slide 1 Go to [DOMAIN_NAME] and login with code Free97210339 Slide 2 El Capital…" at bounding box center [457, 237] width 558 height 542
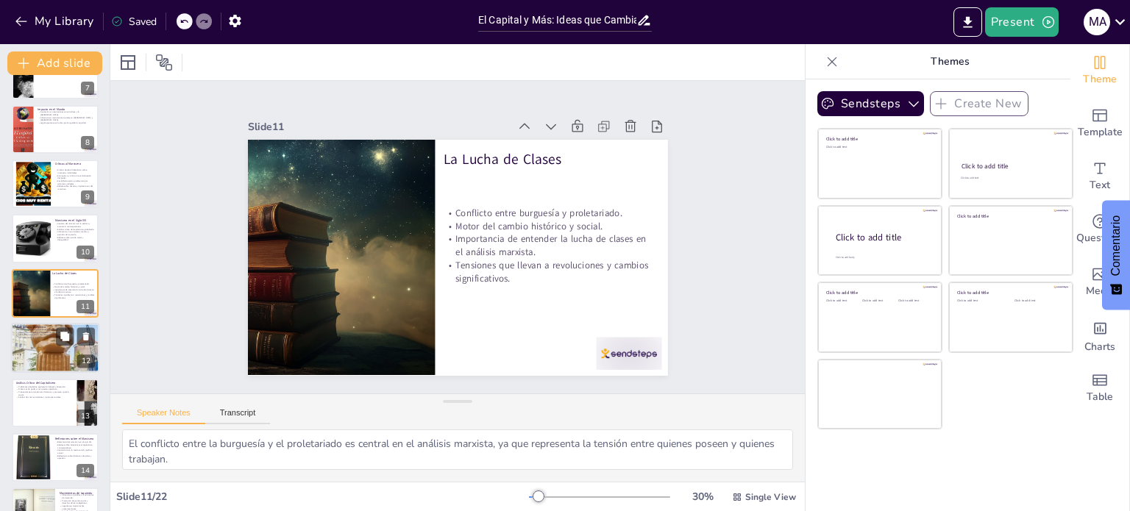
checkbox input "true"
click at [59, 355] on div at bounding box center [55, 348] width 88 height 88
type textarea "La dialéctica es fundamental para entender cómo las contradicciones en la socie…"
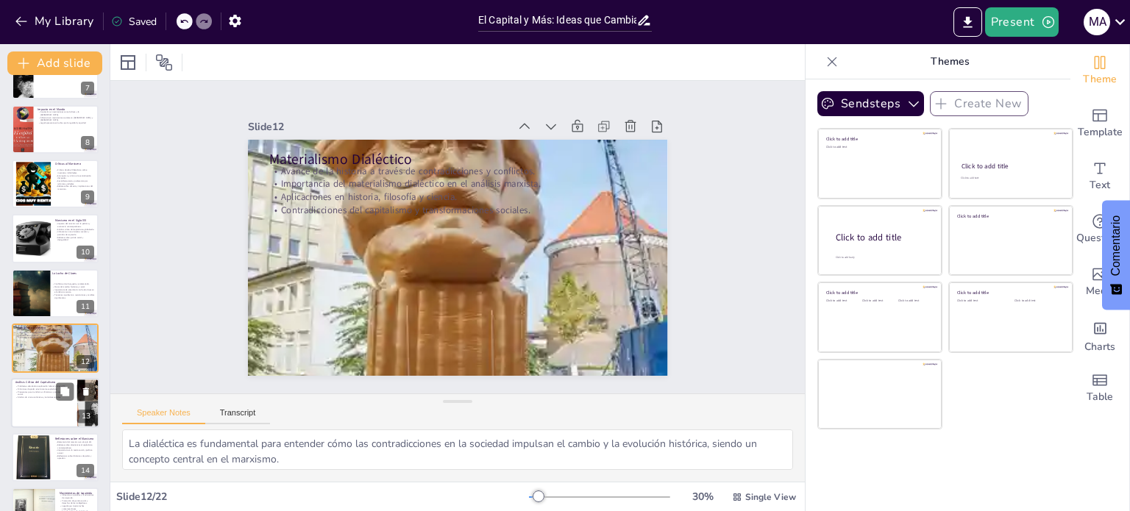
scroll to position [420, 0]
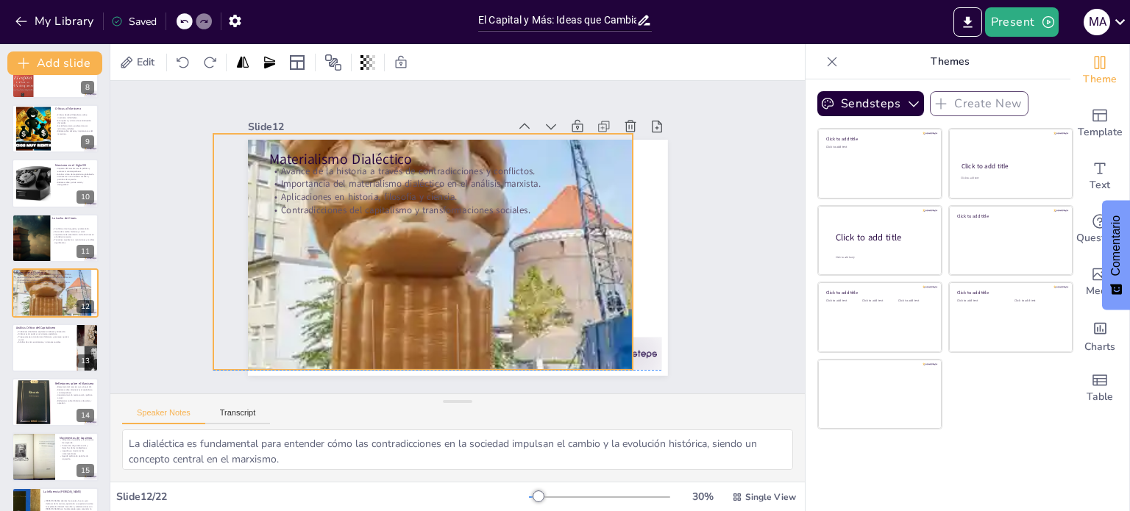
drag, startPoint x: 502, startPoint y: 329, endPoint x: 548, endPoint y: 266, distance: 78.0
click at [475, 286] on div at bounding box center [421, 228] width 586 height 586
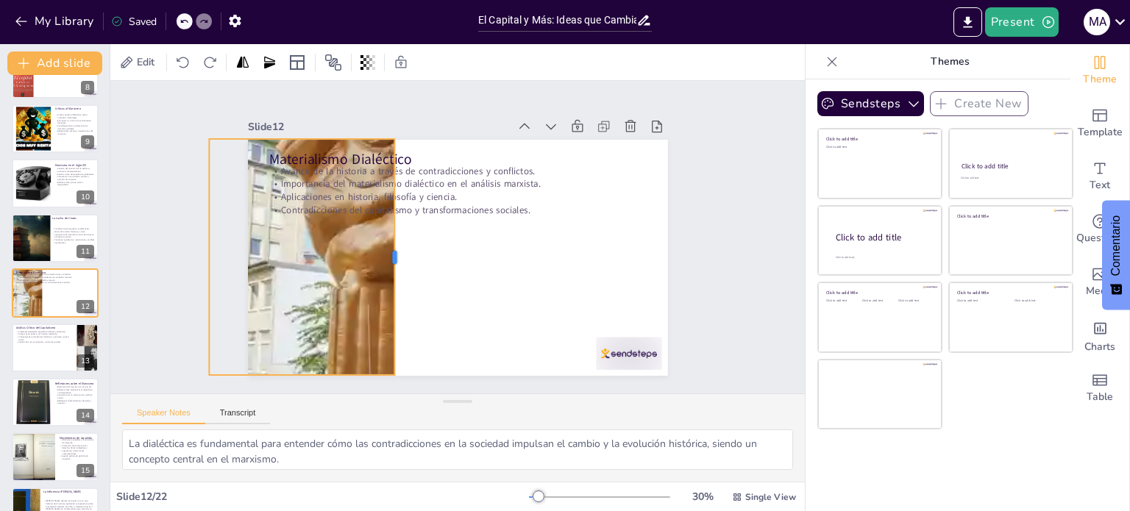
drag, startPoint x: 619, startPoint y: 249, endPoint x: 385, endPoint y: 271, distance: 234.9
click at [385, 271] on div at bounding box center [408, 203] width 198 height 149
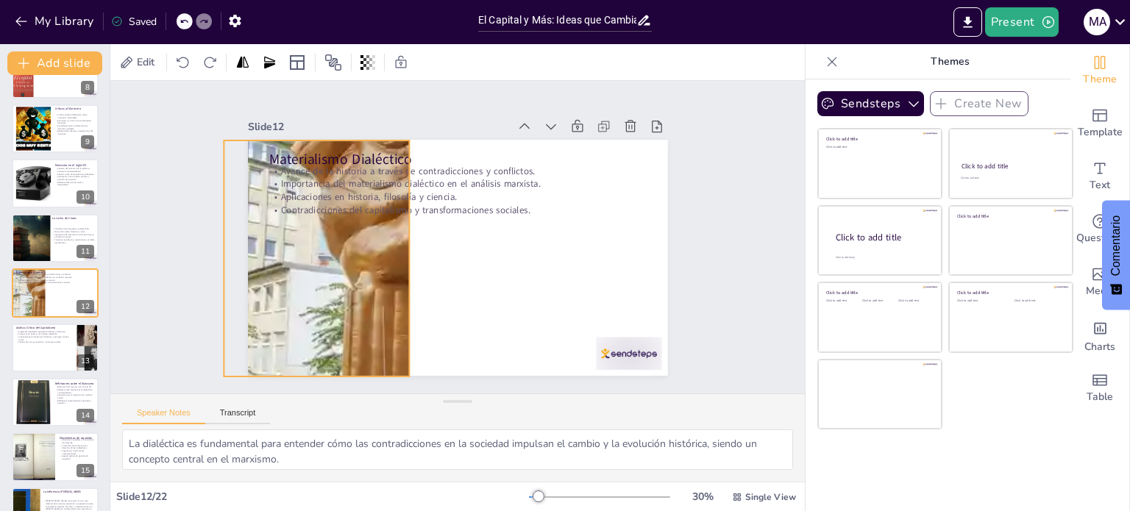
drag, startPoint x: 306, startPoint y: 246, endPoint x: 321, endPoint y: 248, distance: 14.8
click at [321, 248] on div at bounding box center [425, 240] width 586 height 586
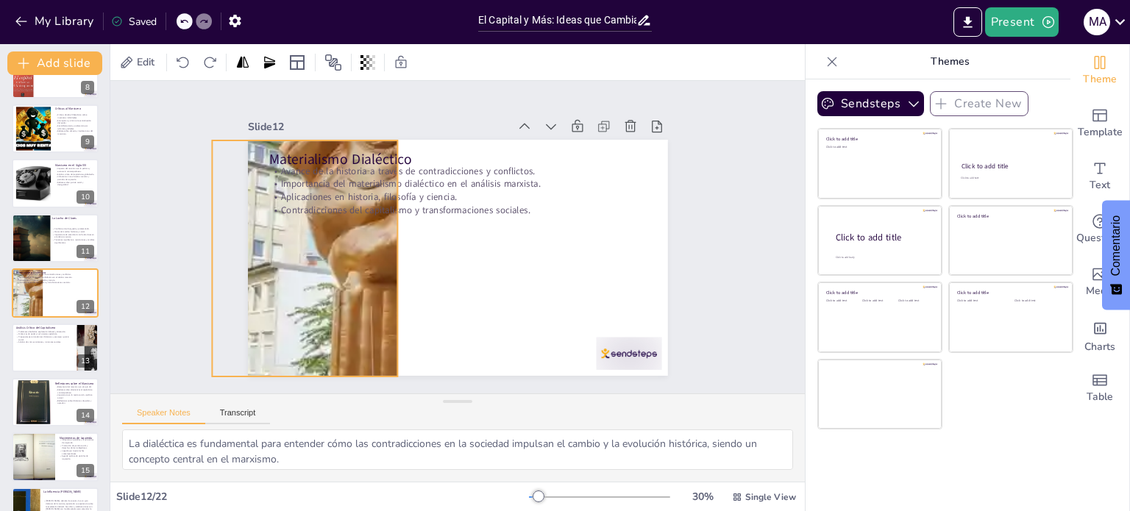
drag, startPoint x: 310, startPoint y: 282, endPoint x: 299, endPoint y: 282, distance: 11.8
click at [299, 282] on div at bounding box center [422, 217] width 574 height 574
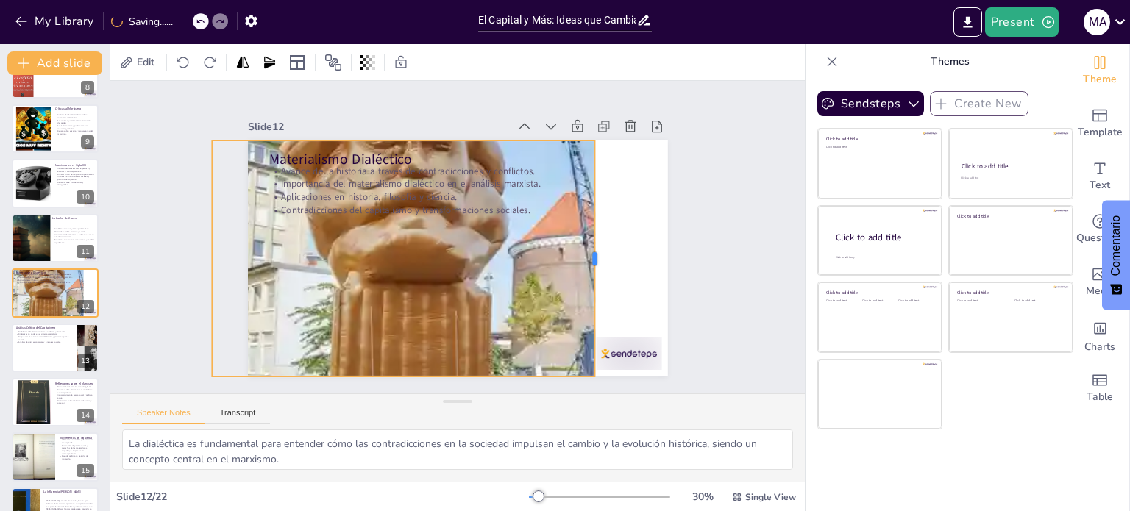
drag, startPoint x: 388, startPoint y: 252, endPoint x: 585, endPoint y: 249, distance: 197.1
click at [585, 257] on div at bounding box center [549, 348] width 167 height 183
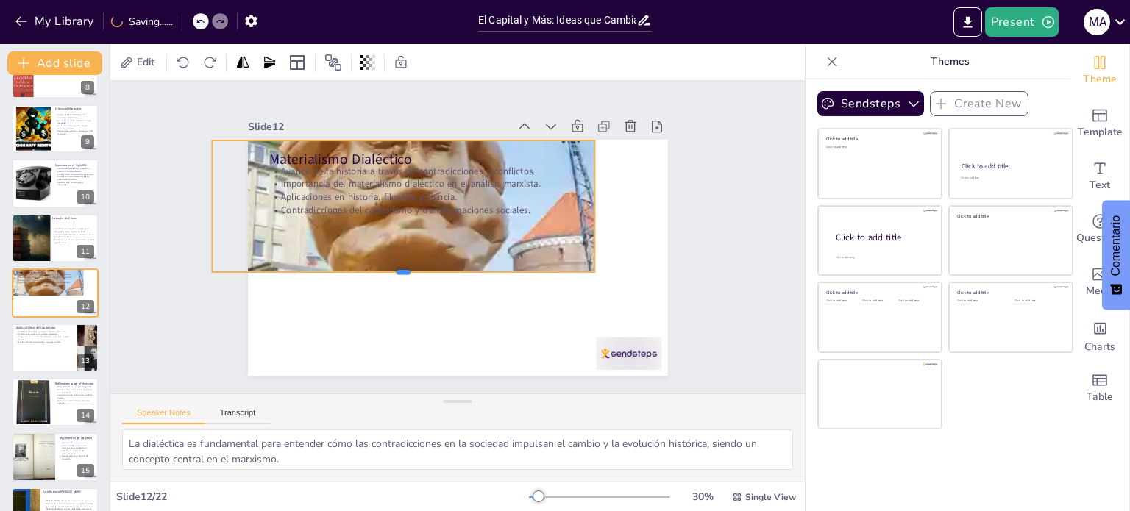
drag, startPoint x: 399, startPoint y: 371, endPoint x: 413, endPoint y: 267, distance: 105.4
click at [413, 267] on div at bounding box center [394, 258] width 368 height 129
drag, startPoint x: 198, startPoint y: 206, endPoint x: 241, endPoint y: 196, distance: 44.4
click at [275, 128] on div at bounding box center [323, 75] width 97 height 106
drag, startPoint x: 244, startPoint y: 202, endPoint x: 232, endPoint y: 202, distance: 11.8
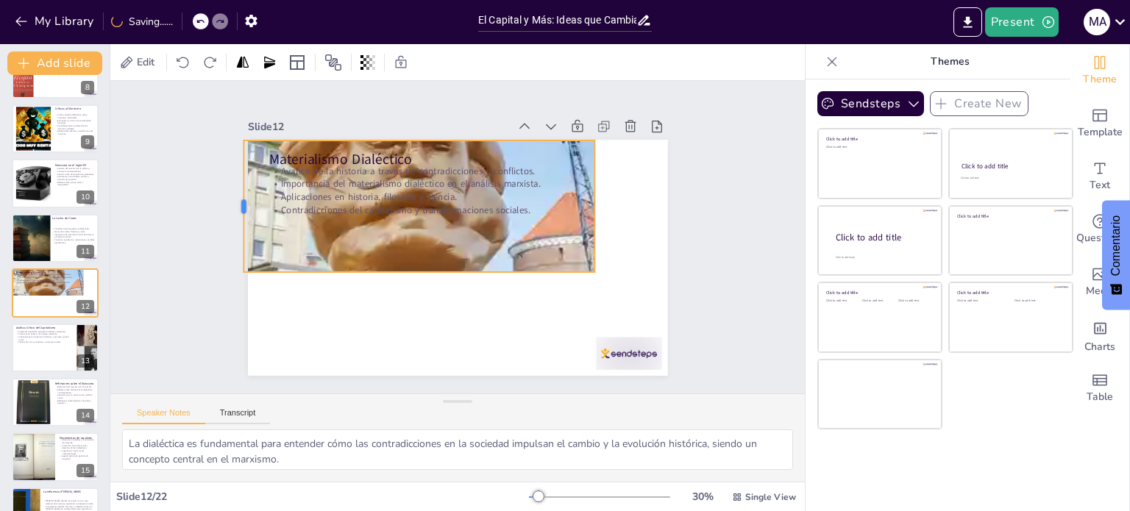
click at [232, 202] on div at bounding box center [248, 161] width 39 height 131
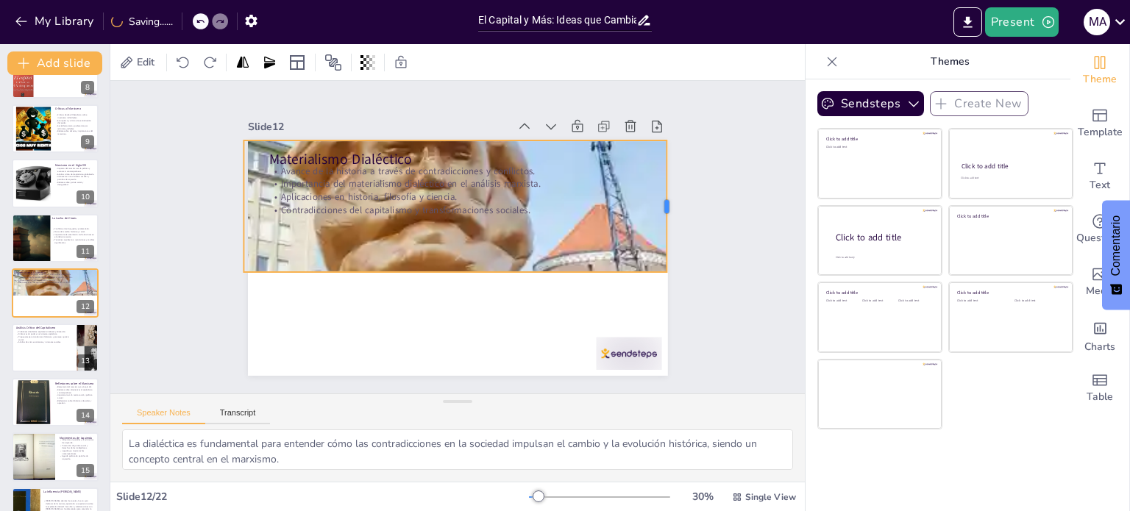
drag, startPoint x: 583, startPoint y: 203, endPoint x: 655, endPoint y: 179, distance: 75.8
click at [655, 210] on div at bounding box center [671, 274] width 51 height 129
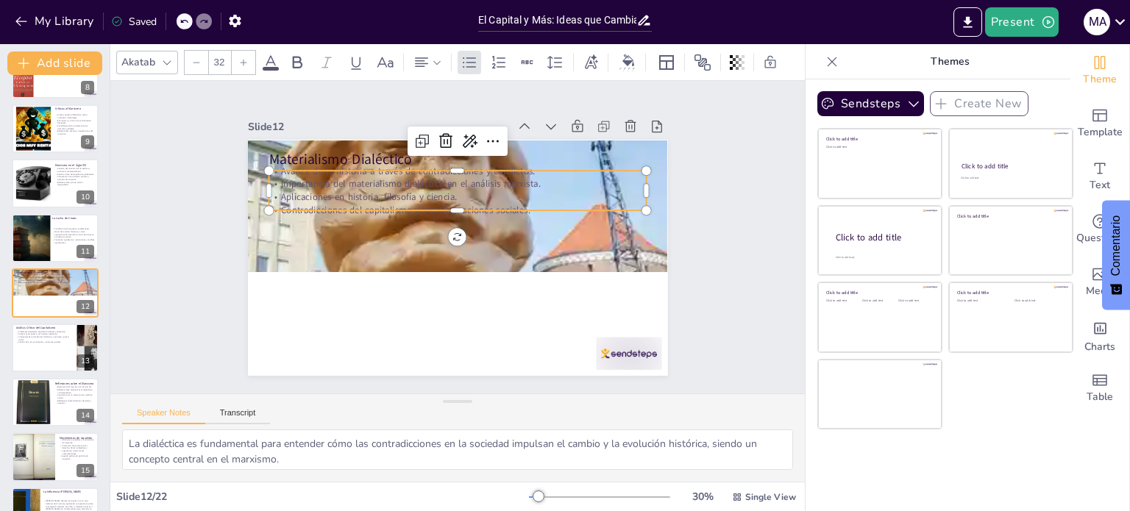
click at [421, 182] on p "Importancia del materialismo dialéctico en el análisis marxista." at bounding box center [500, 205] width 232 height 313
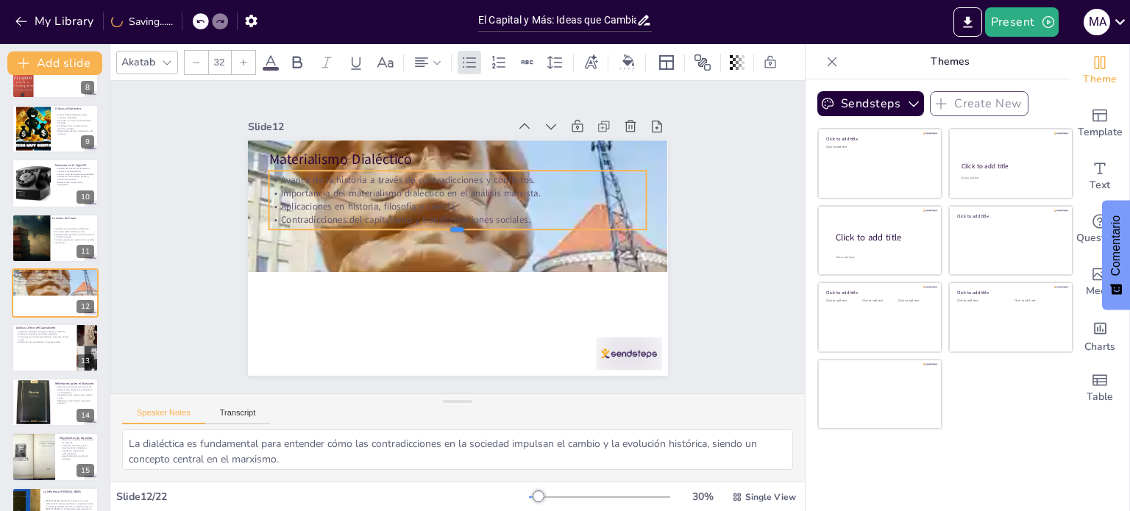
drag, startPoint x: 446, startPoint y: 204, endPoint x: 450, endPoint y: 223, distance: 19.5
click at [450, 223] on div at bounding box center [458, 235] width 372 height 90
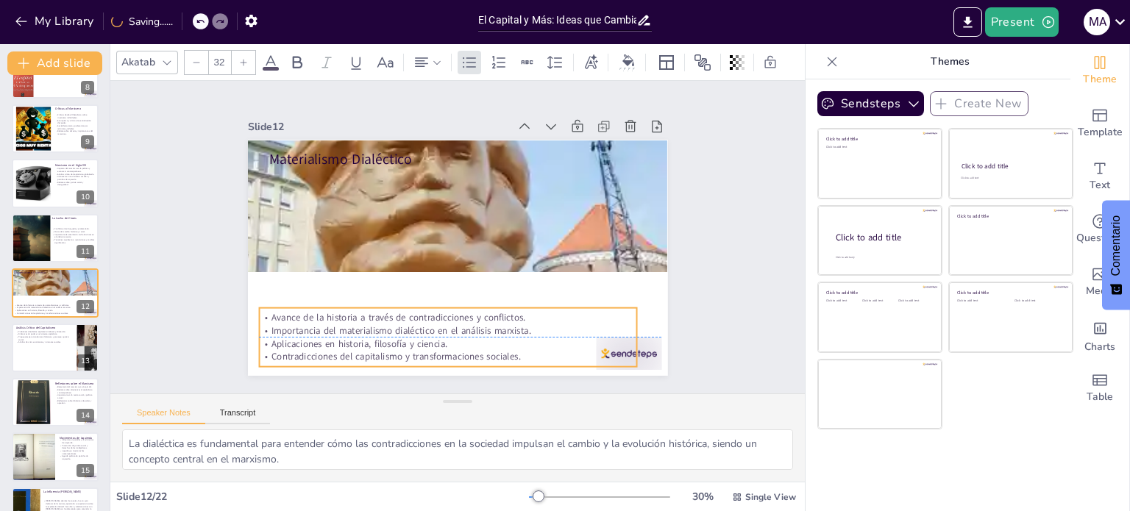
drag, startPoint x: 430, startPoint y: 189, endPoint x: 417, endPoint y: 317, distance: 128.6
click at [390, 325] on p "Importancia del materialismo dialéctico en el análisis marxista." at bounding box center [364, 237] width 52 height 377
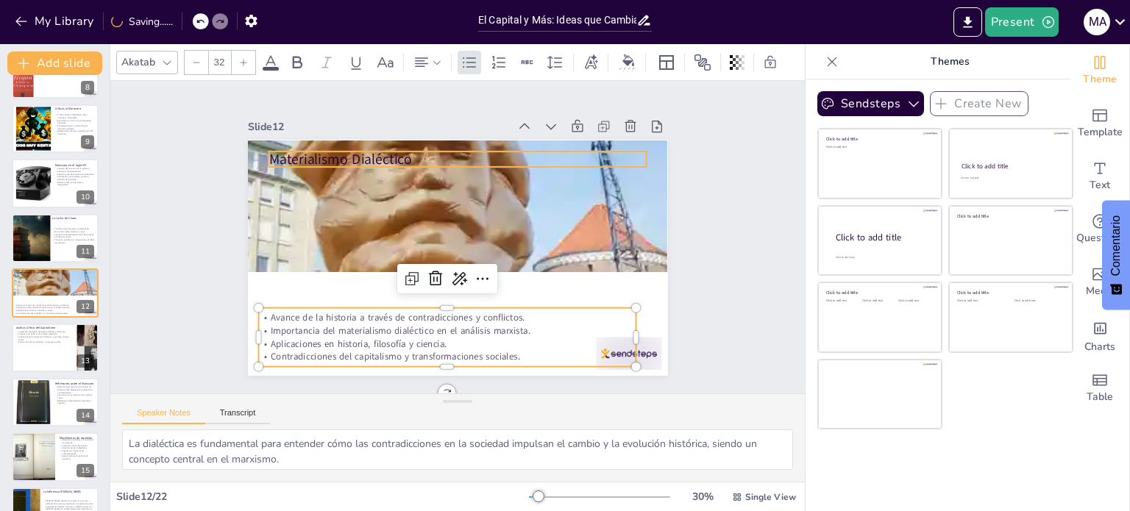
checkbox input "true"
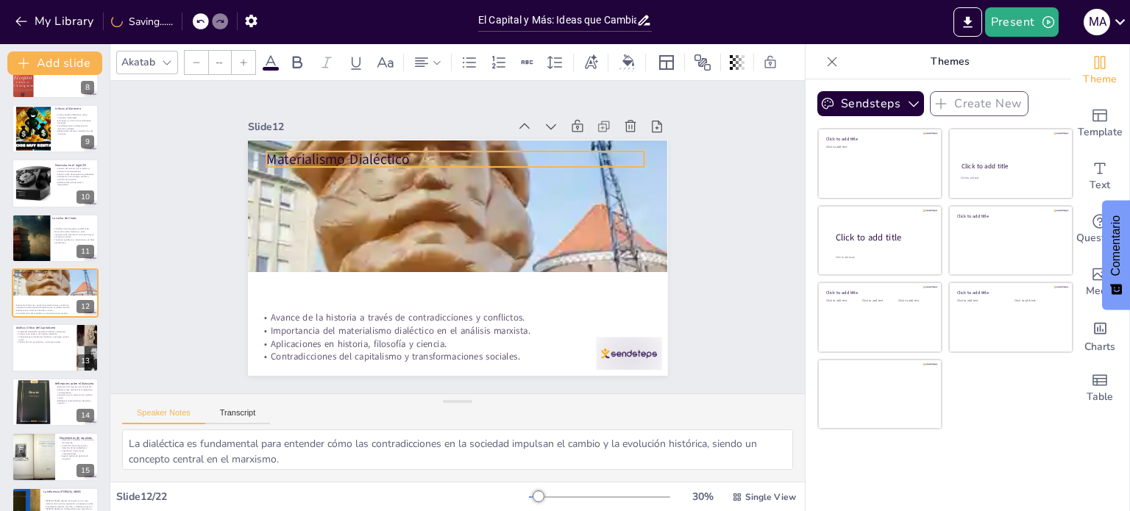
type input "48"
click at [380, 154] on p "Materialismo Dialéctico" at bounding box center [513, 184] width 267 height 294
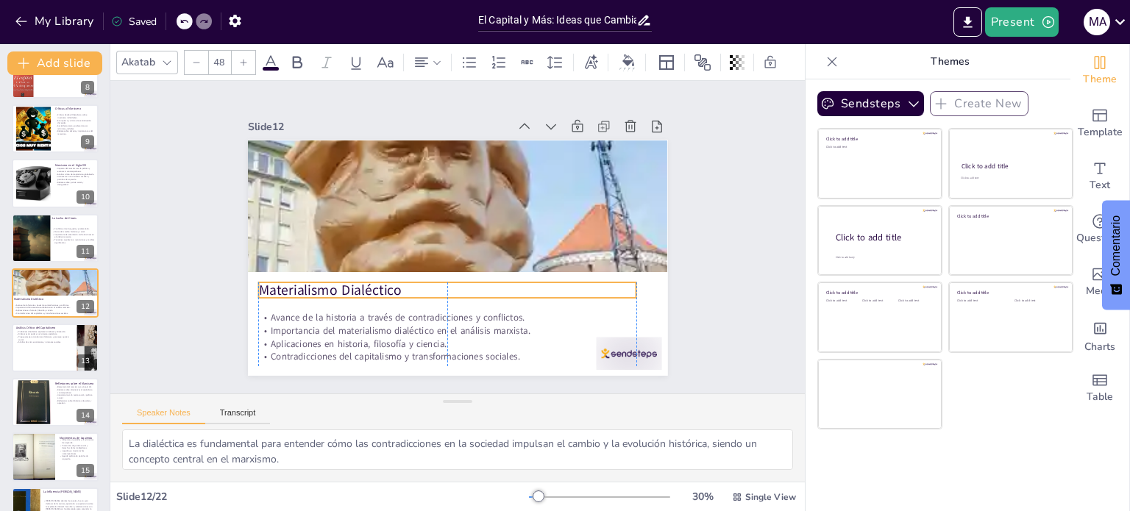
drag, startPoint x: 371, startPoint y: 154, endPoint x: 365, endPoint y: 285, distance: 131.0
click at [365, 285] on p "Materialismo Dialéctico" at bounding box center [426, 281] width 353 height 171
drag, startPoint x: 149, startPoint y: 308, endPoint x: 186, endPoint y: 287, distance: 43.2
click at [150, 305] on div "Slide 1 Go to [DOMAIN_NAME] and login with code Free97210339 Slide 2 El Capital…" at bounding box center [457, 237] width 725 height 697
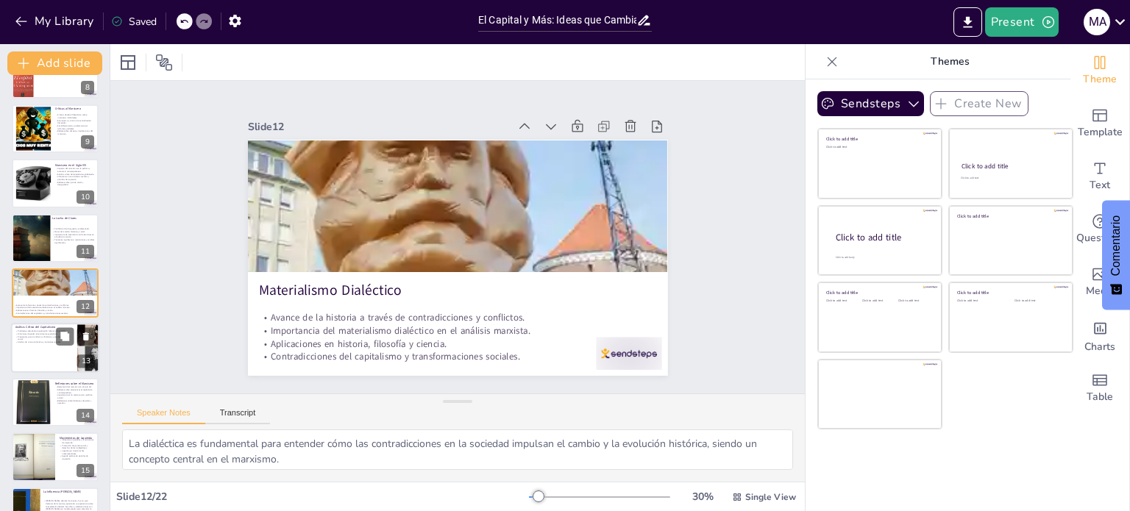
checkbox input "true"
click at [44, 354] on div at bounding box center [55, 348] width 88 height 50
type textarea "El análisis crítico del marxismo resalta problemas como la explotación laboral,…"
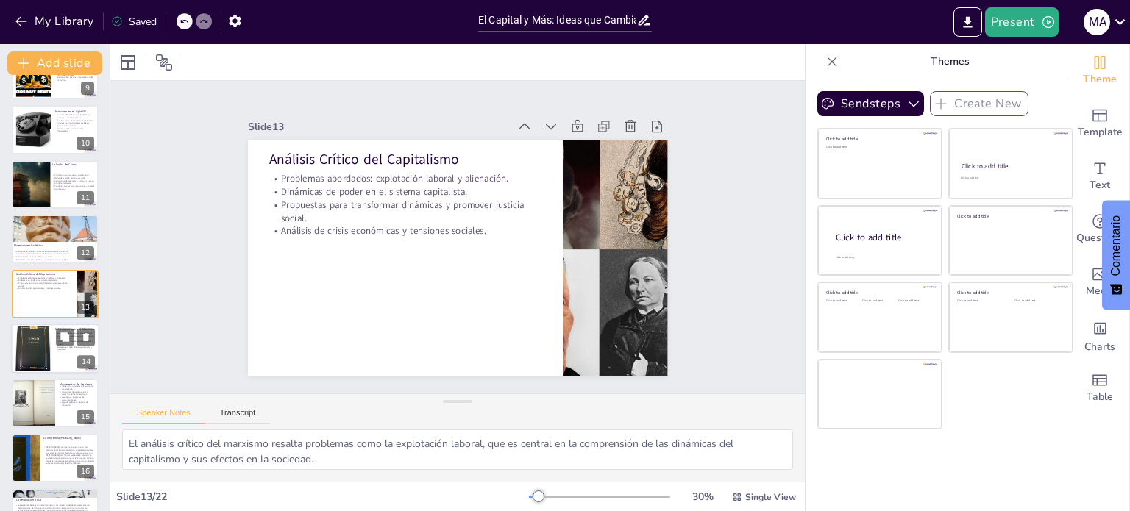
checkbox input "true"
click at [45, 348] on div at bounding box center [32, 349] width 35 height 54
type textarea "La relevancia del marxismo en el siglo XXI se manifiesta en su capacidad para a…"
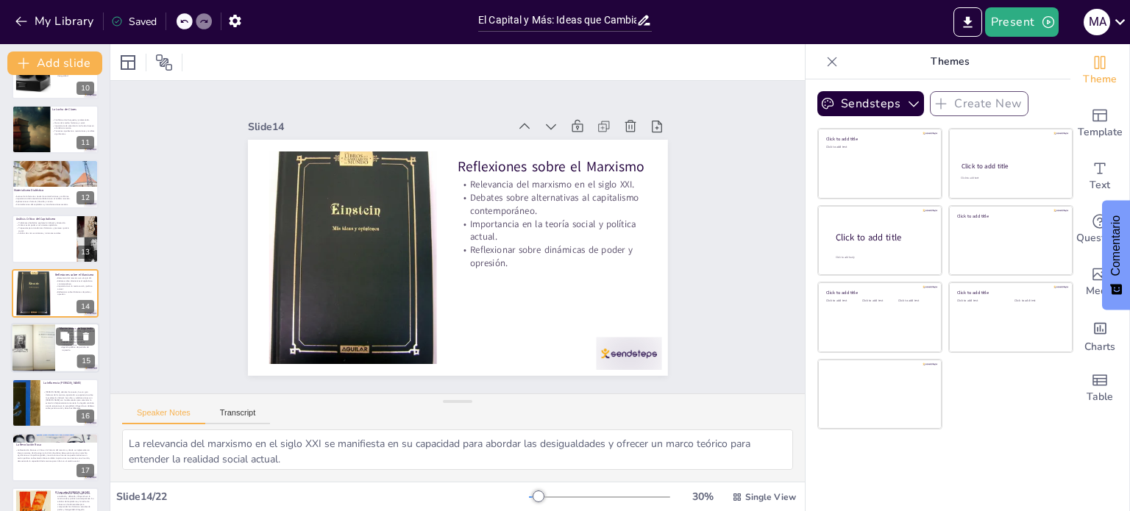
checkbox input "true"
click at [47, 345] on div at bounding box center [33, 349] width 66 height 50
type textarea "La influencia de la Escuela Marxista en partidos y movimientos de izquierda es …"
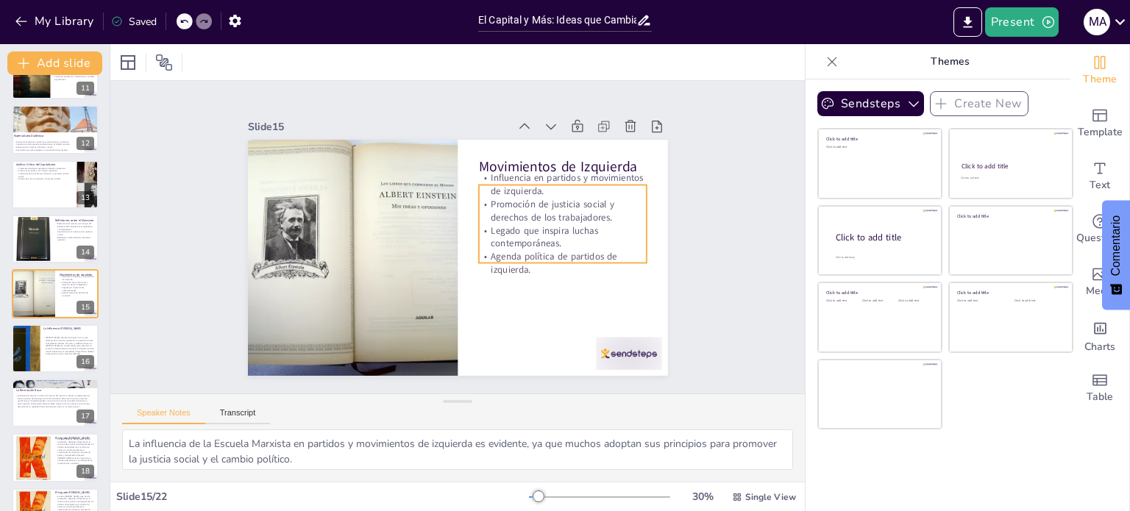
click at [495, 245] on p "Promoción de justicia social y derechos de los trabajadores." at bounding box center [515, 329] width 76 height 168
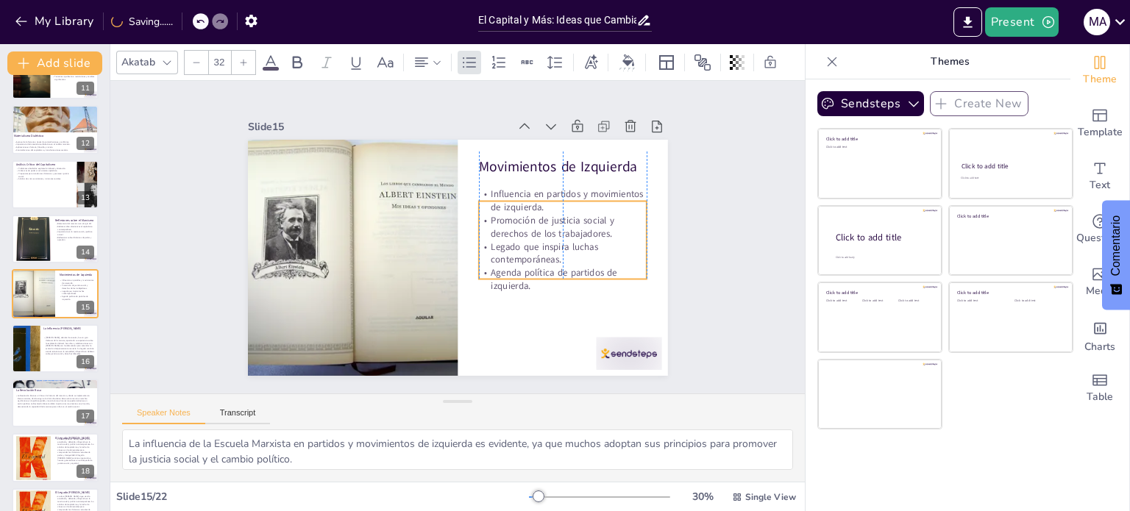
drag, startPoint x: 549, startPoint y: 255, endPoint x: 549, endPoint y: 271, distance: 16.2
click at [549, 273] on p "Agenda política de partidos de izquierda." at bounding box center [507, 339] width 142 height 132
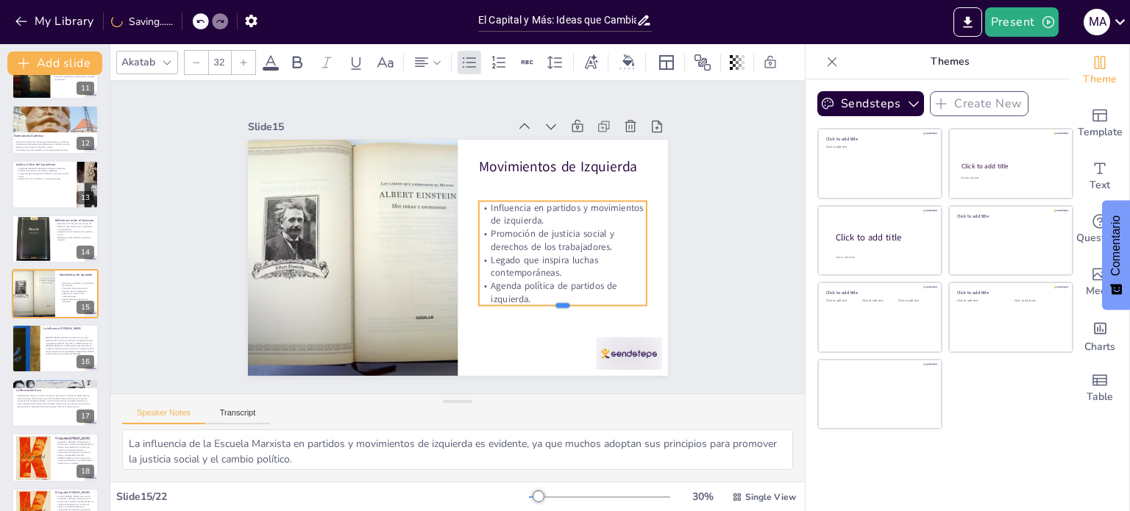
drag, startPoint x: 547, startPoint y: 273, endPoint x: 547, endPoint y: 297, distance: 24.3
click at [547, 297] on div "Movimientos de Izquierda Influencia en partidos y movimientos de izquierda. Pro…" at bounding box center [450, 218] width 480 height 386
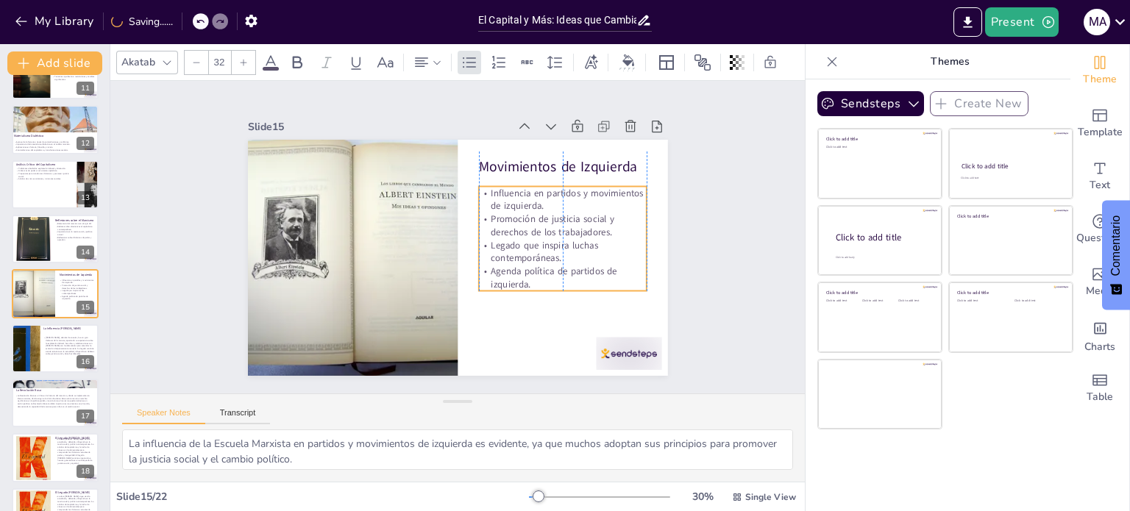
drag, startPoint x: 547, startPoint y: 249, endPoint x: 547, endPoint y: 234, distance: 14.7
click at [532, 257] on p "Legado que inspira luchas contemporáneas." at bounding box center [487, 339] width 92 height 164
click at [697, 232] on div "Slide 1 Go to [DOMAIN_NAME] and login with code Free97210339 Slide 2 El Capital…" at bounding box center [457, 237] width 542 height 559
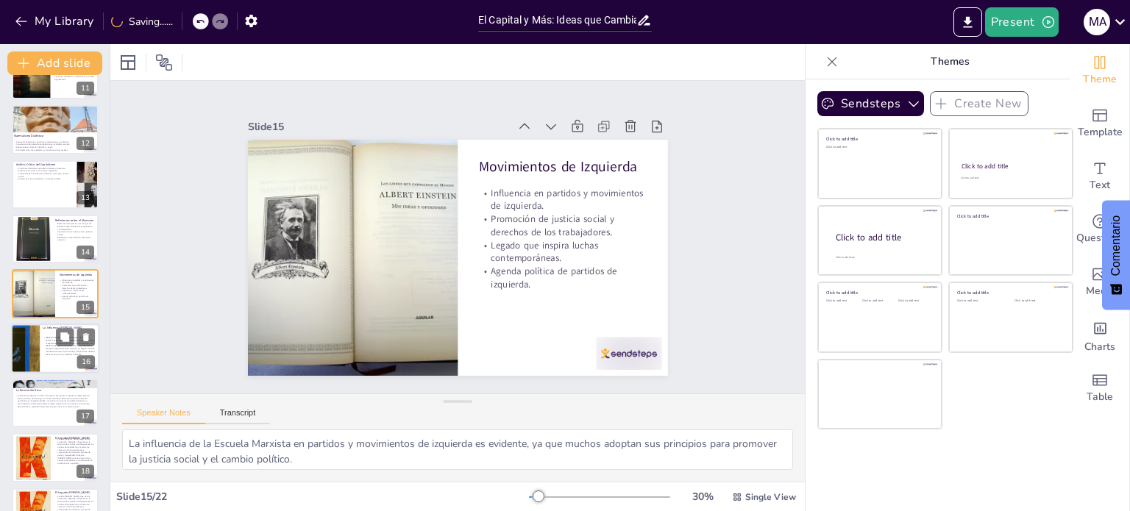
checkbox input "true"
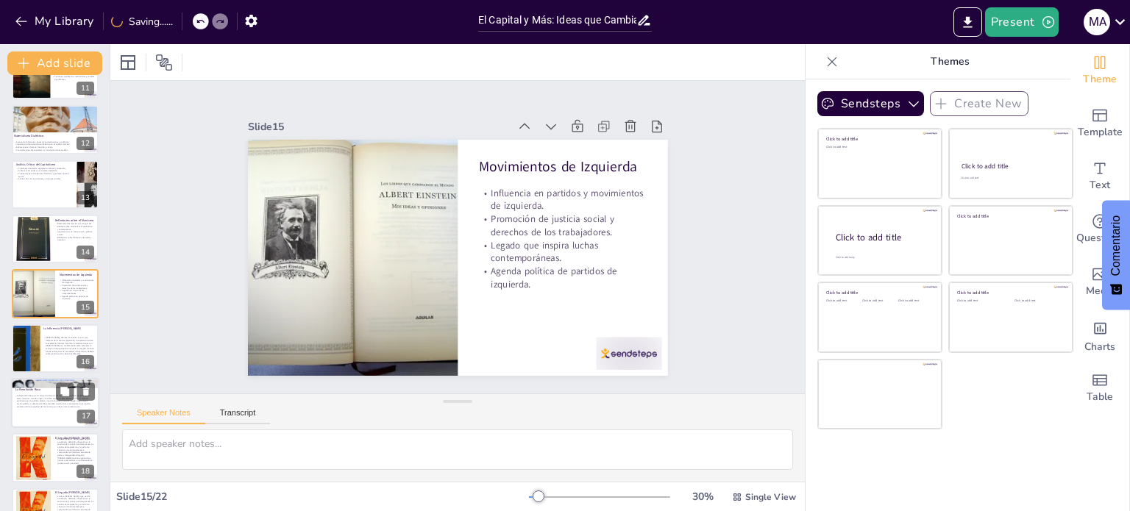
scroll to position [638, 0]
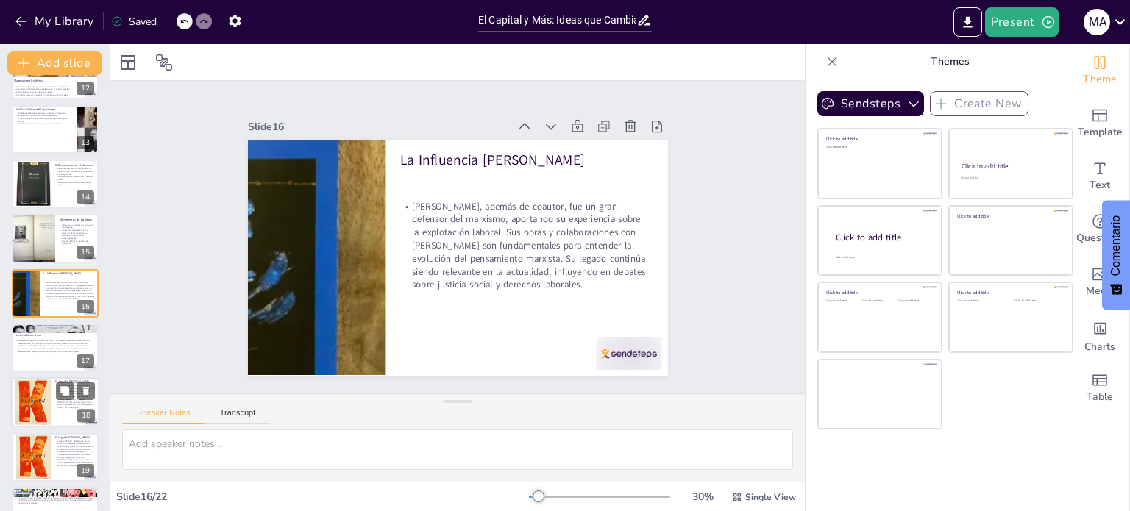
click at [32, 396] on div at bounding box center [32, 402] width 35 height 51
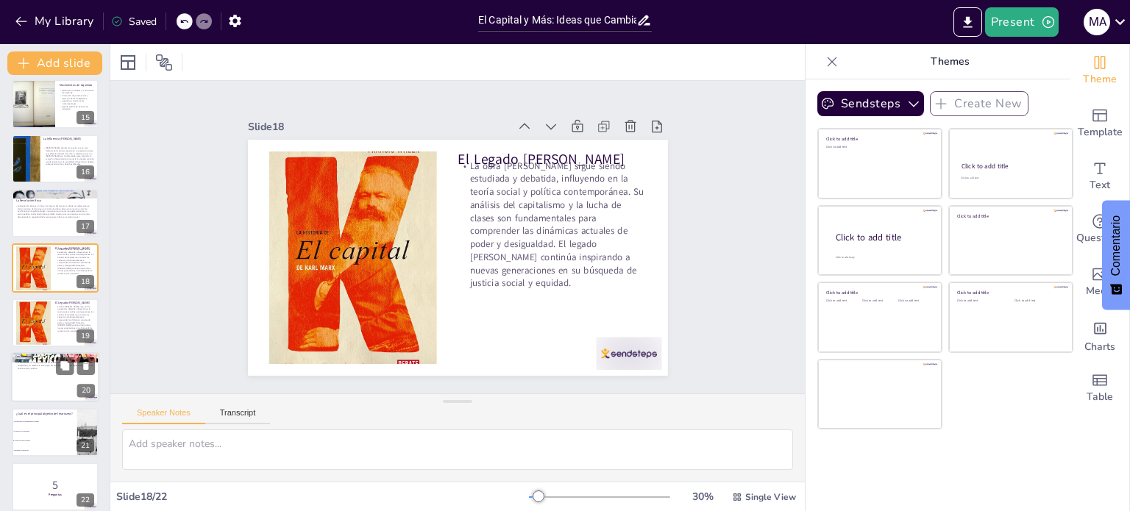
scroll to position [785, 0]
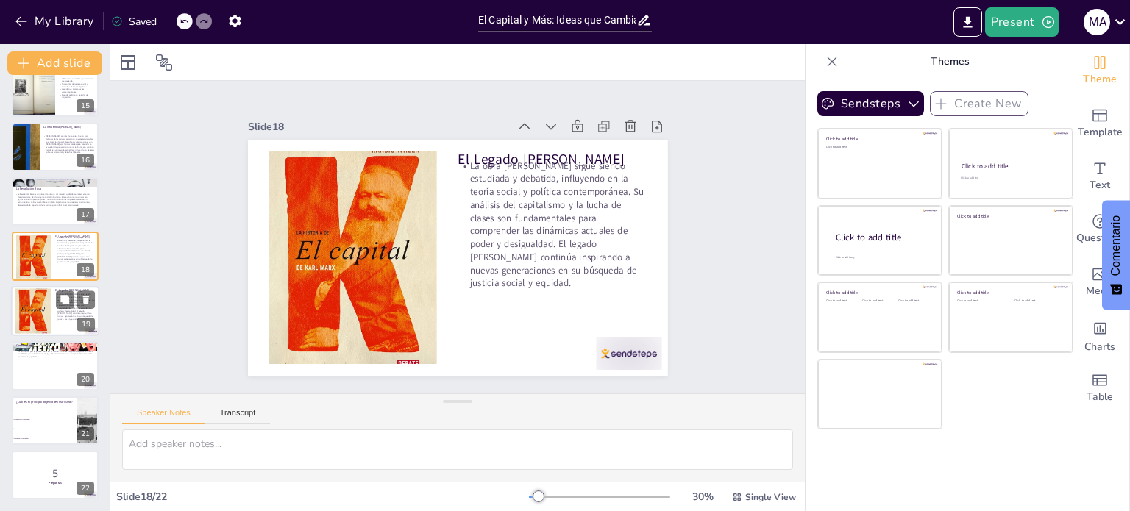
click at [35, 313] on div at bounding box center [32, 310] width 35 height 51
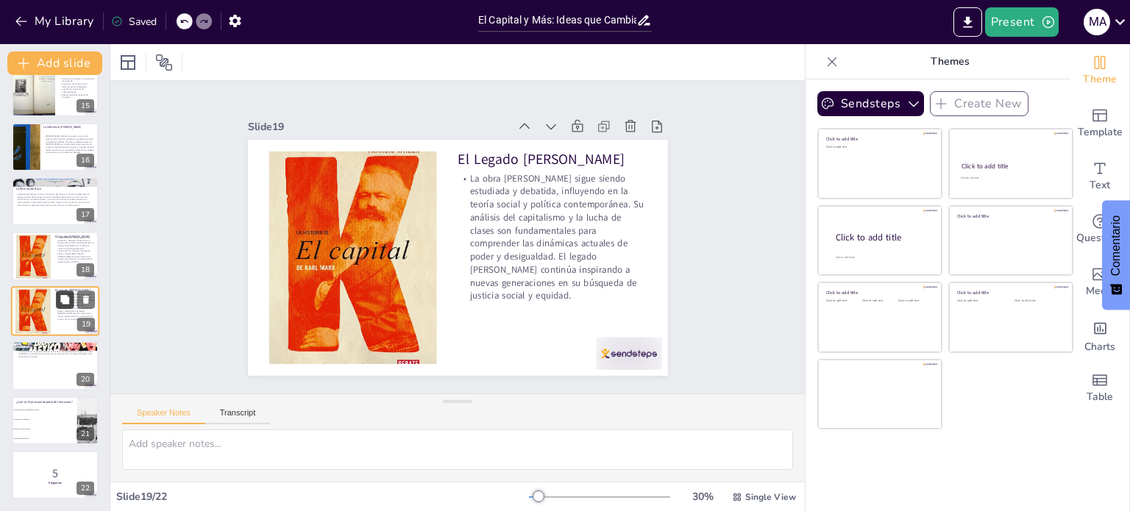
checkbox input "true"
click at [89, 294] on icon at bounding box center [86, 299] width 10 height 10
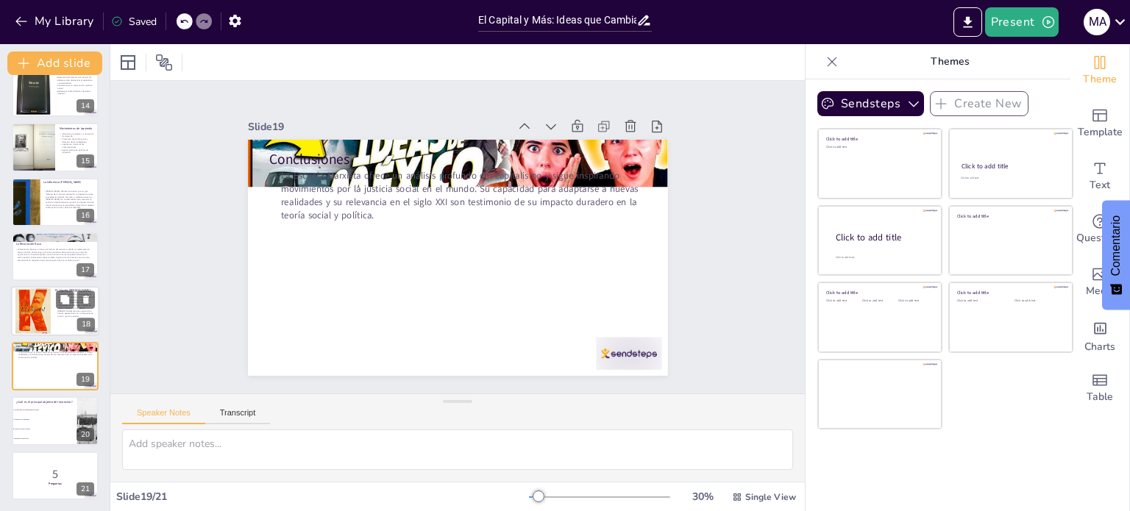
click at [35, 318] on div at bounding box center [32, 311] width 35 height 51
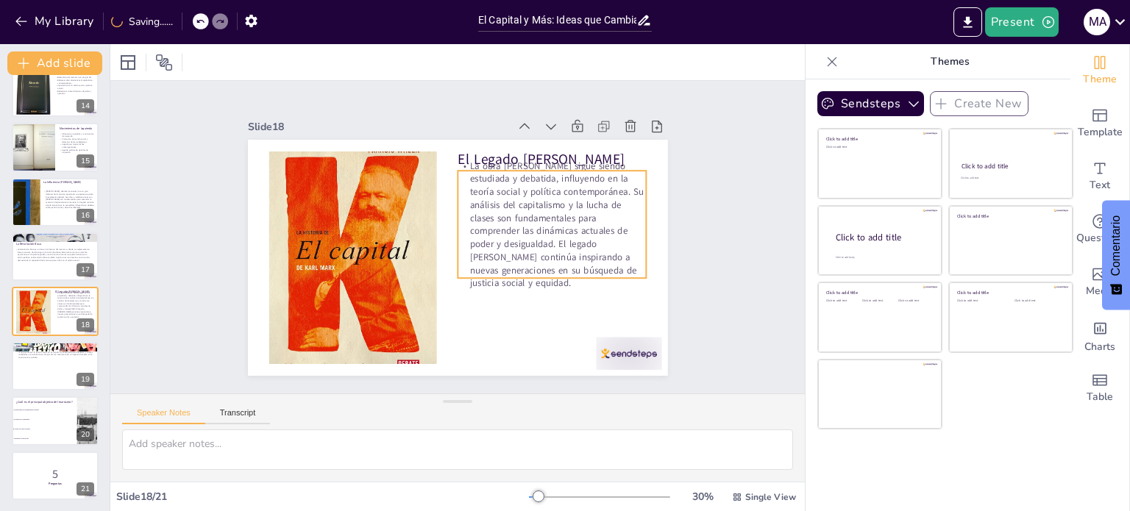
click at [487, 237] on p "La obra [PERSON_NAME] sigue siendo estudiada y debatida, influyendo en la teorí…" at bounding box center [470, 331] width 131 height 189
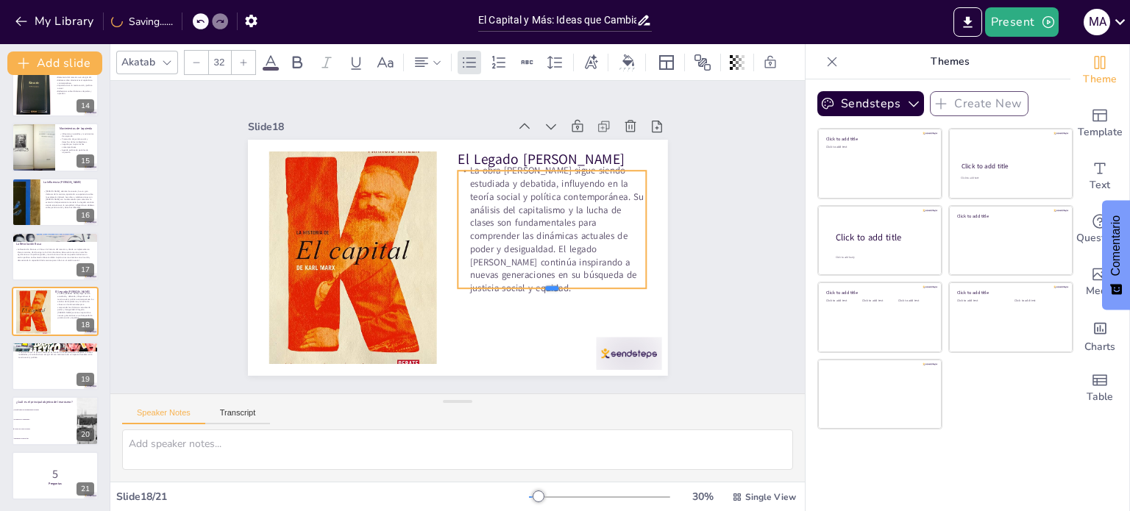
click at [539, 277] on div "El Legado [PERSON_NAME] La obra [PERSON_NAME] sigue siendo estudiada y debatida…" at bounding box center [444, 252] width 470 height 456
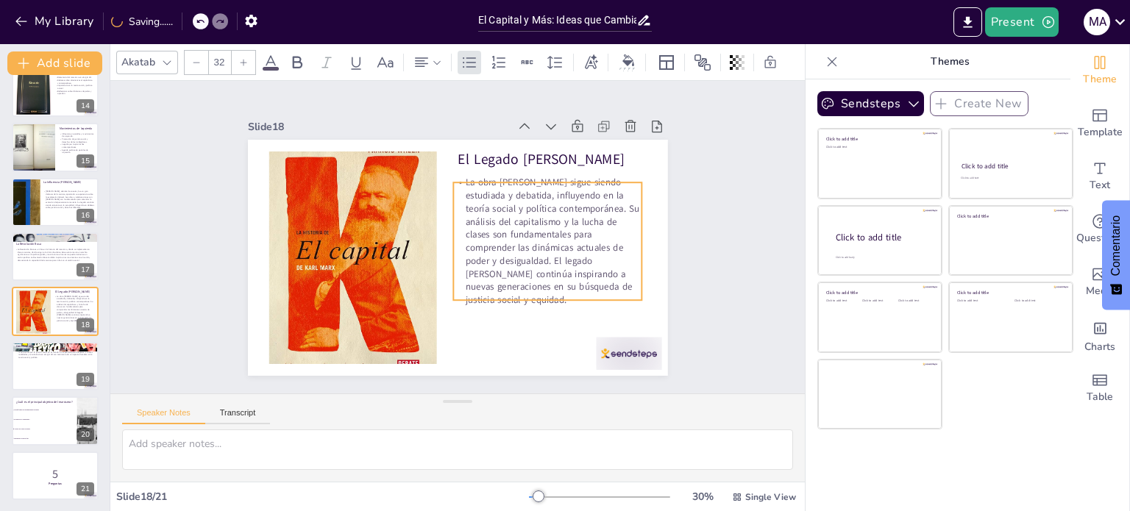
drag, startPoint x: 534, startPoint y: 235, endPoint x: 530, endPoint y: 246, distance: 12.6
click at [497, 246] on p "La obra [PERSON_NAME] sigue siendo estudiada y debatida, influyendo en la teorí…" at bounding box center [382, 287] width 229 height 217
checkbox input "true"
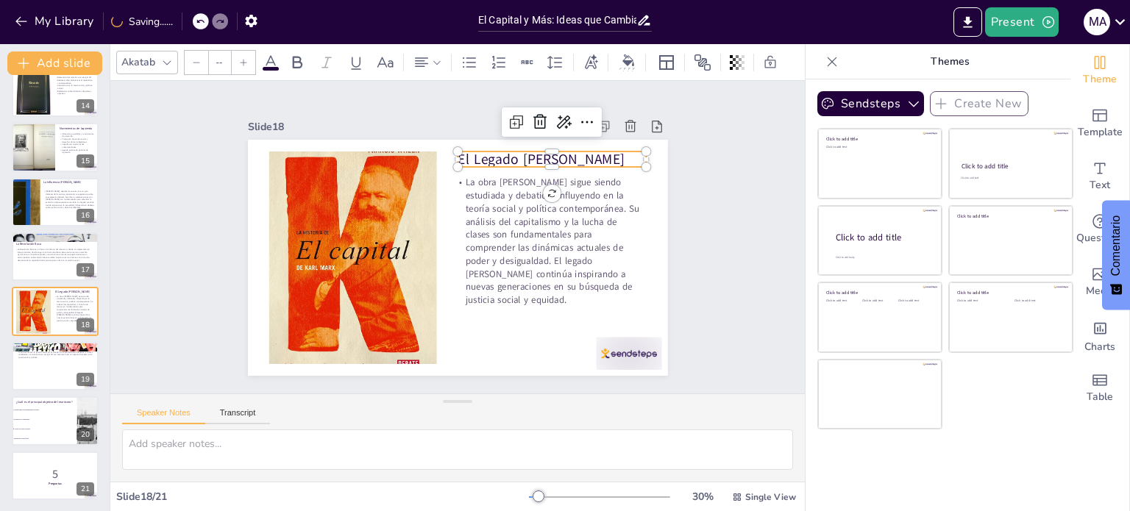
type input "48"
click at [488, 159] on p "El Legado [PERSON_NAME]" at bounding box center [575, 214] width 174 height 111
click at [47, 366] on div at bounding box center [55, 366] width 88 height 50
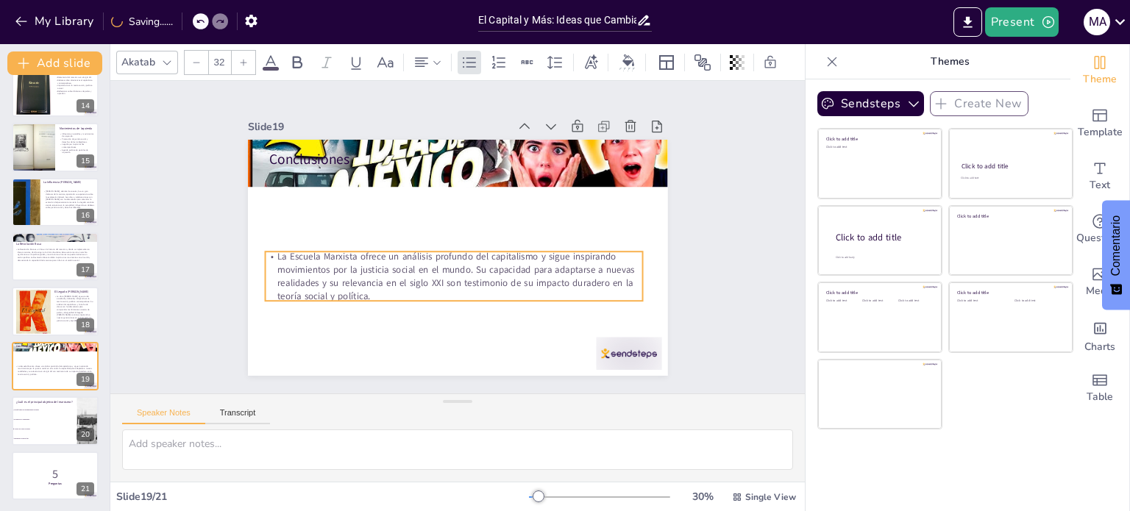
drag, startPoint x: 382, startPoint y: 177, endPoint x: 379, endPoint y: 257, distance: 81.0
click at [392, 257] on p "La Escuela Marxista ofrece un análisis profundo del capitalismo y sigue inspira…" at bounding box center [418, 234] width 52 height 378
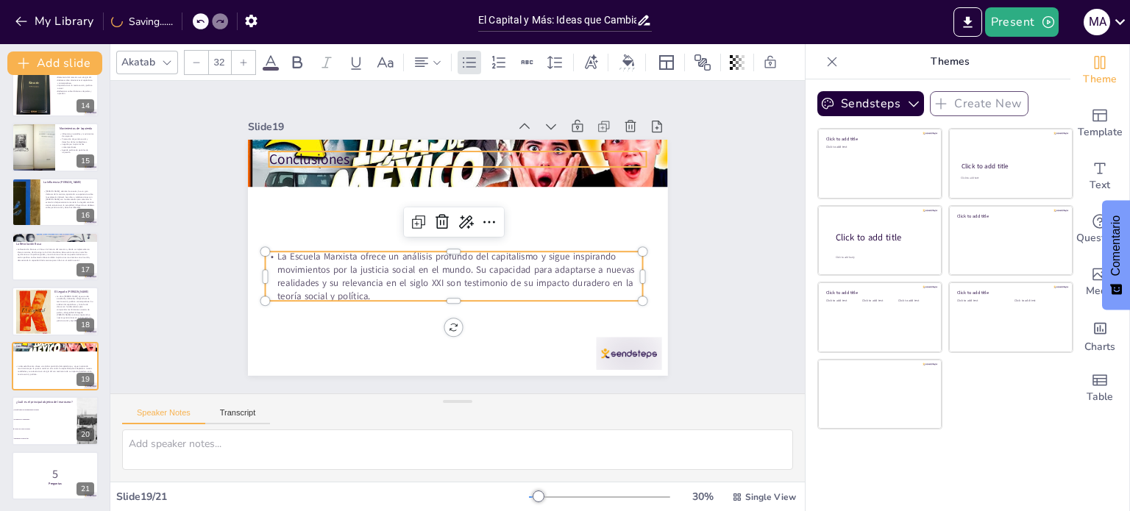
checkbox input "true"
type input "--"
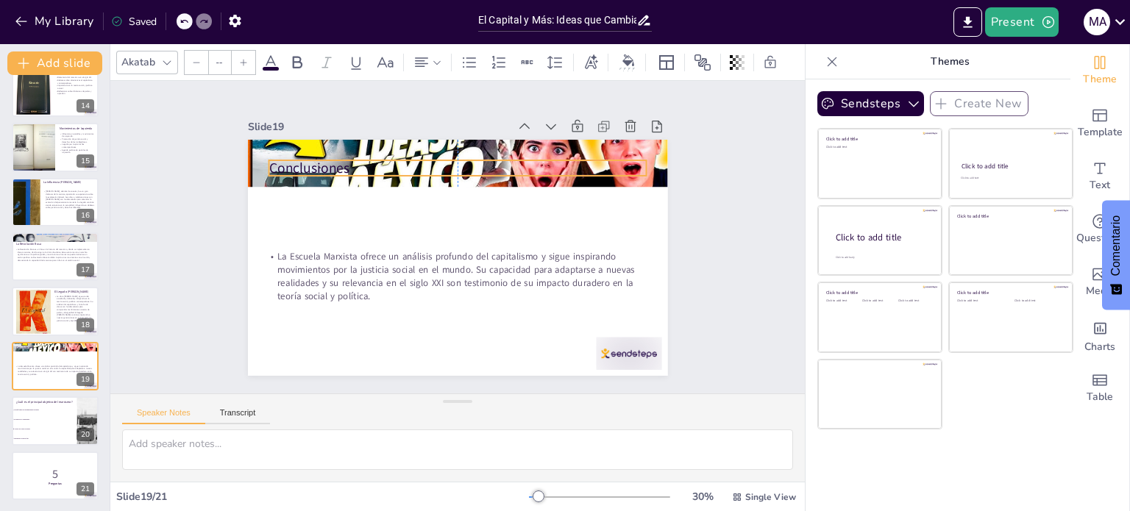
checkbox input "true"
type input "48"
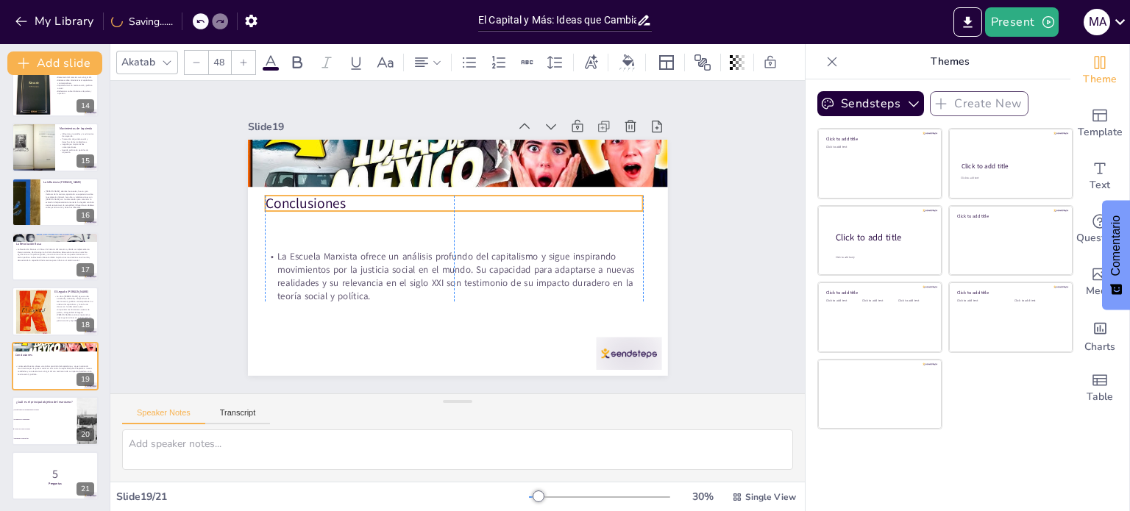
drag, startPoint x: 335, startPoint y: 152, endPoint x: 330, endPoint y: 196, distance: 44.5
click at [401, 196] on p "Conclusiones" at bounding box center [486, 219] width 171 height 353
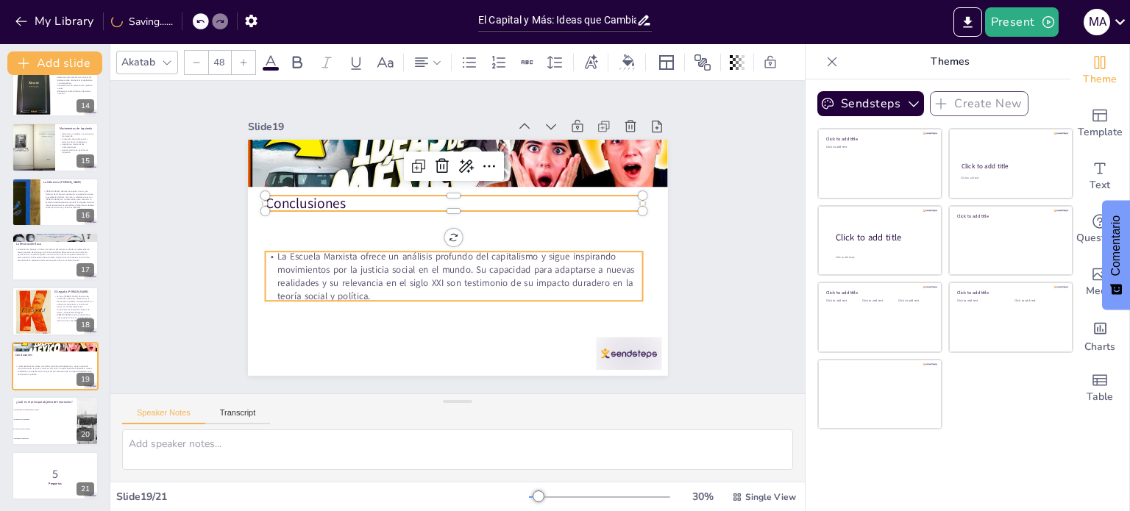
checkbox input "true"
type input "--"
checkbox input "true"
type input "32"
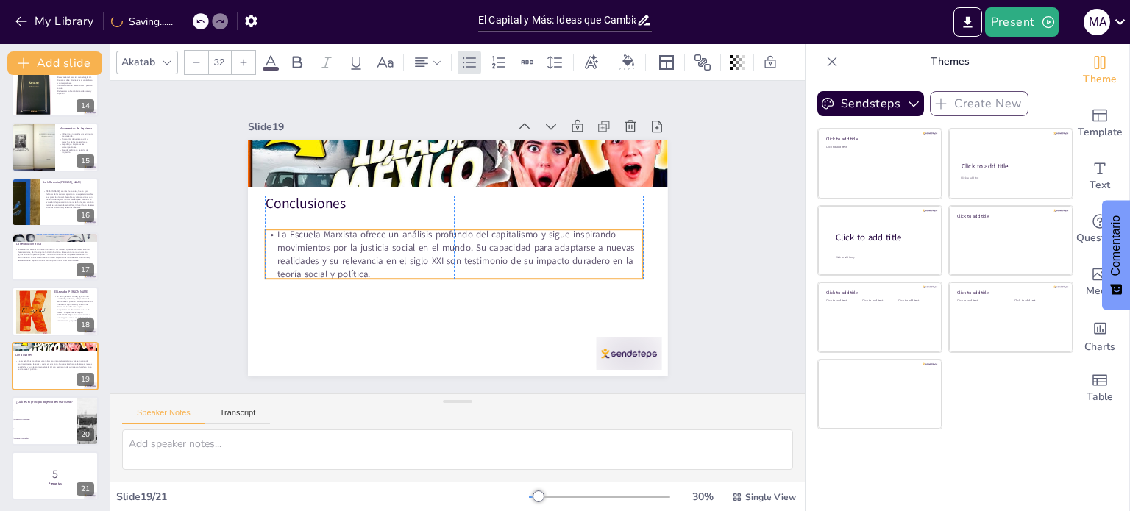
drag, startPoint x: 342, startPoint y: 258, endPoint x: 339, endPoint y: 236, distance: 22.3
click at [343, 236] on p "La Escuela Marxista ofrece un análisis profundo del capitalismo y sigue inspira…" at bounding box center [444, 226] width 202 height 366
checkbox input "true"
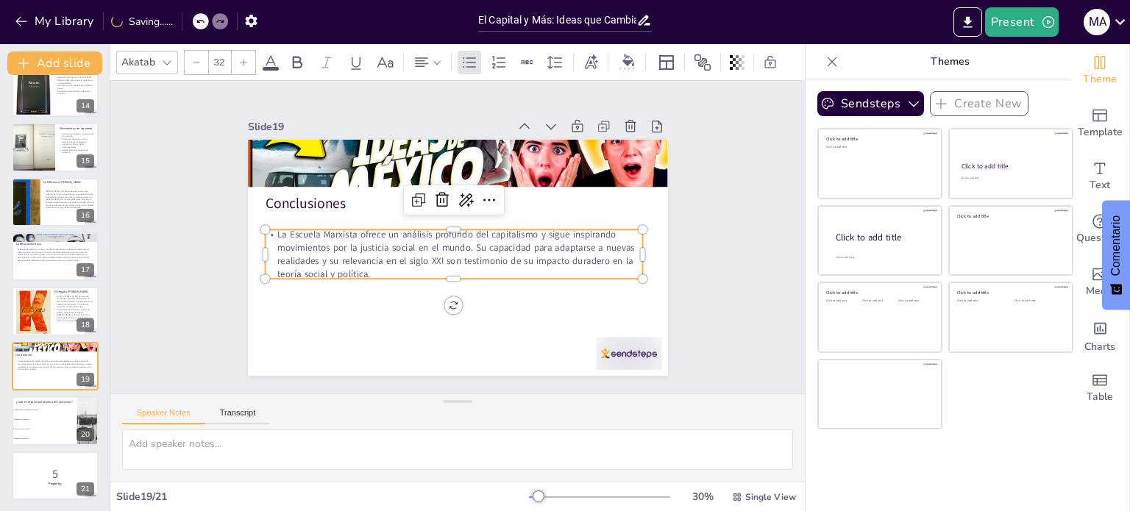
checkbox input "true"
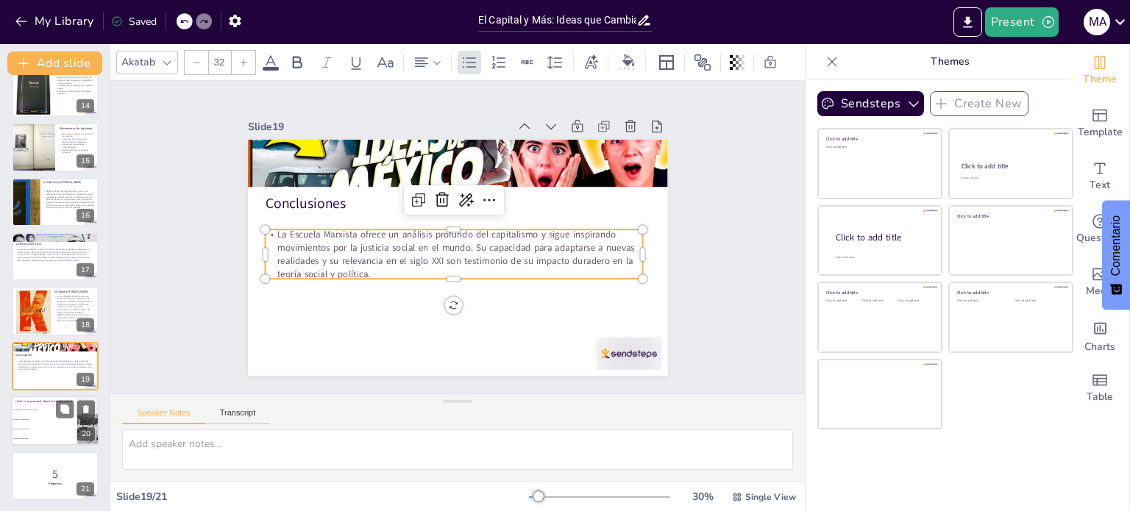
checkbox input "true"
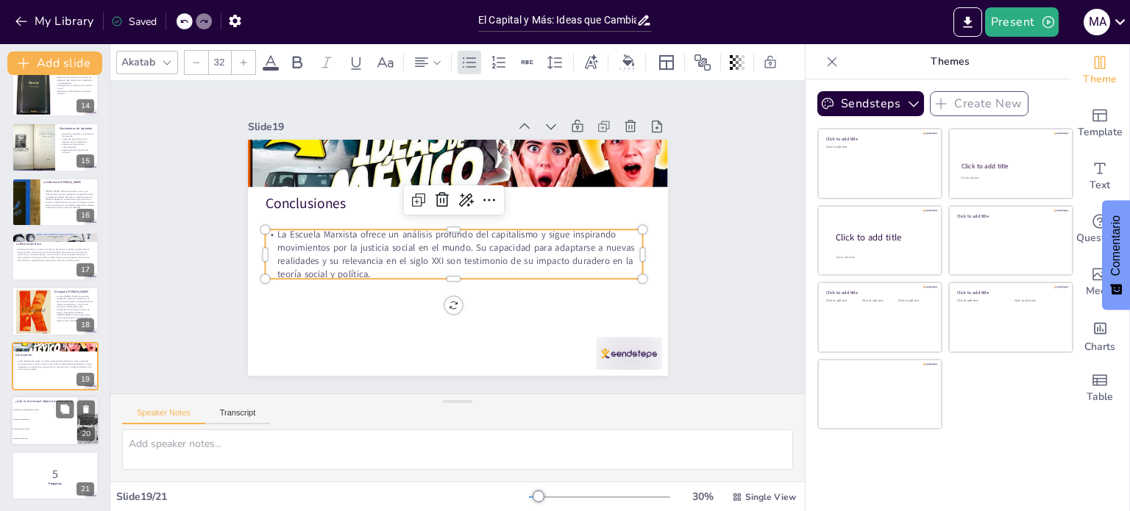
checkbox input "true"
click at [25, 425] on li "Abolir las clases sociales" at bounding box center [44, 430] width 66 height 10
type textarea "La respuesta correcta es "Abolir las clases sociales", ya que este es uno de lo…"
checkbox input "true"
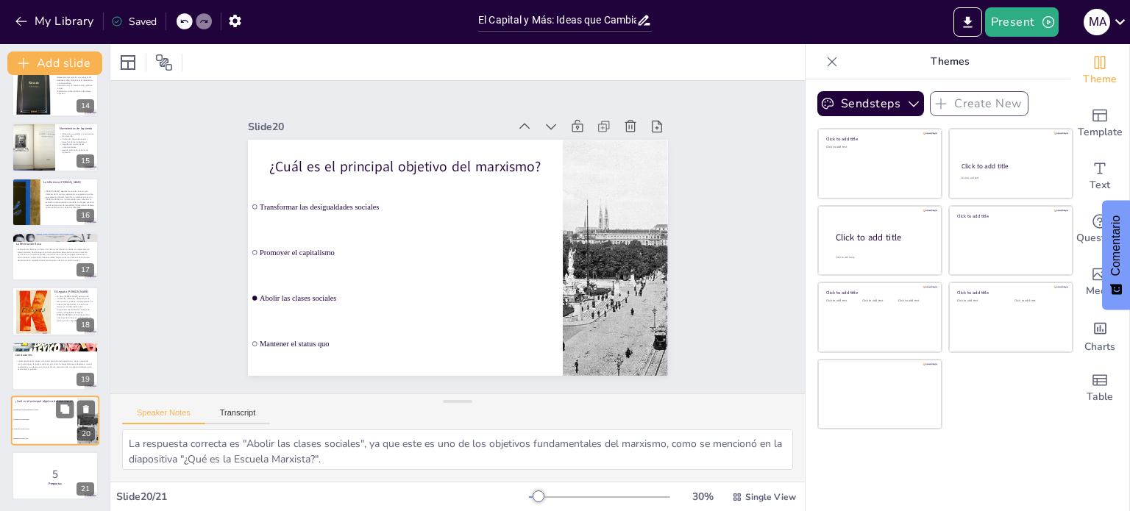
checkbox input "true"
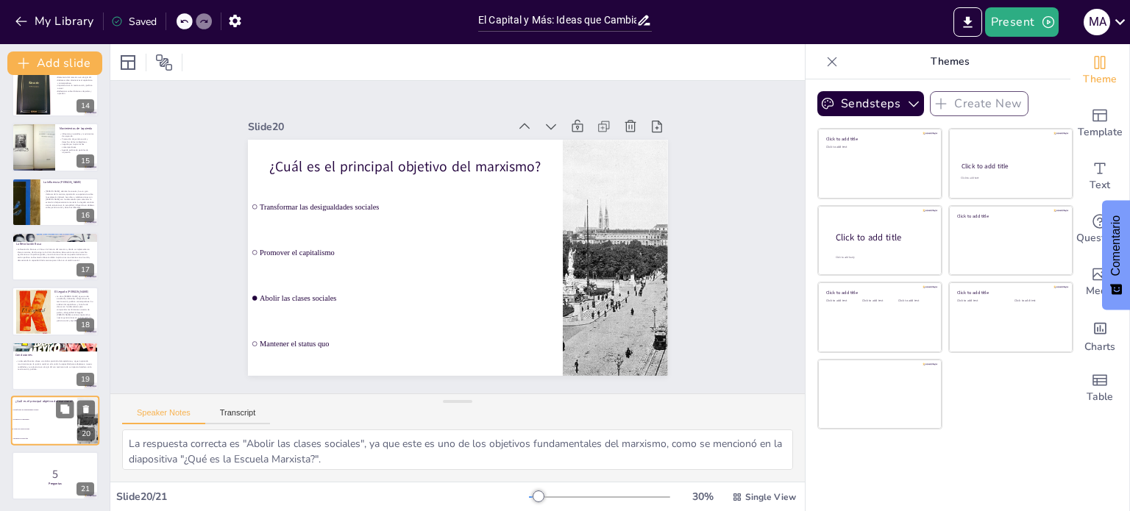
checkbox input "true"
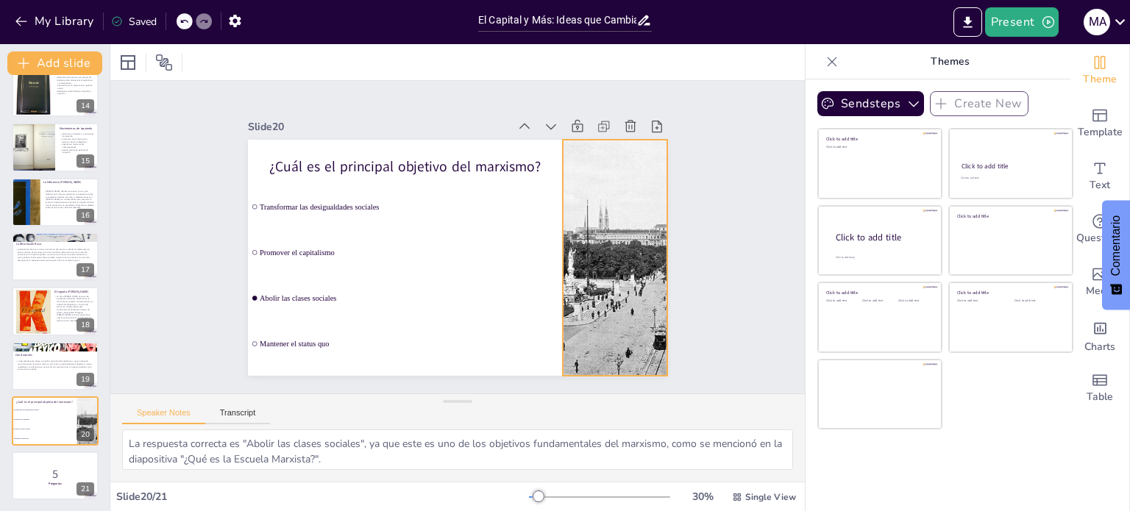
checkbox input "true"
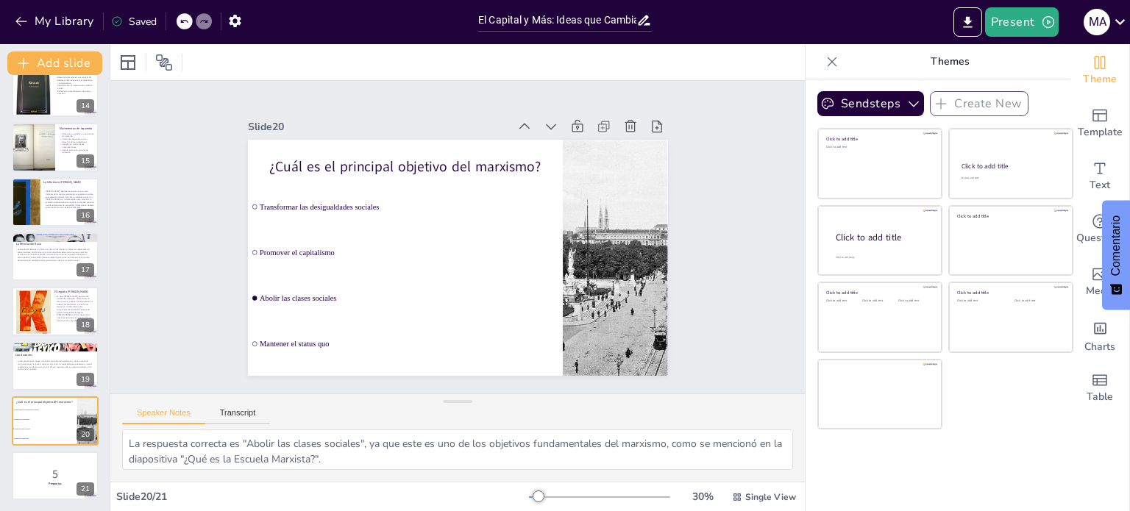
checkbox input "true"
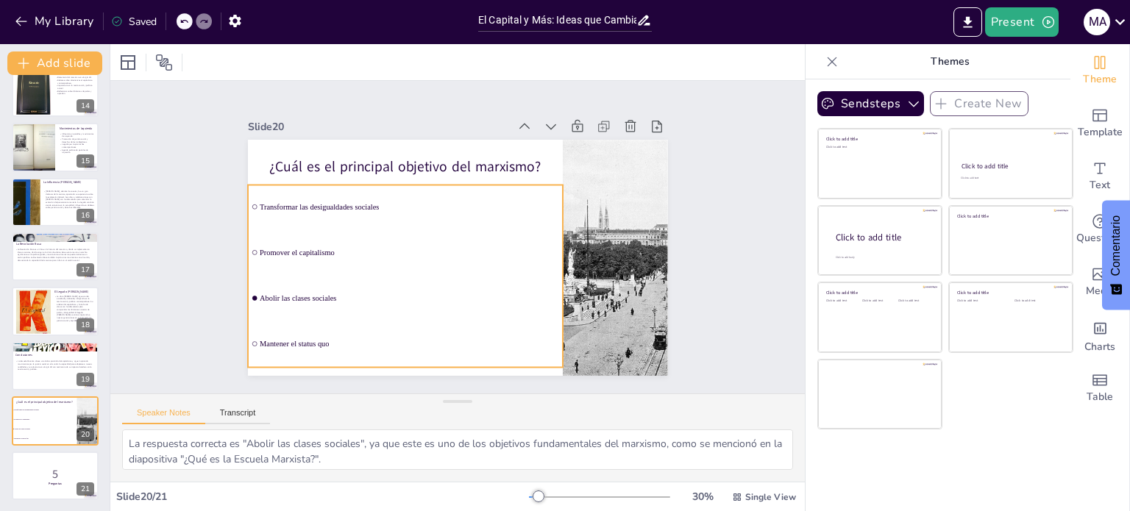
checkbox input "true"
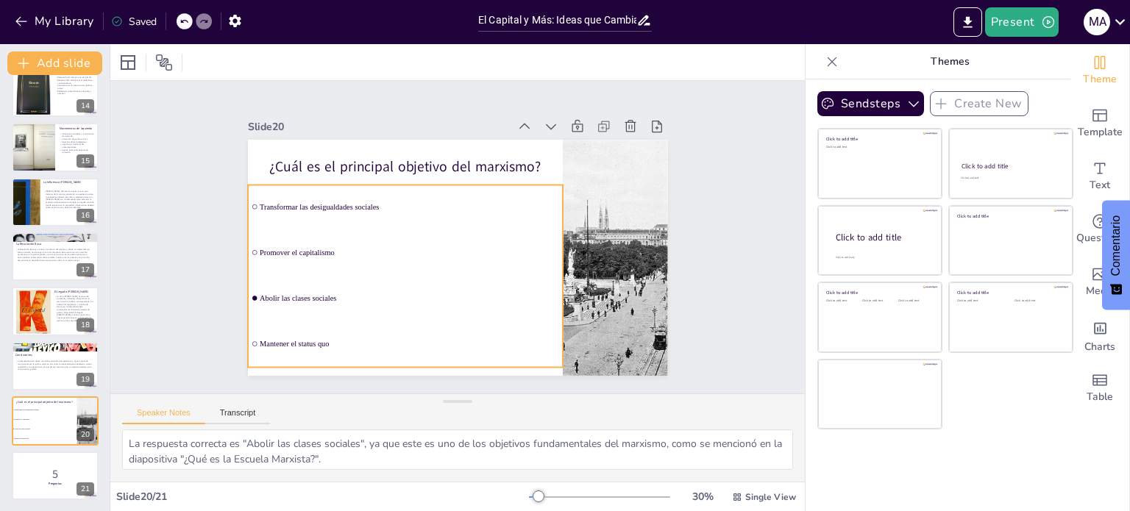
checkbox input "true"
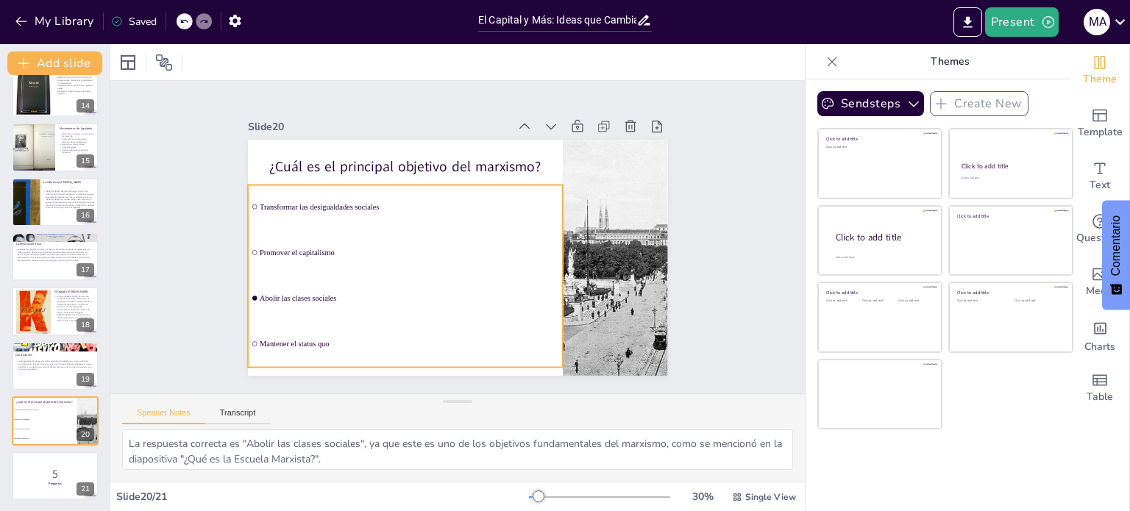
checkbox input "true"
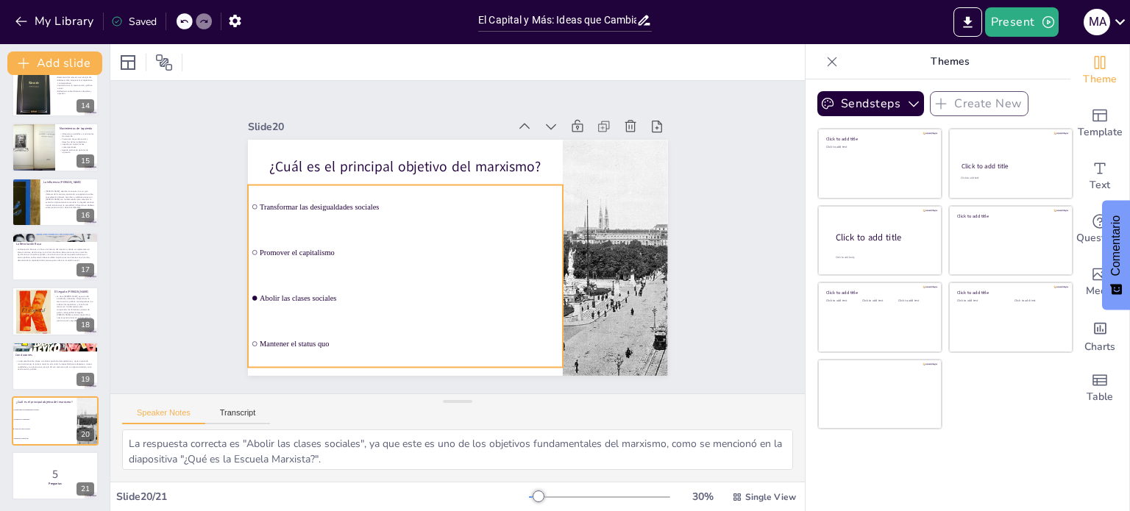
checkbox input "true"
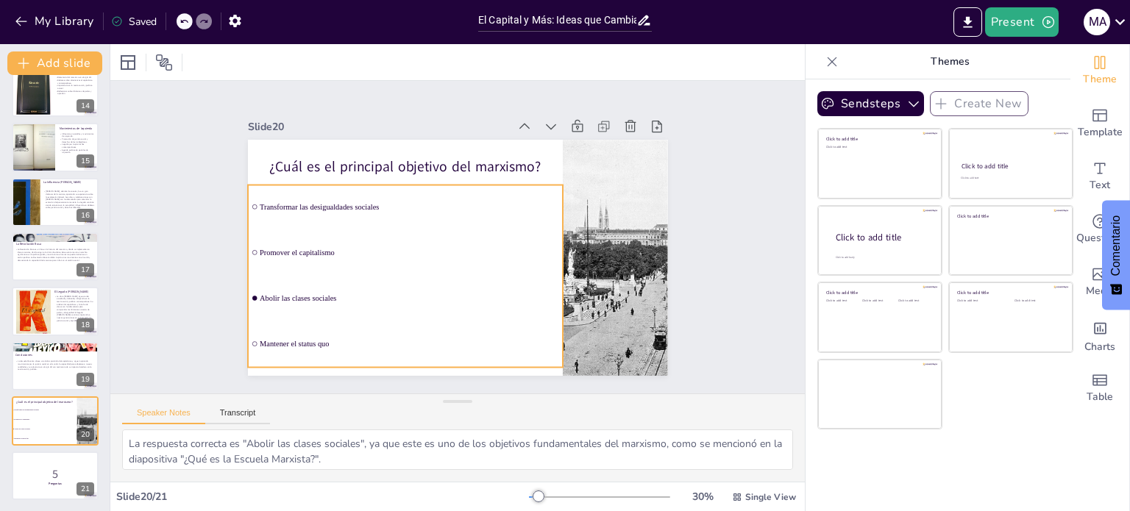
checkbox input "true"
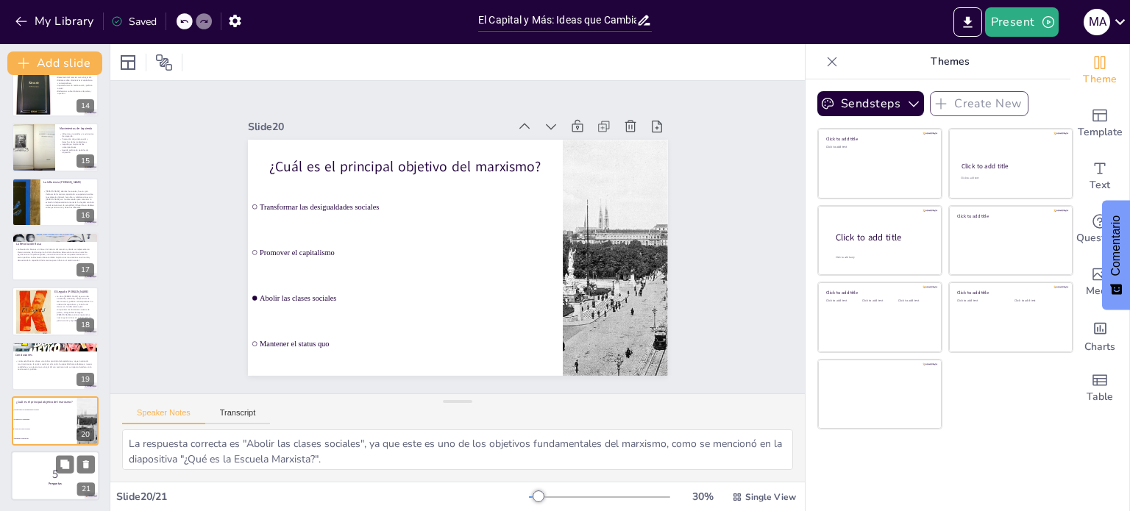
click at [24, 477] on p "5" at bounding box center [54, 474] width 79 height 16
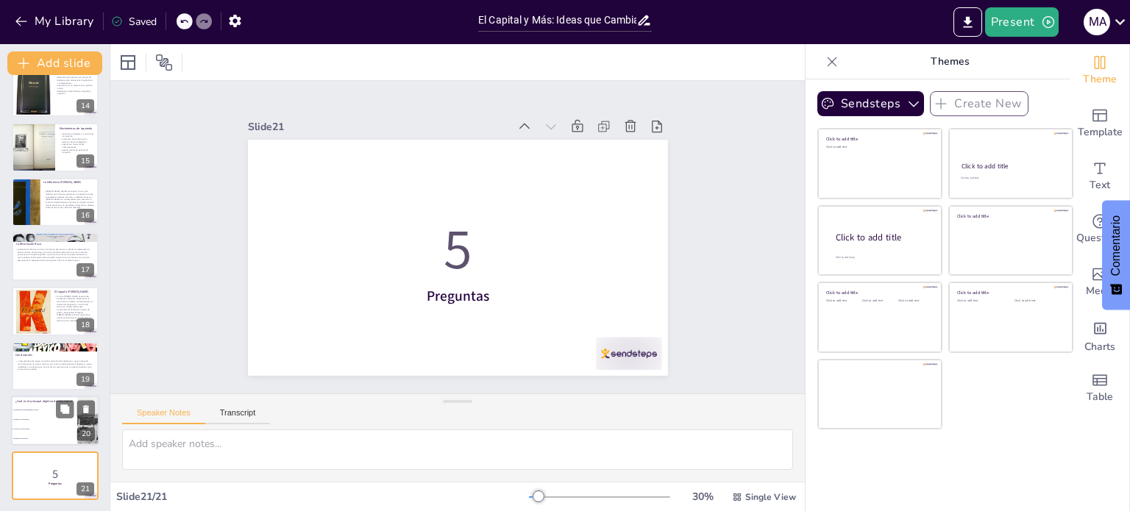
click at [38, 435] on li "Mantener el status quo" at bounding box center [44, 440] width 66 height 10
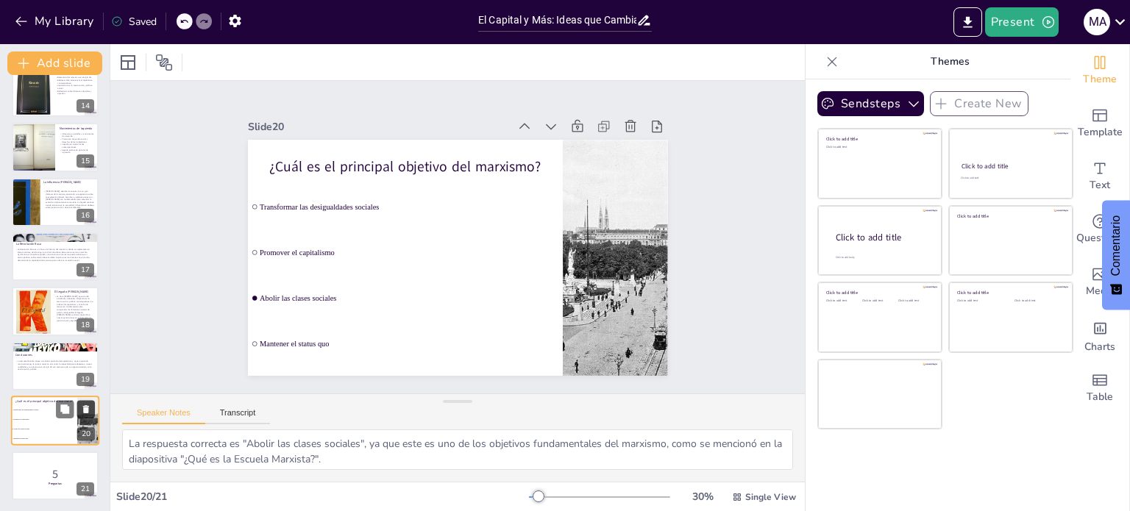
click at [90, 414] on button at bounding box center [86, 410] width 18 height 18
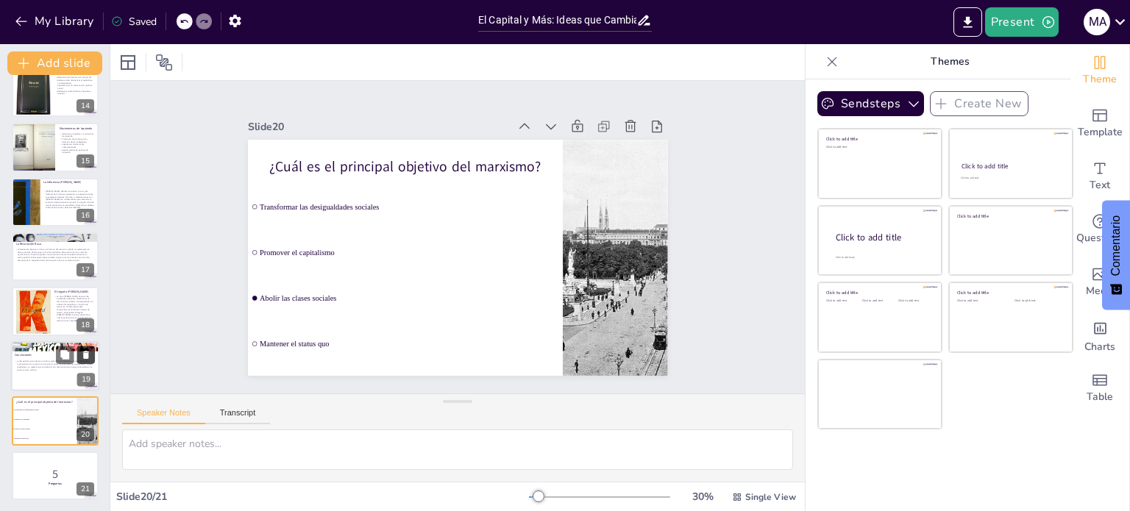
scroll to position [675, 0]
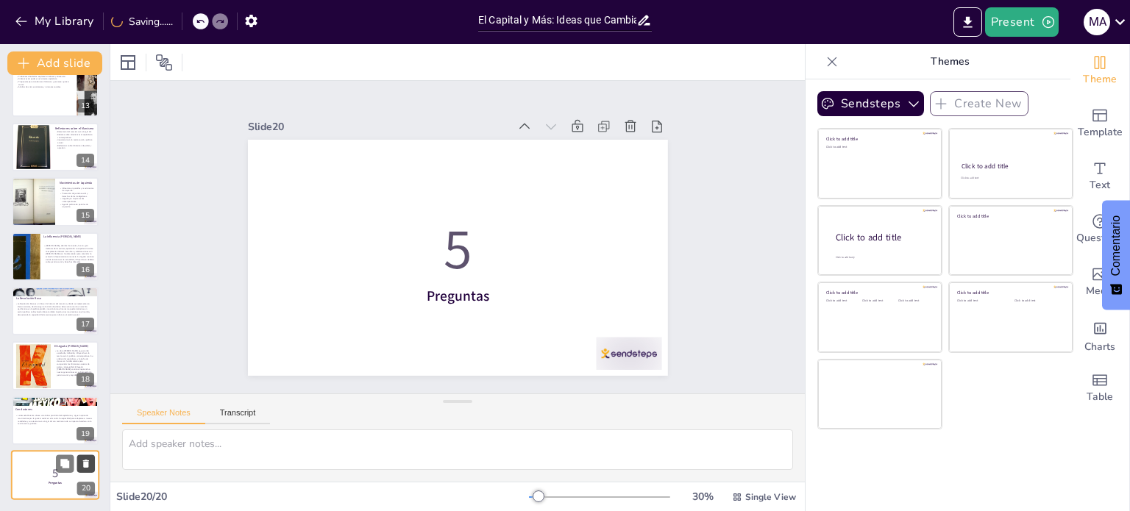
click at [90, 464] on icon at bounding box center [86, 464] width 10 height 10
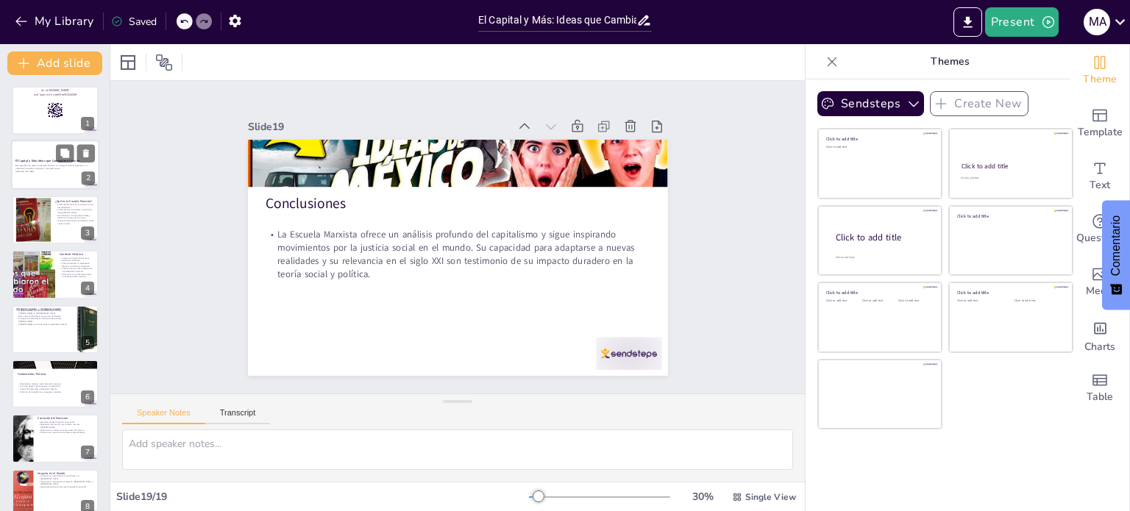
scroll to position [0, 0]
click at [46, 115] on div at bounding box center [55, 111] width 88 height 50
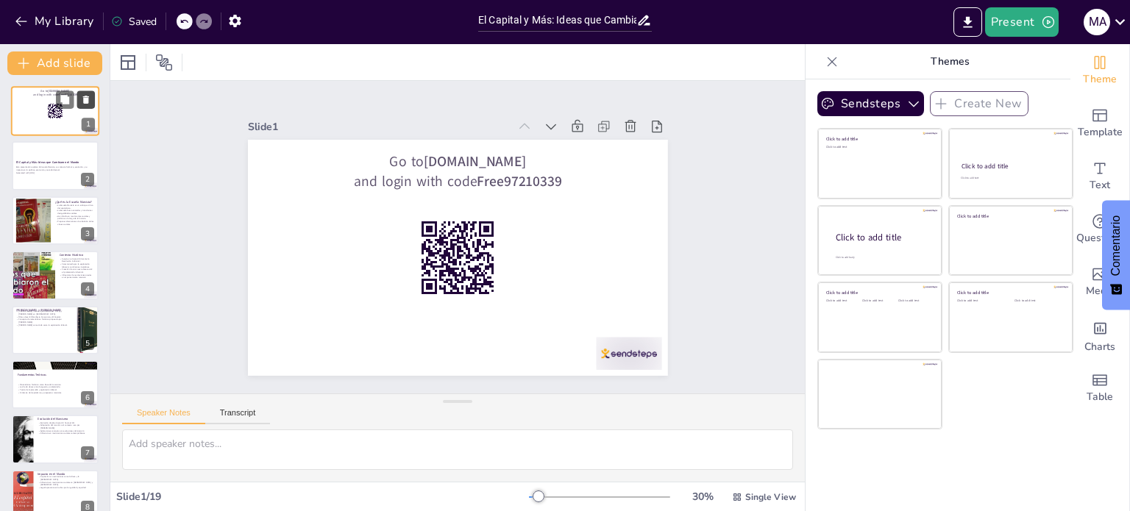
click at [94, 96] on button at bounding box center [86, 99] width 18 height 18
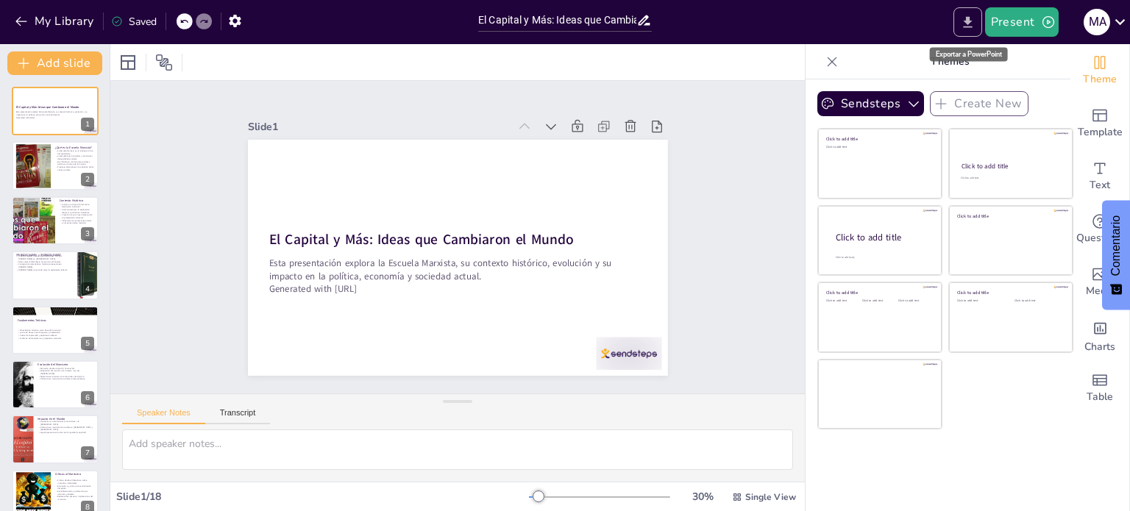
click at [968, 24] on icon "Export to PowerPoint" at bounding box center [967, 22] width 15 height 15
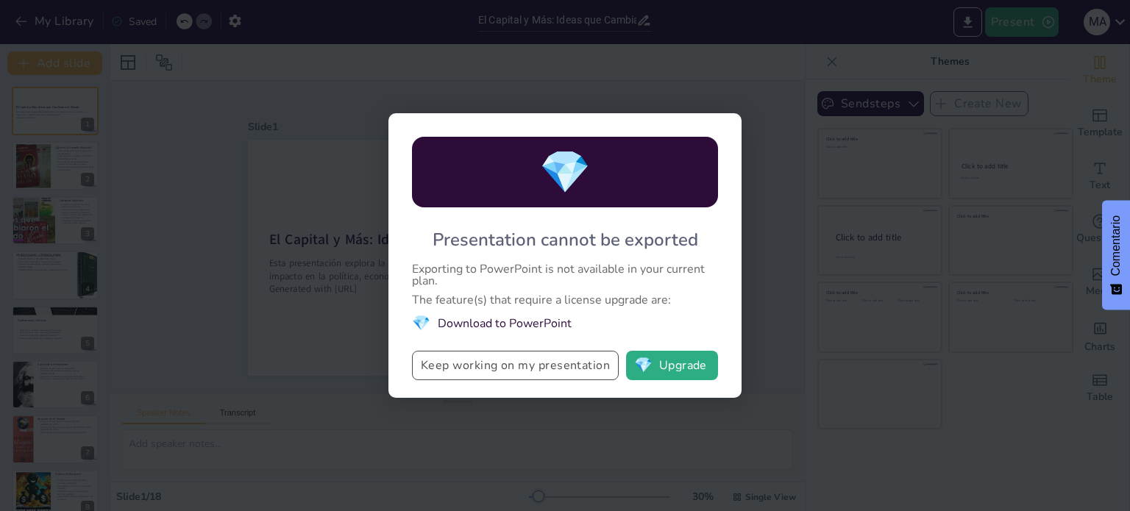
click at [555, 362] on button "Keep working on my presentation" at bounding box center [515, 365] width 207 height 29
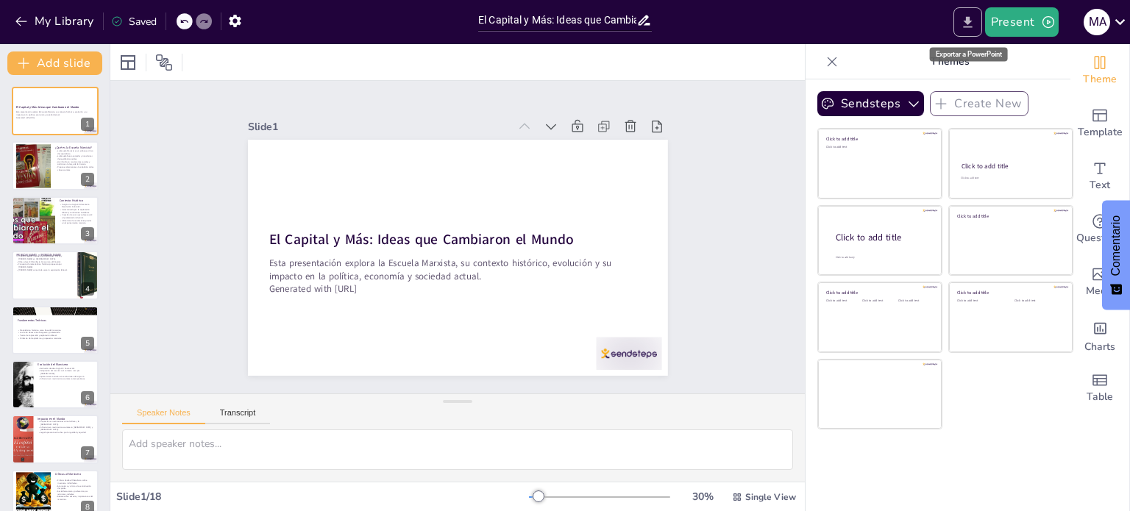
click at [960, 22] on button "Export to PowerPoint" at bounding box center [967, 21] width 29 height 29
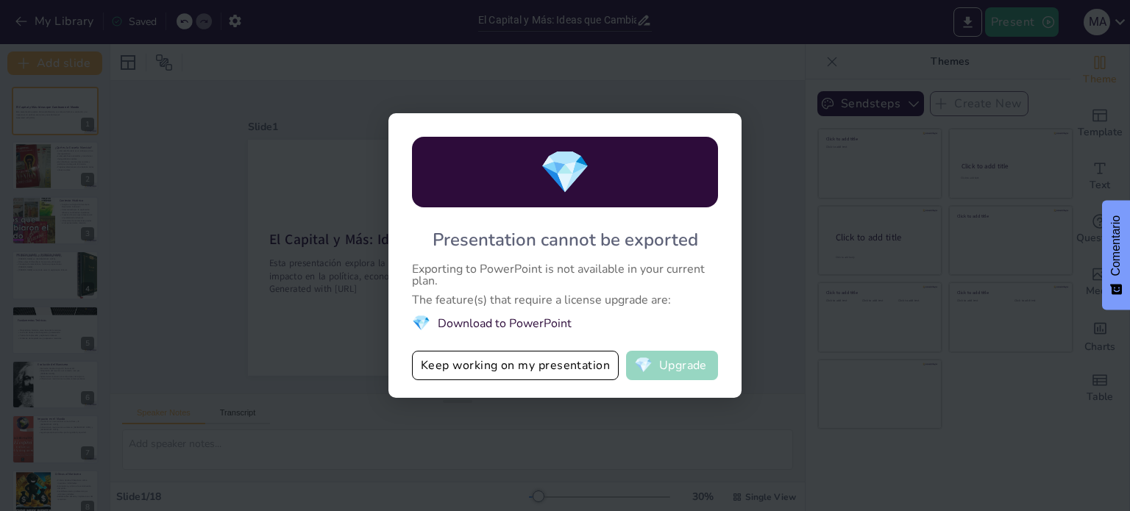
click at [671, 367] on button "💎 Upgrade" at bounding box center [672, 365] width 92 height 29
